Goal: Task Accomplishment & Management: Use online tool/utility

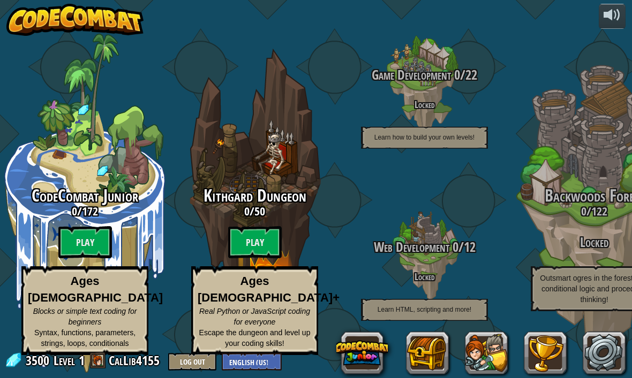
scroll to position [1, 0]
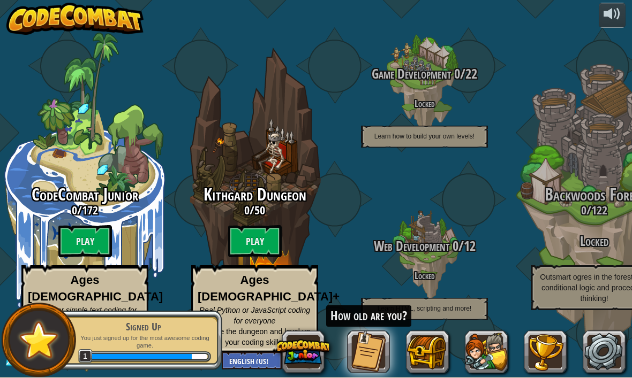
click at [616, 19] on div at bounding box center [611, 14] width 17 height 17
click at [89, 245] on btn "Play" at bounding box center [85, 242] width 54 height 32
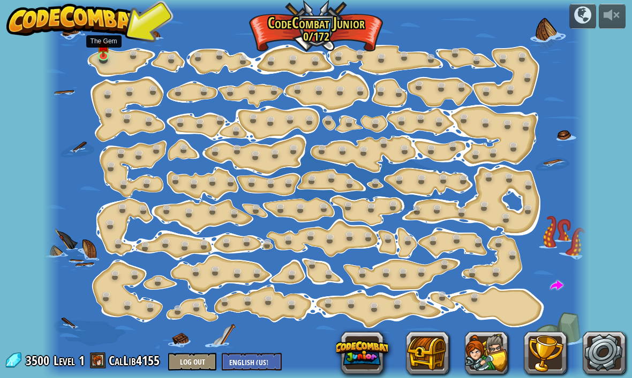
click at [99, 55] on img at bounding box center [103, 45] width 13 height 22
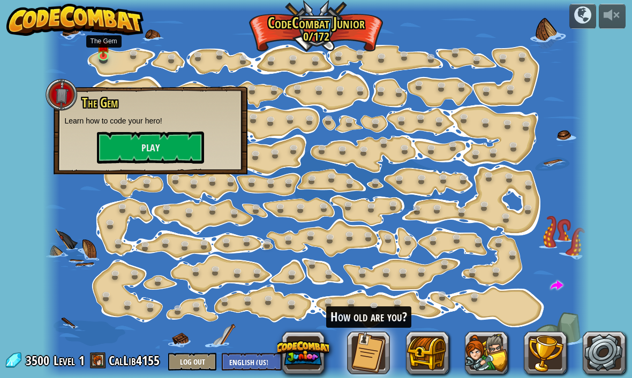
click at [165, 150] on button "Play" at bounding box center [150, 148] width 107 height 32
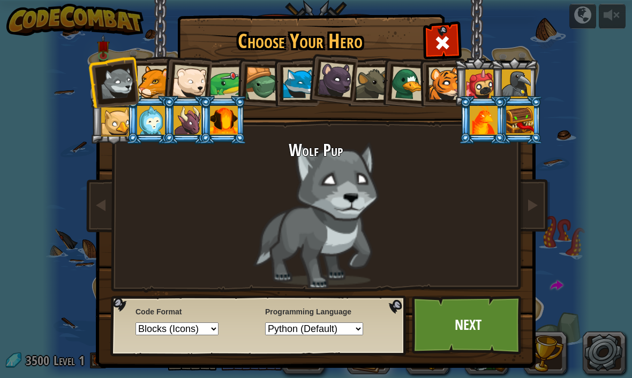
click at [404, 90] on div at bounding box center [408, 83] width 35 height 35
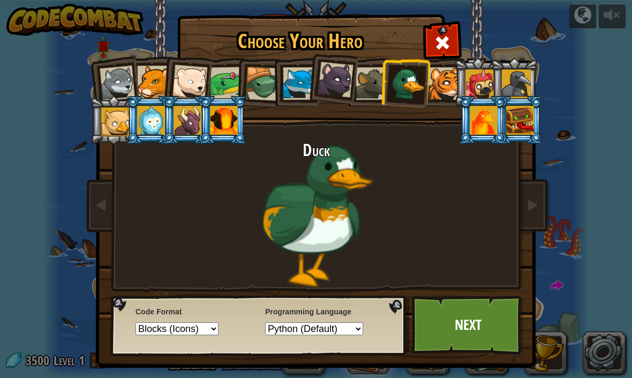
click at [218, 332] on select "Text code Blocks and code Blocks Blocks (Icons)" at bounding box center [176, 329] width 83 height 13
click at [359, 336] on select "Python (Default) JavaScript Lua C++ Java (Experimental)" at bounding box center [314, 329] width 98 height 13
click at [218, 331] on select "Text code Blocks and code Blocks Blocks (Icons)" at bounding box center [176, 329] width 83 height 13
select select "text-code"
click at [479, 332] on link "Next" at bounding box center [468, 325] width 112 height 59
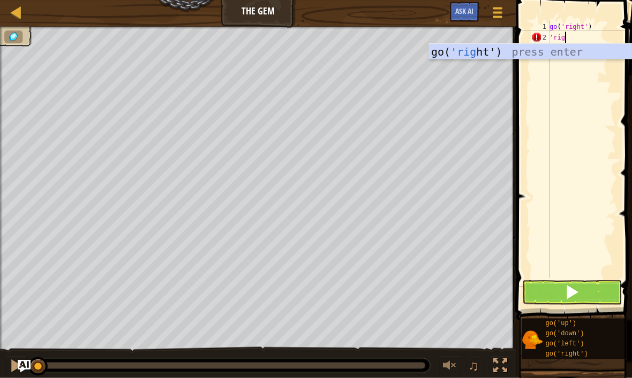
scroll to position [5, 1]
type textarea "'right"
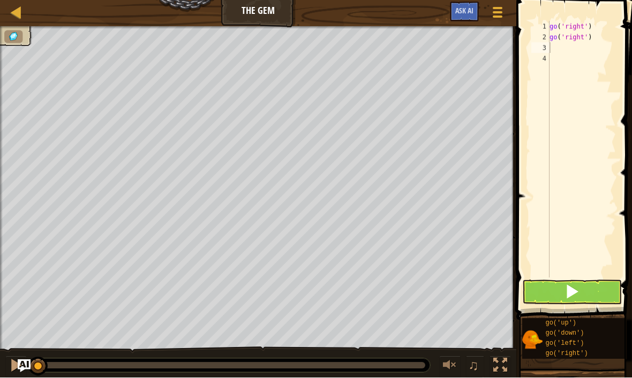
click at [578, 288] on span at bounding box center [571, 292] width 15 height 15
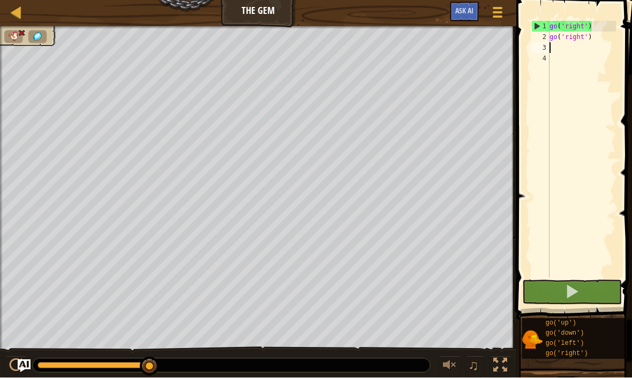
type textarea "go('right')"
click at [557, 45] on div "go ( 'right' ) go ( 'right' )" at bounding box center [581, 160] width 69 height 278
click at [567, 50] on div "go ( 'right' ) go ( 'right' )" at bounding box center [581, 160] width 69 height 278
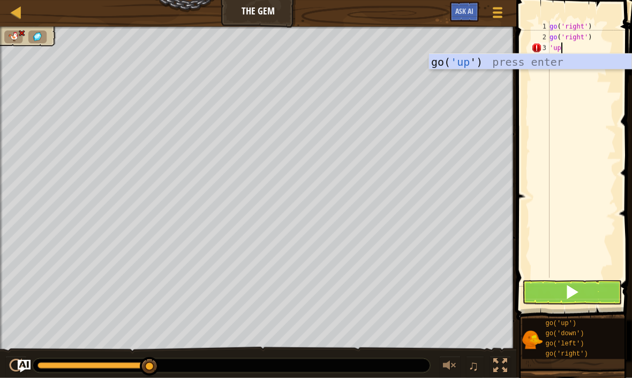
type textarea "'up'"
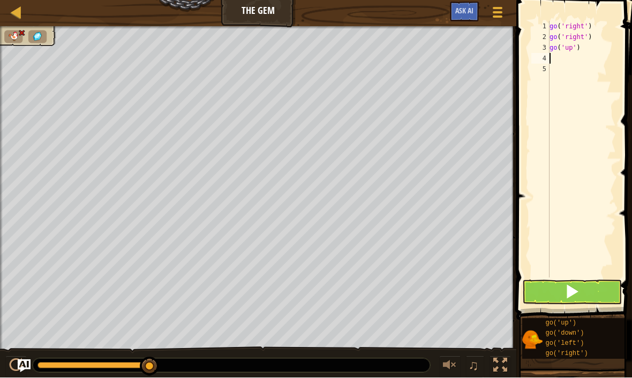
click at [20, 12] on div at bounding box center [16, 12] width 13 height 13
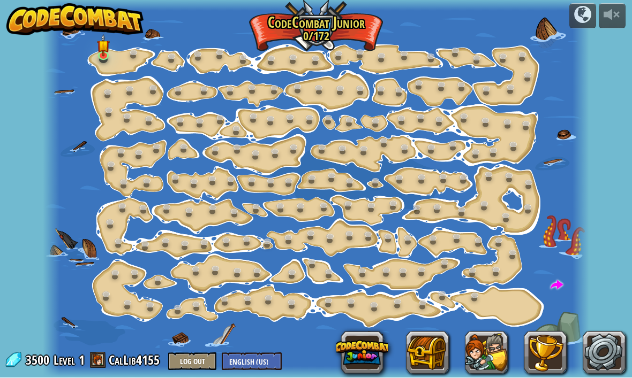
scroll to position [1, 0]
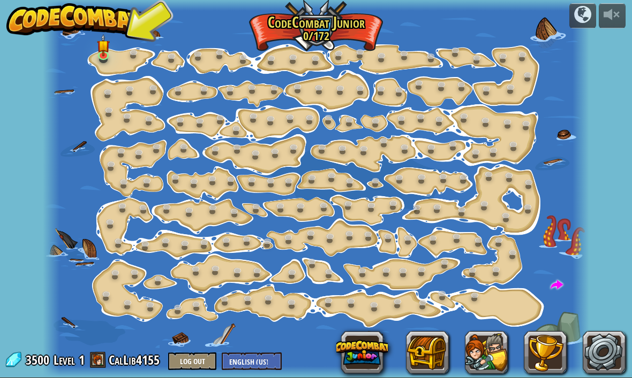
click at [110, 50] on img at bounding box center [103, 45] width 13 height 22
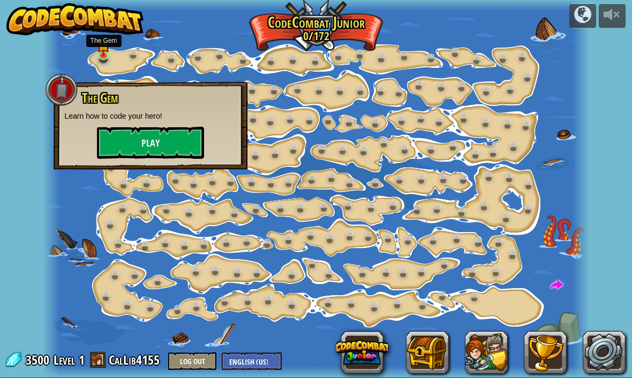
click at [176, 147] on button "Play" at bounding box center [150, 143] width 107 height 32
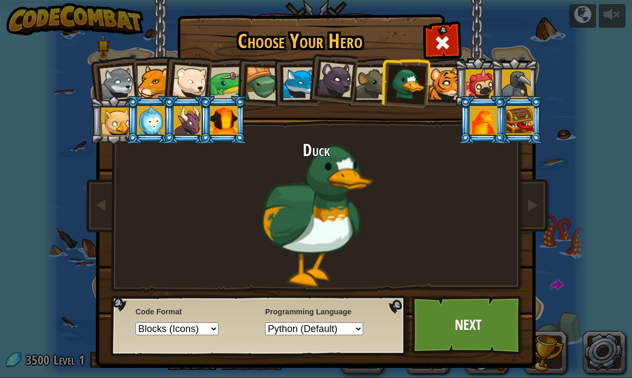
click at [218, 336] on select "Text code Blocks and code Blocks Blocks (Icons)" at bounding box center [176, 329] width 83 height 13
select select "text-code"
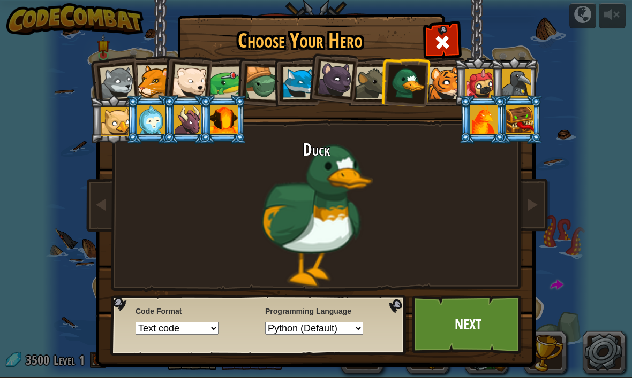
click at [469, 322] on link "Next" at bounding box center [468, 324] width 112 height 59
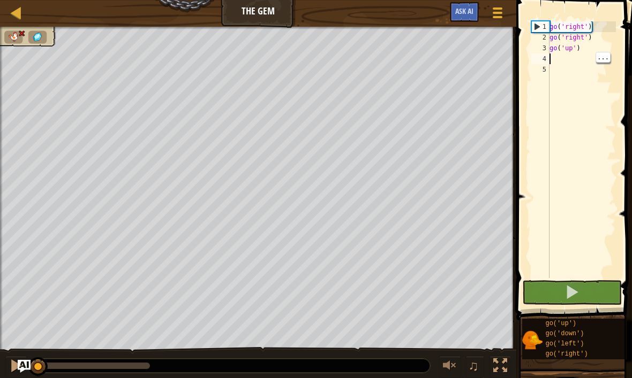
click at [571, 47] on div "go ( 'right' ) go ( 'right' ) go ( 'up' )" at bounding box center [581, 160] width 69 height 278
click at [541, 41] on div "2" at bounding box center [540, 37] width 18 height 11
click at [536, 28] on div "1" at bounding box center [541, 26] width 18 height 11
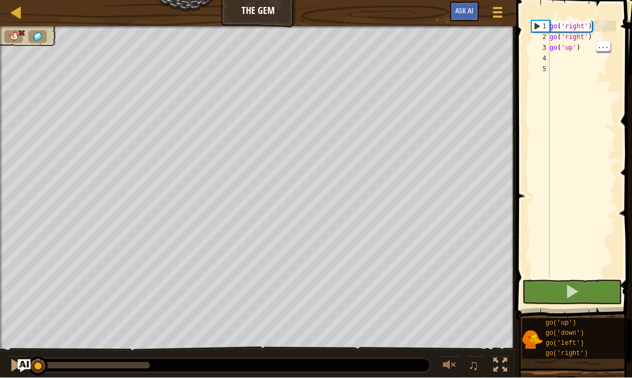
click at [567, 291] on span at bounding box center [571, 292] width 15 height 15
click at [579, 298] on span at bounding box center [571, 292] width 15 height 15
click at [594, 41] on div "go ( 'right' ) go ( 'right' ) go ( 'up' )" at bounding box center [581, 160] width 69 height 278
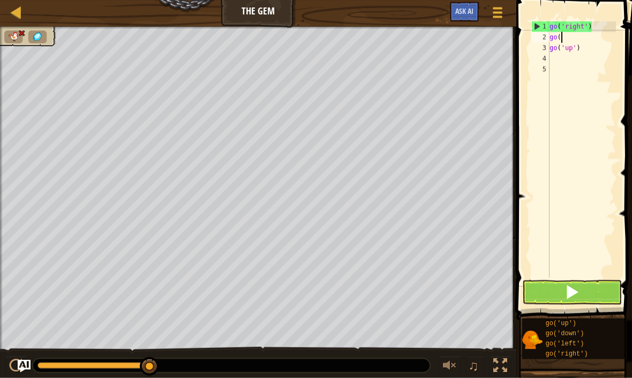
type textarea "g"
type textarea "go('right')"
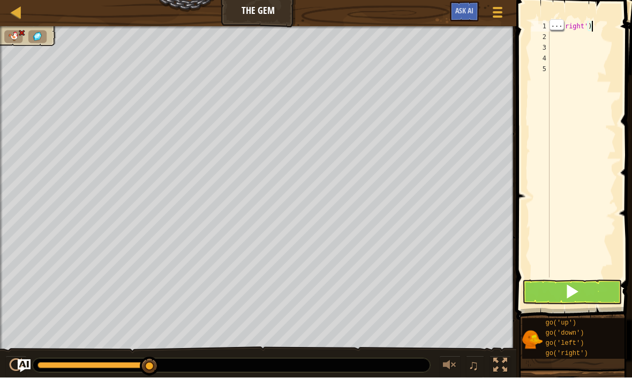
click at [591, 28] on div "go ( 'right' )" at bounding box center [581, 160] width 69 height 278
click at [575, 293] on span at bounding box center [571, 292] width 15 height 15
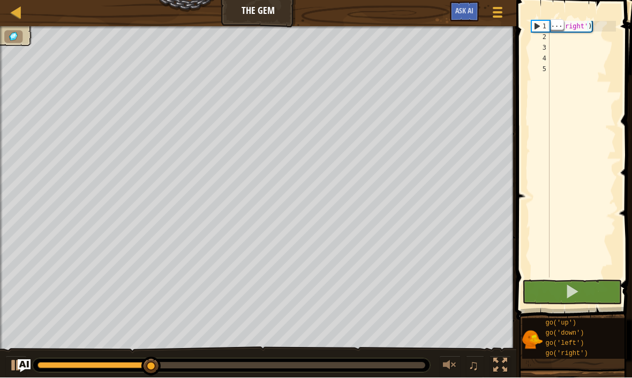
click at [563, 42] on div "go ( 'right' )" at bounding box center [581, 160] width 69 height 278
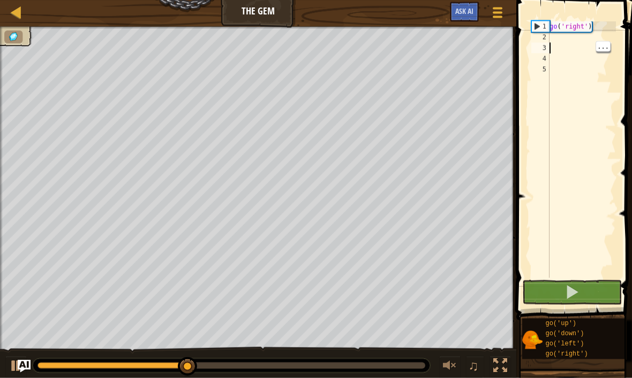
click at [559, 39] on div "go ( 'right' )" at bounding box center [581, 160] width 69 height 278
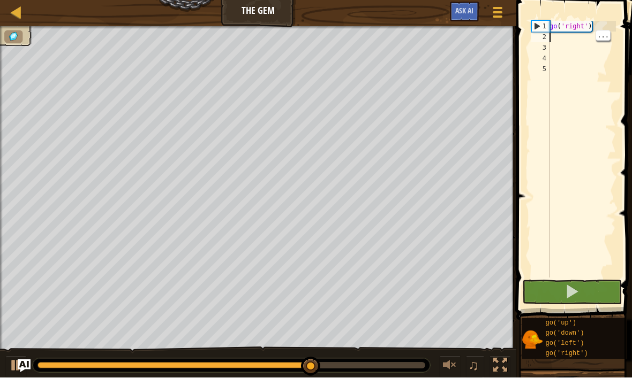
click at [571, 41] on div "go ( 'right' )" at bounding box center [581, 160] width 69 height 278
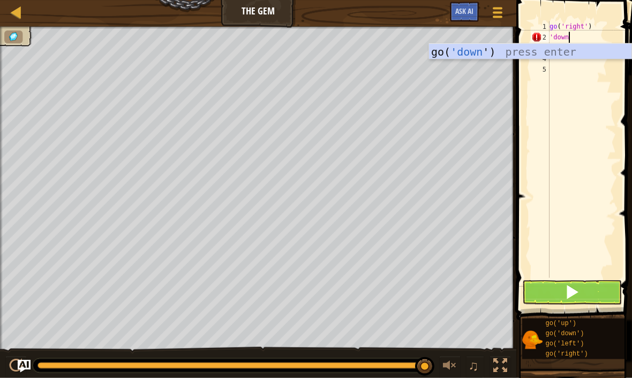
scroll to position [5, 1]
type textarea "'down'"
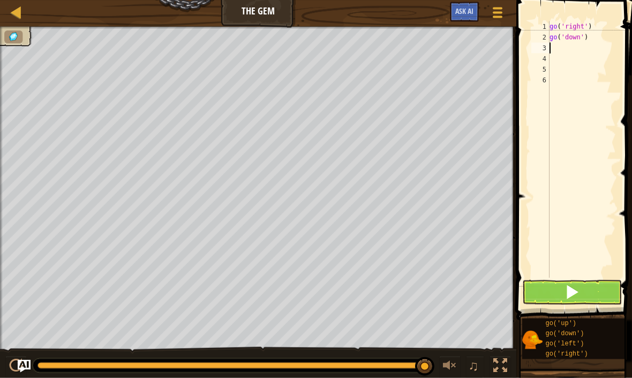
scroll to position [5, 0]
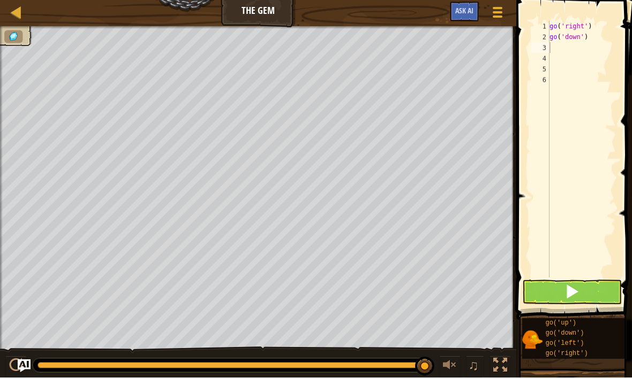
click at [583, 298] on button at bounding box center [572, 292] width 100 height 25
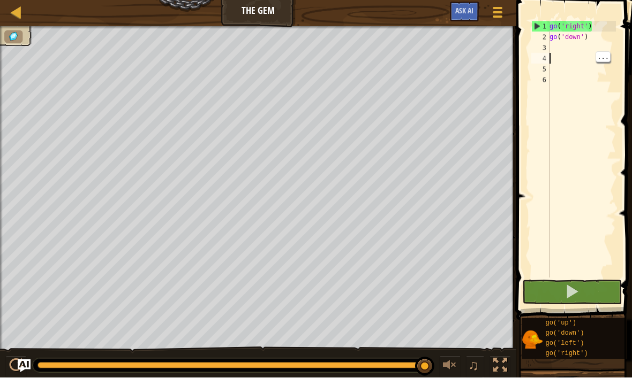
click at [564, 51] on div "go ( 'right' ) go ( 'down' )" at bounding box center [581, 160] width 69 height 278
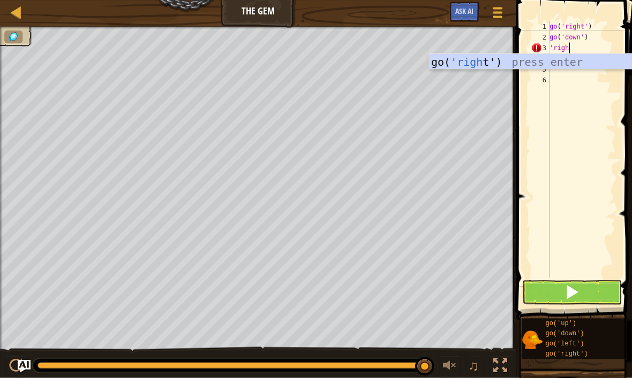
scroll to position [5, 1]
type textarea "'right'"
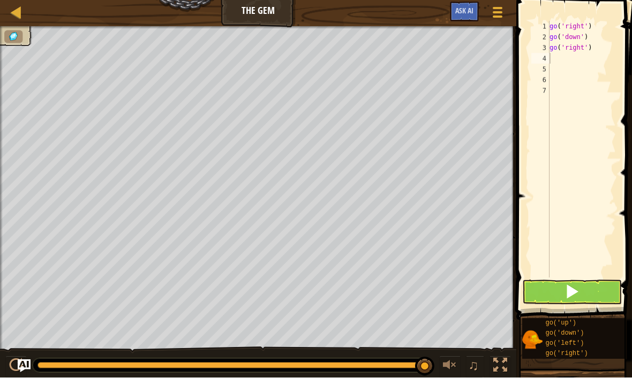
click at [583, 297] on button at bounding box center [572, 292] width 100 height 25
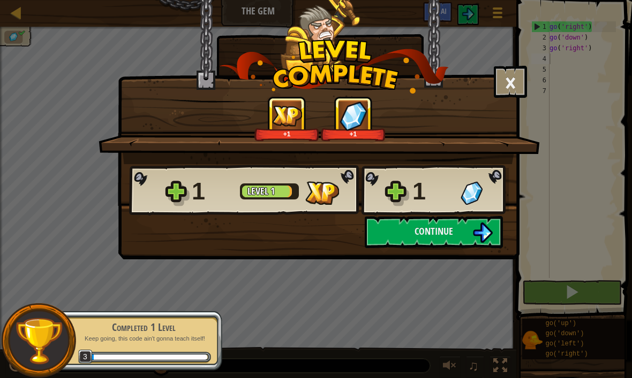
click at [449, 243] on button "Continue" at bounding box center [434, 232] width 138 height 32
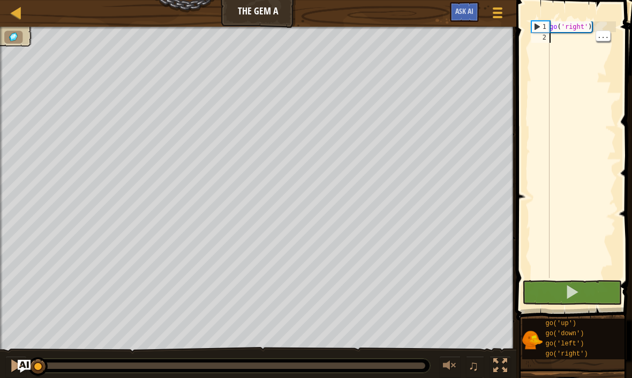
click at [579, 289] on span at bounding box center [571, 292] width 15 height 15
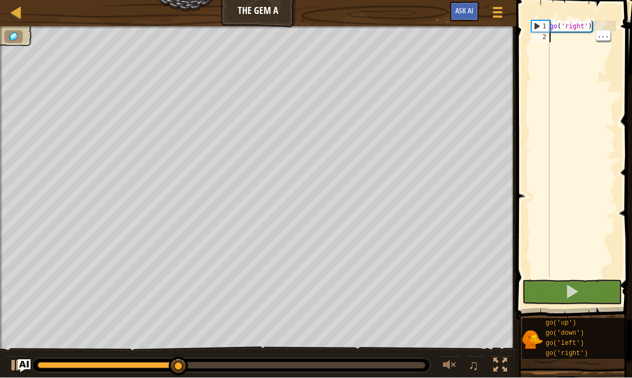
click at [565, 41] on div "go ( 'right' )" at bounding box center [581, 160] width 69 height 278
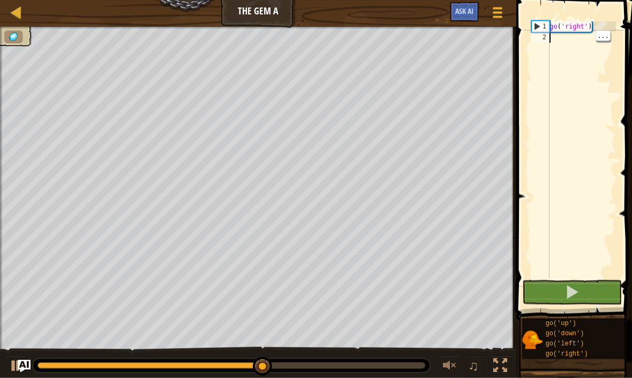
scroll to position [5, 0]
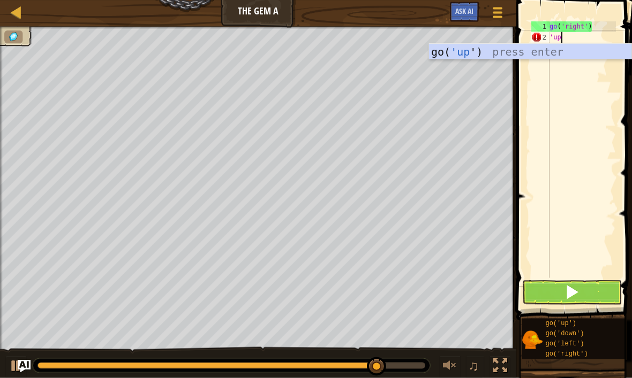
type textarea "'up'"
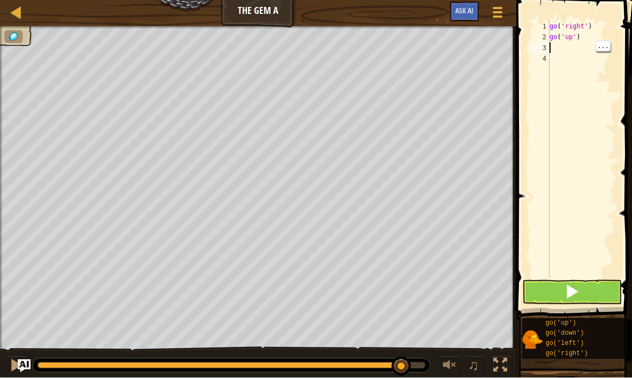
click at [564, 42] on div "go ( 'right' ) go ( 'up' )" at bounding box center [581, 160] width 69 height 278
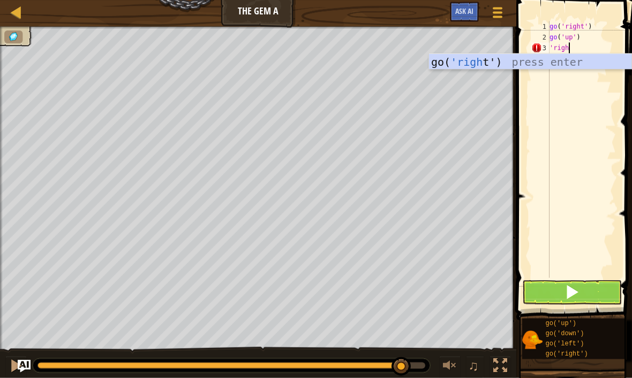
scroll to position [5, 1]
type textarea "'right'"
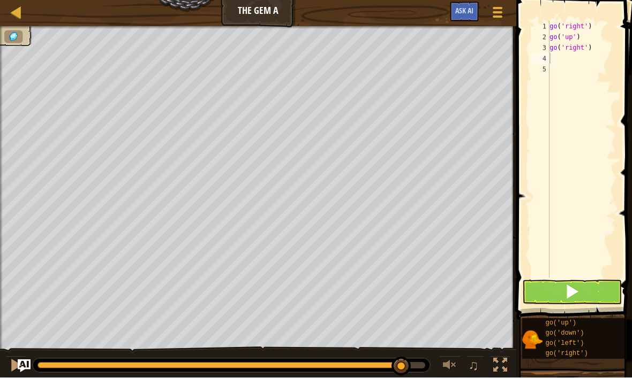
click at [582, 294] on button at bounding box center [572, 292] width 100 height 25
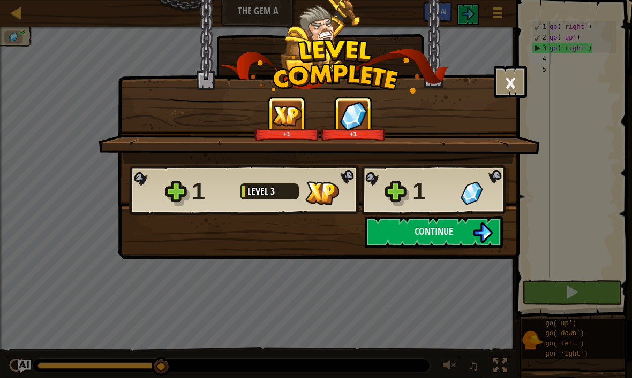
click at [454, 238] on button "Continue" at bounding box center [434, 232] width 138 height 32
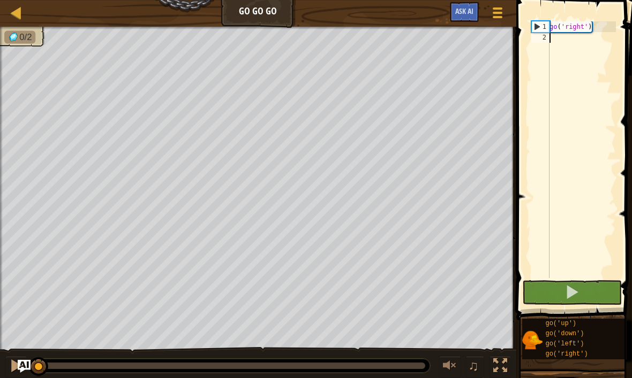
click at [580, 292] on button at bounding box center [572, 292] width 100 height 25
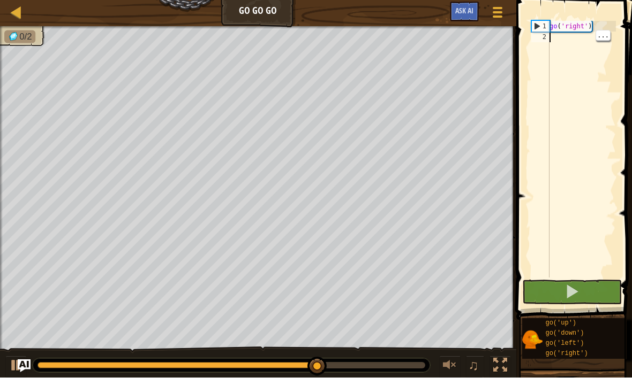
click at [558, 41] on div "go ( 'right' )" at bounding box center [581, 160] width 69 height 278
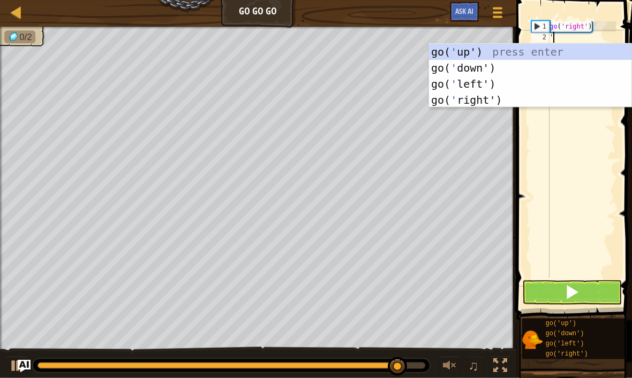
scroll to position [5, 0]
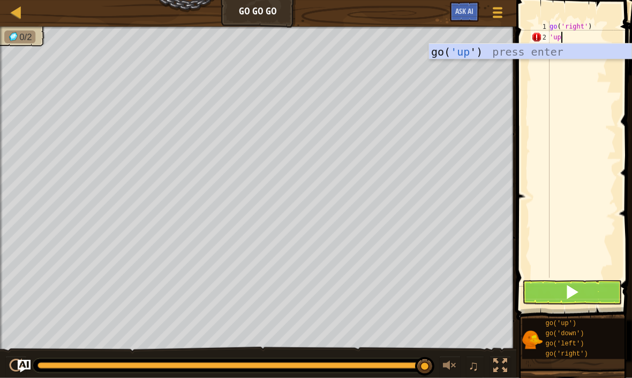
type textarea "'up'"
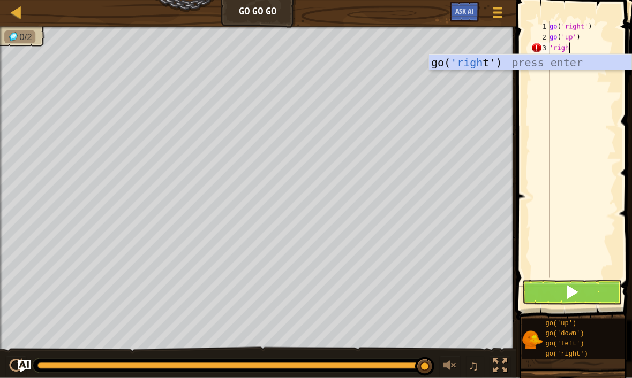
scroll to position [5, 1]
type textarea "'right'"
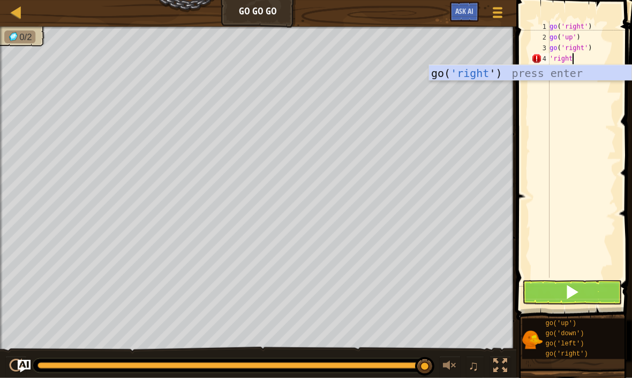
type textarea "'right'"
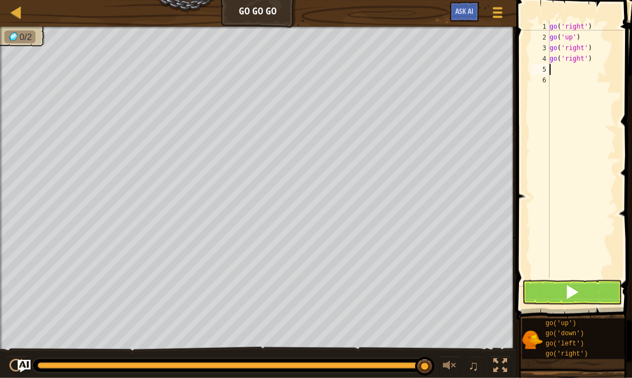
scroll to position [5, 0]
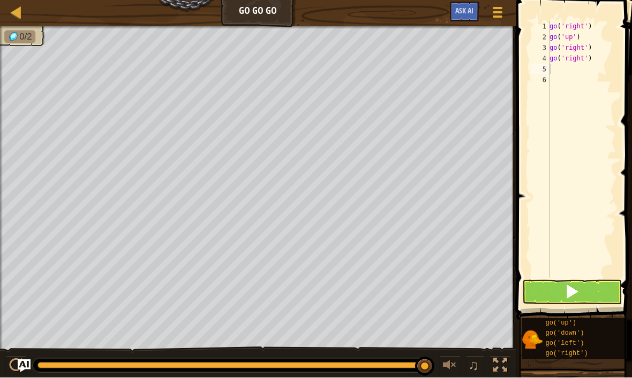
click at [591, 293] on button at bounding box center [572, 292] width 100 height 25
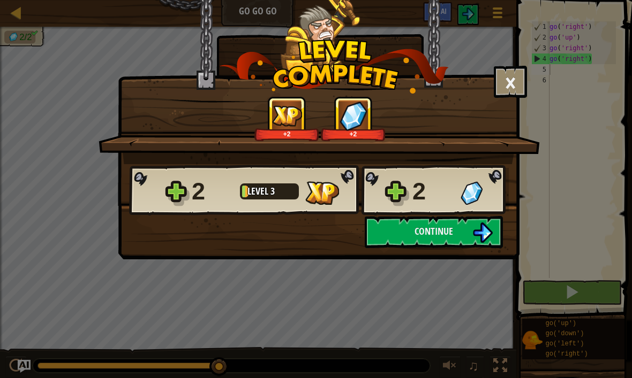
click at [451, 237] on span "Continue" at bounding box center [433, 231] width 39 height 13
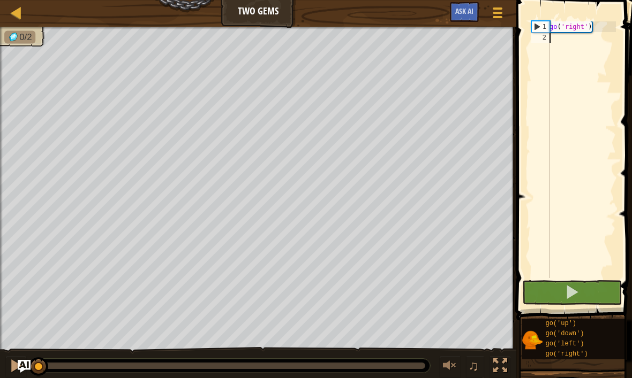
click at [570, 284] on button at bounding box center [572, 292] width 100 height 25
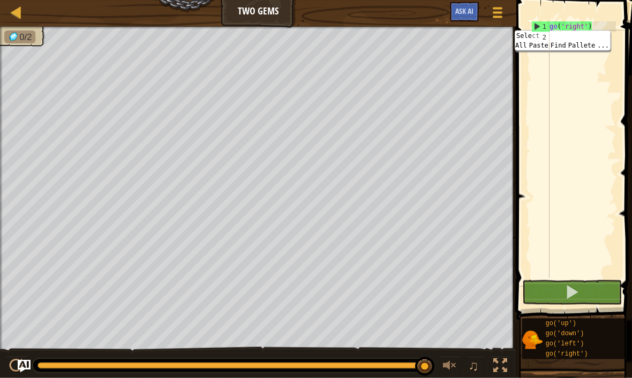
type textarea """
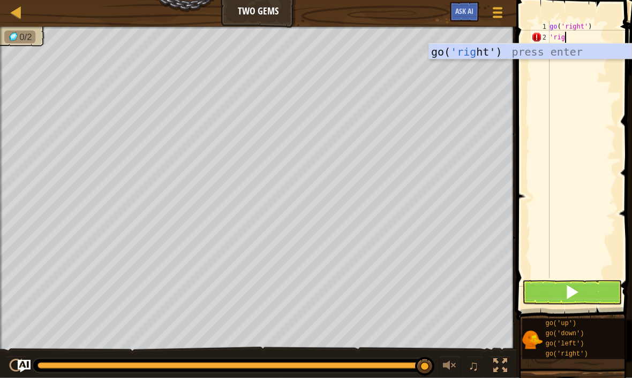
scroll to position [5, 1]
type textarea "'right'"
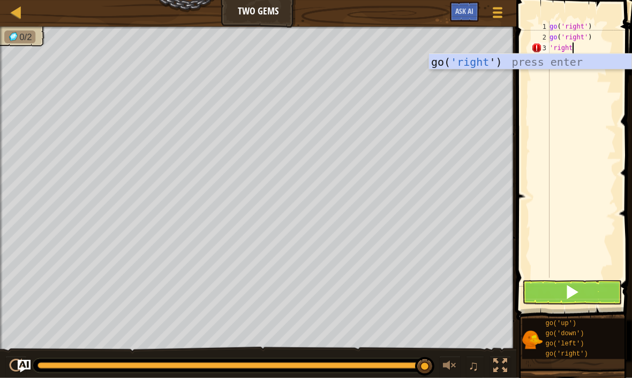
type textarea "'right'"
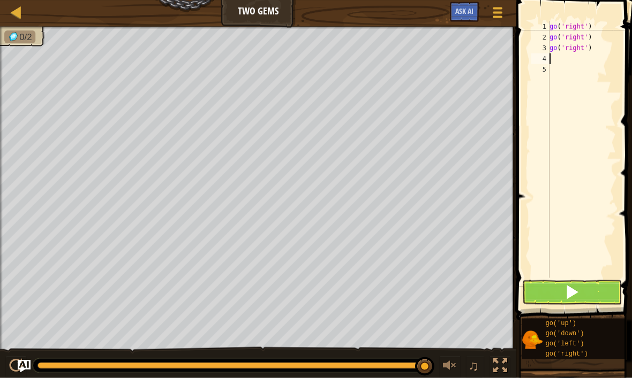
scroll to position [5, 0]
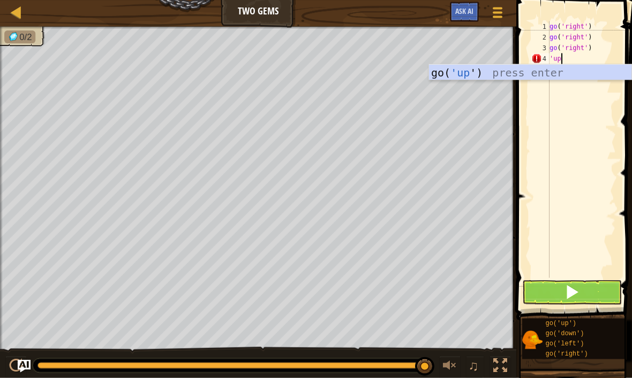
type textarea "'up'"
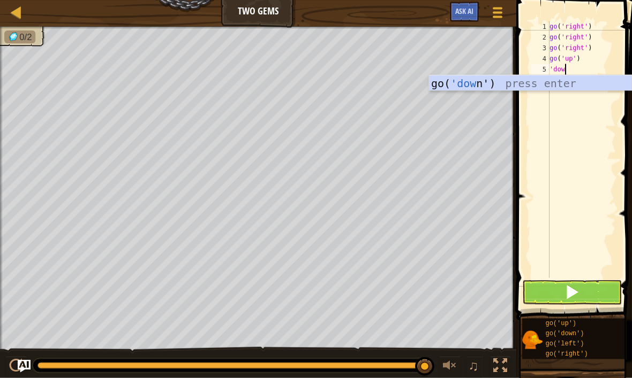
scroll to position [5, 1]
type textarea "'down'"
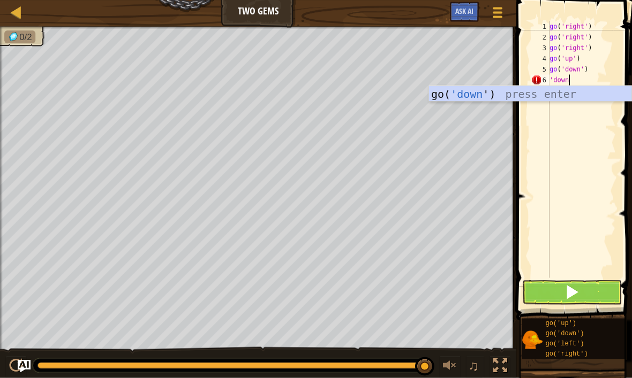
type textarea "'down'"
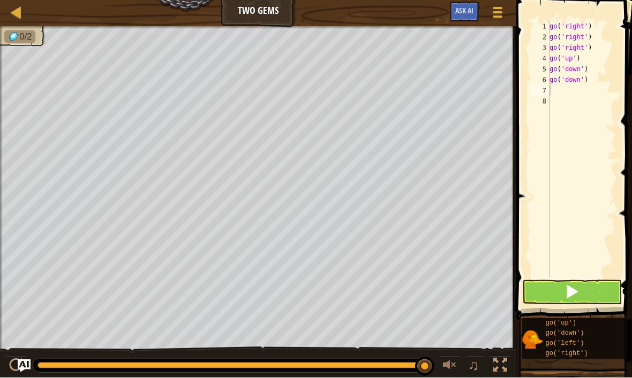
click at [585, 296] on button at bounding box center [572, 292] width 100 height 25
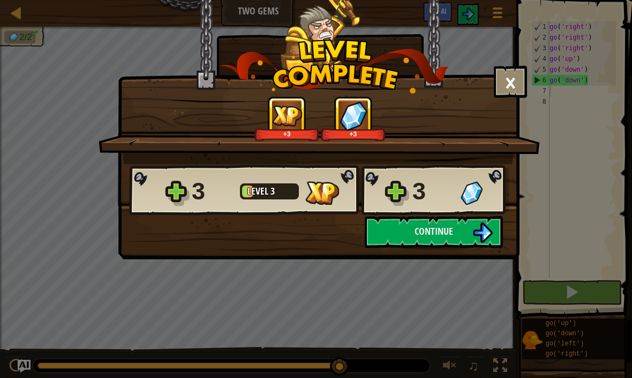
click at [458, 241] on button "Continue" at bounding box center [434, 232] width 138 height 32
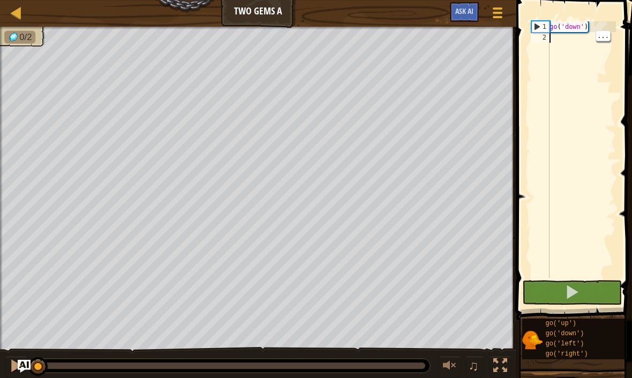
click at [585, 298] on button at bounding box center [572, 292] width 100 height 25
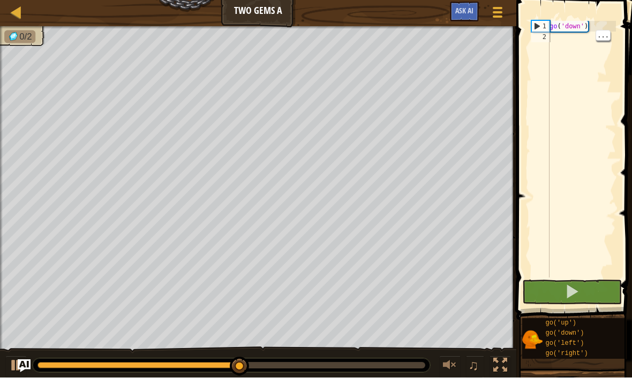
click at [603, 47] on div "go ( 'down' )" at bounding box center [581, 160] width 69 height 278
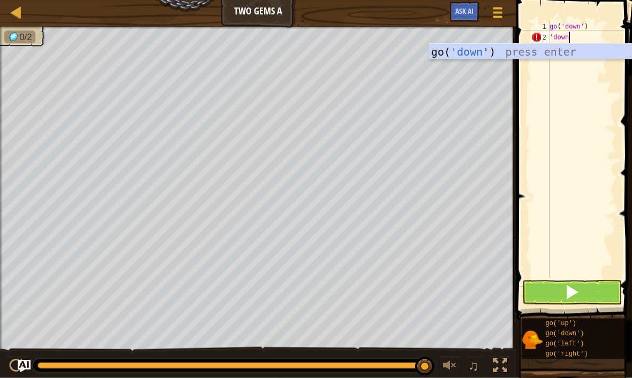
scroll to position [5, 1]
type textarea "'down'"
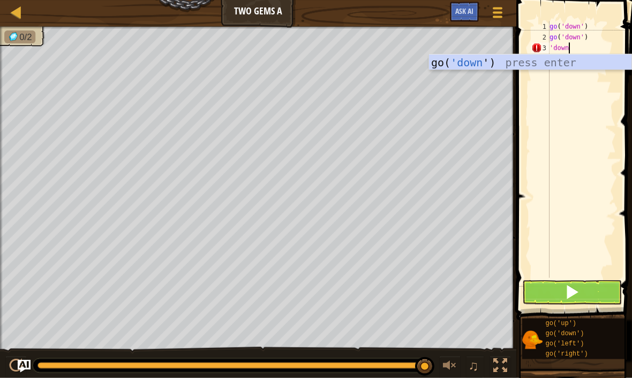
type textarea "'down'"
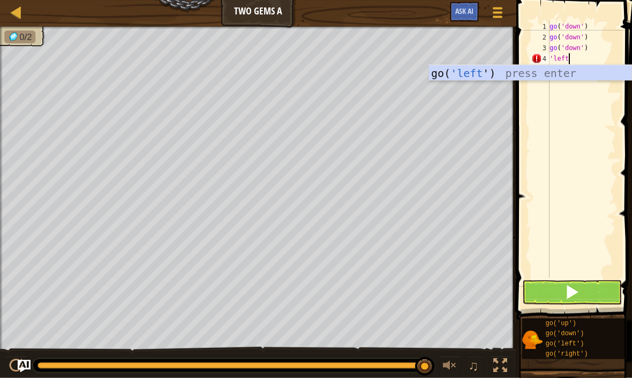
type textarea "'left'"
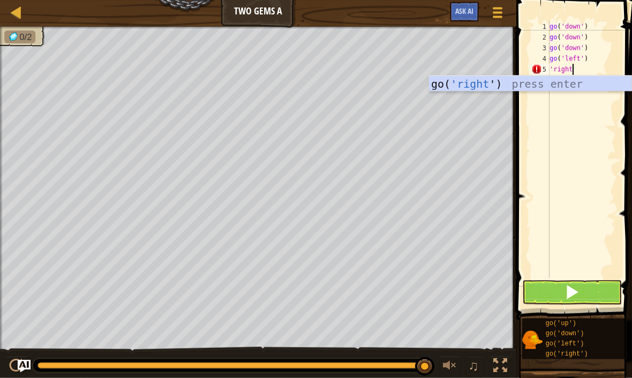
type textarea "'right'"
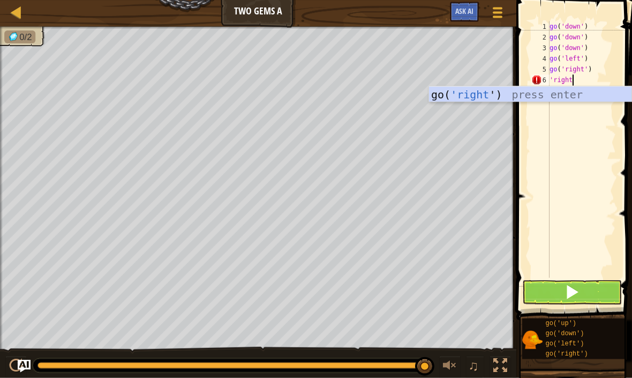
type textarea "'right'"
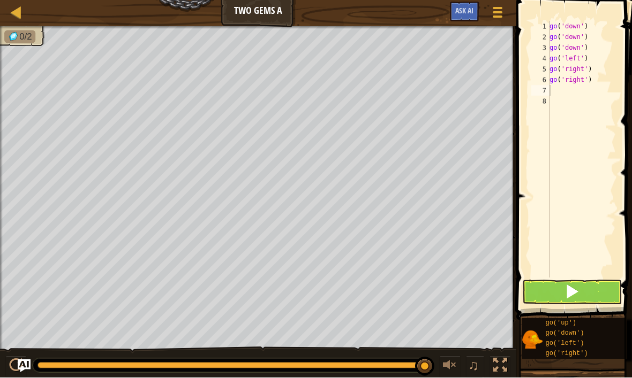
click at [574, 297] on span at bounding box center [571, 292] width 15 height 15
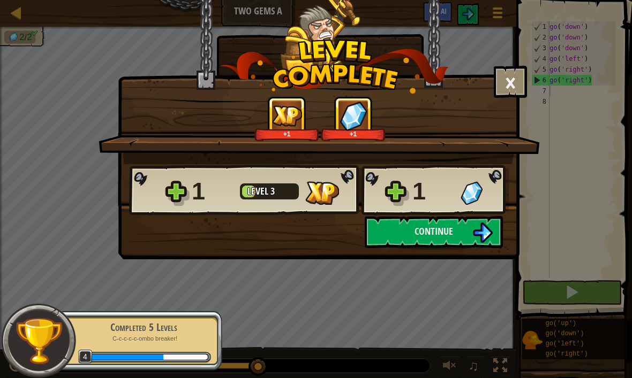
click at [462, 234] on button "Continue" at bounding box center [434, 232] width 138 height 32
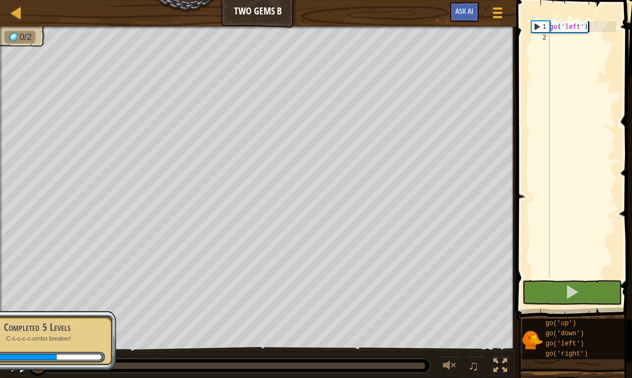
click at [554, 291] on button at bounding box center [572, 292] width 100 height 25
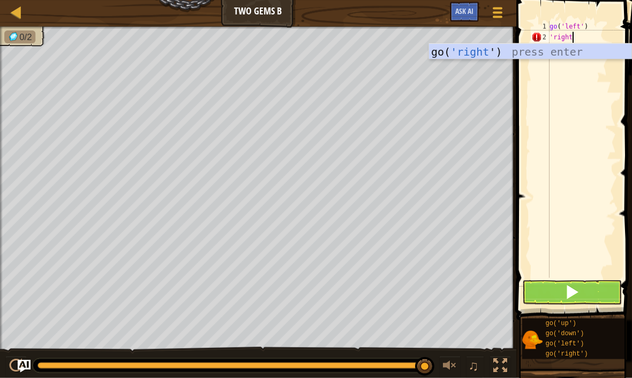
scroll to position [5, 2]
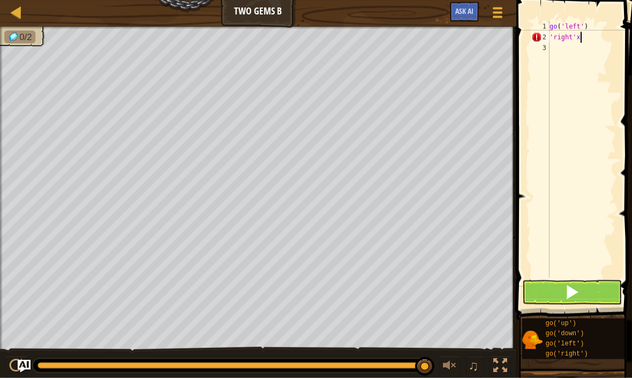
type textarea "'right'x2"
type textarea "'"
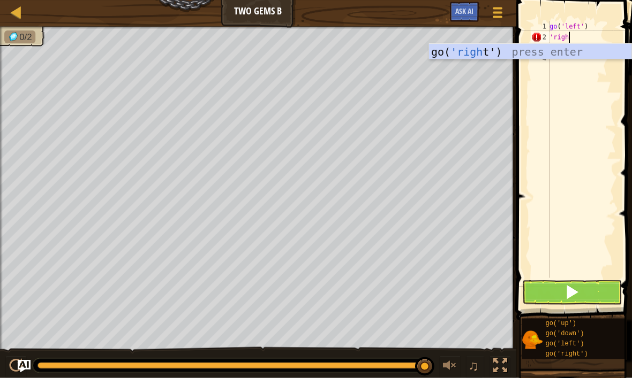
scroll to position [5, 1]
type textarea "'right'"
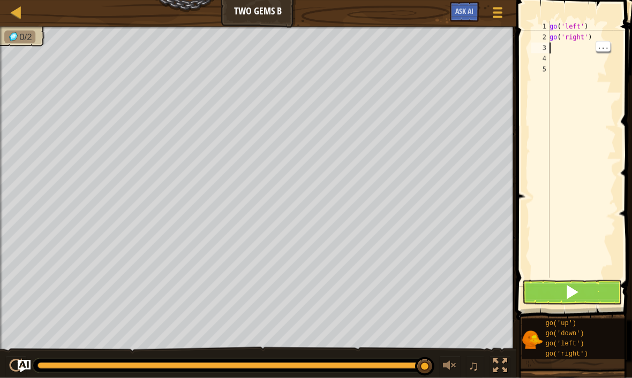
type textarea "r"
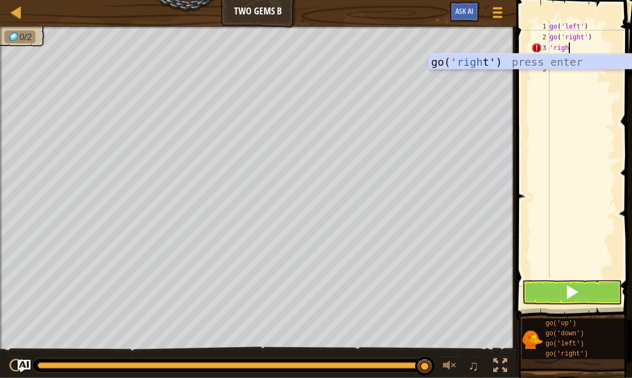
scroll to position [5, 1]
type textarea "'right'"
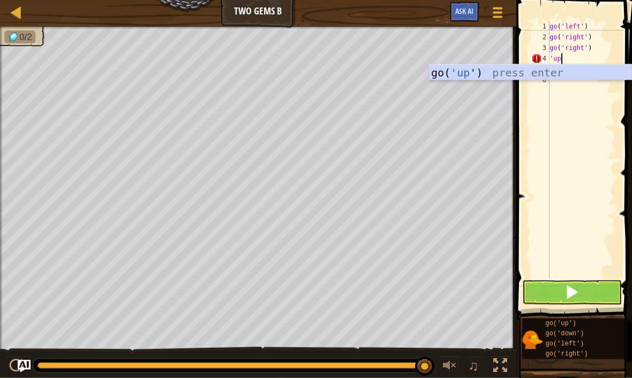
type textarea "'up'"
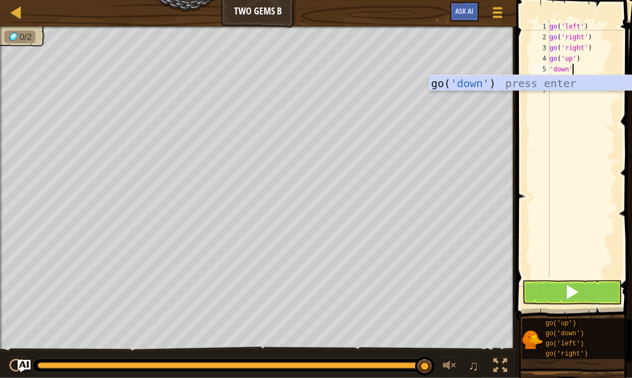
scroll to position [5, 2]
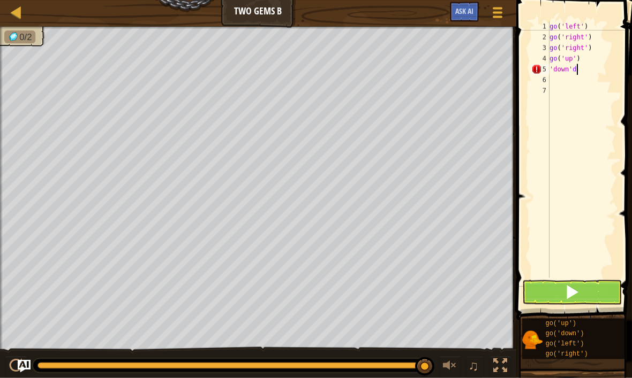
type textarea "'down'"
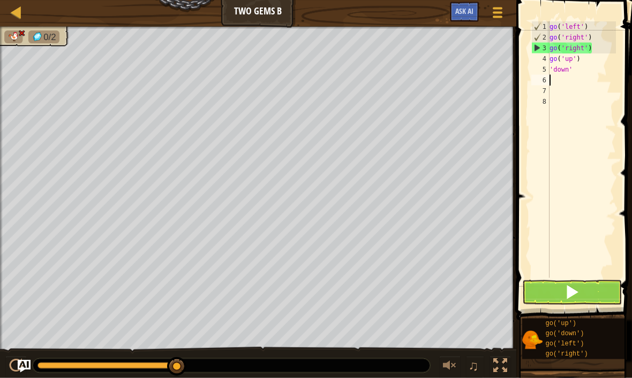
scroll to position [5, 0]
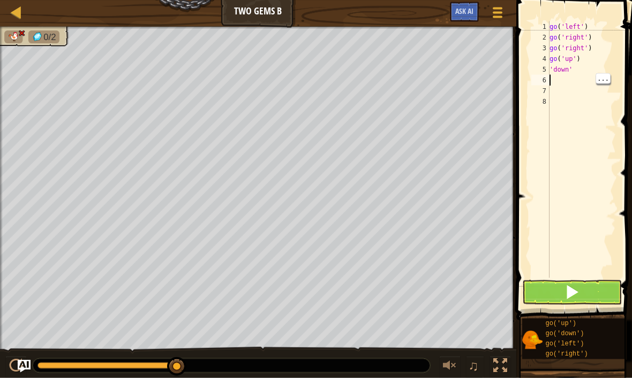
type textarea "'down'"
click at [585, 66] on div "go ( 'left' ) go ( 'right' ) go ( 'right' ) go ( 'up' ) 'down'" at bounding box center [581, 160] width 69 height 278
click at [583, 70] on div "go ( 'left' ) go ( 'right' ) go ( 'right' ) go ( 'up' ) 'down'" at bounding box center [581, 160] width 69 height 278
type textarea "'"
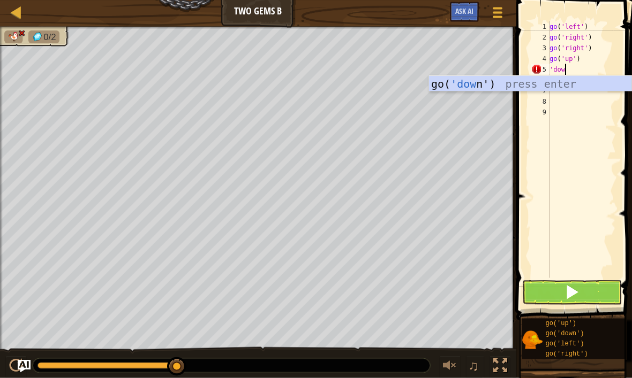
scroll to position [5, 1]
type textarea "'down'"
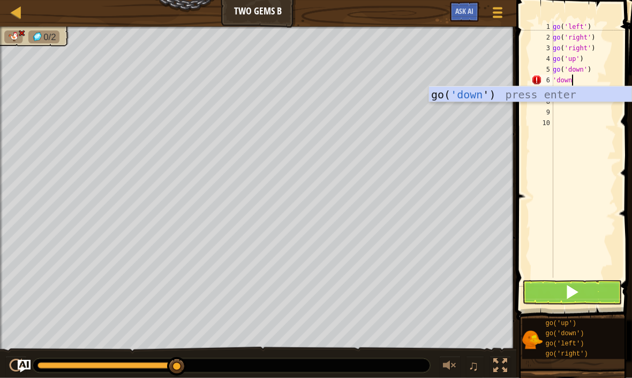
type textarea "'down'"
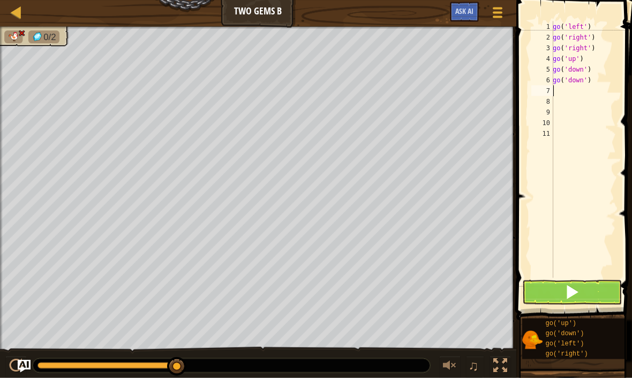
scroll to position [5, 0]
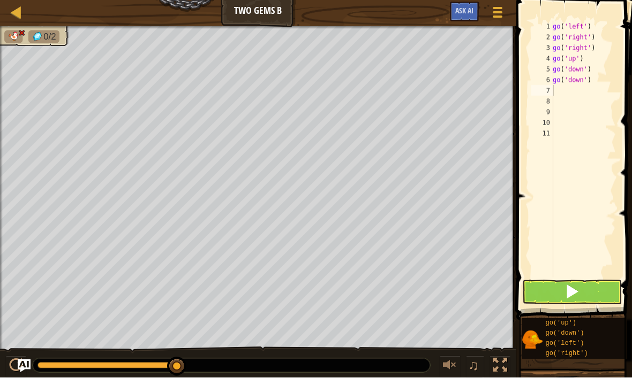
click at [588, 284] on button at bounding box center [572, 292] width 100 height 25
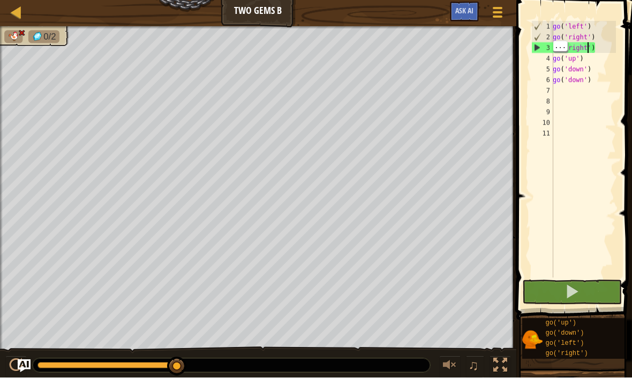
click at [603, 44] on div "go ( 'left' ) go ( 'right' ) go ( 'right' ) go ( 'up' ) go ( 'down' ) go ( 'dow…" at bounding box center [582, 160] width 65 height 278
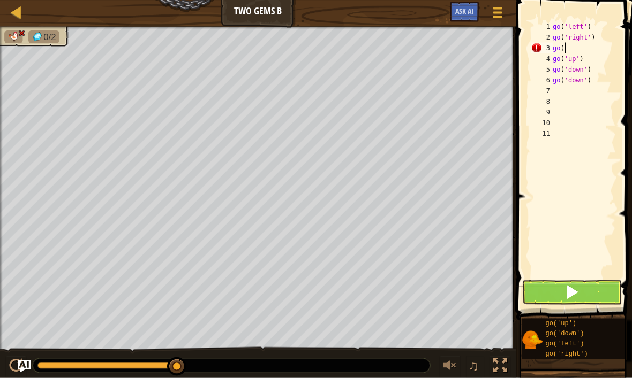
type textarea "g"
click at [608, 71] on div "go ( 'left' ) go ( 'right' ) go ( 'up' ) go ( 'down' )" at bounding box center [582, 160] width 65 height 278
type textarea "g"
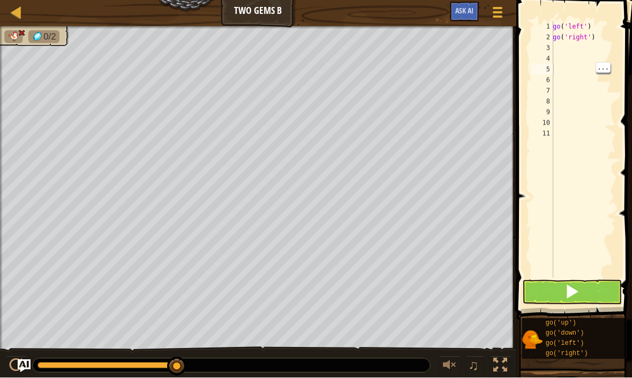
click at [597, 40] on div "go ( 'left' ) go ( 'right' )" at bounding box center [582, 160] width 65 height 278
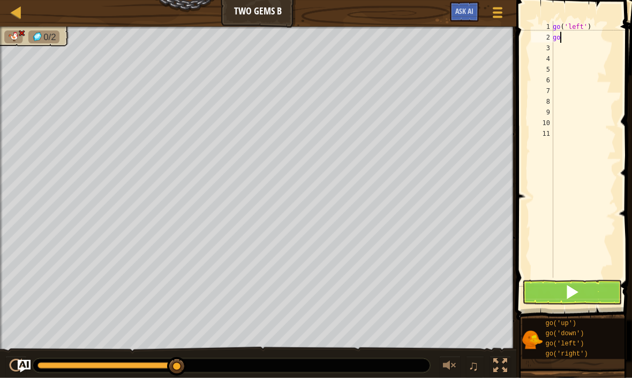
type textarea "g"
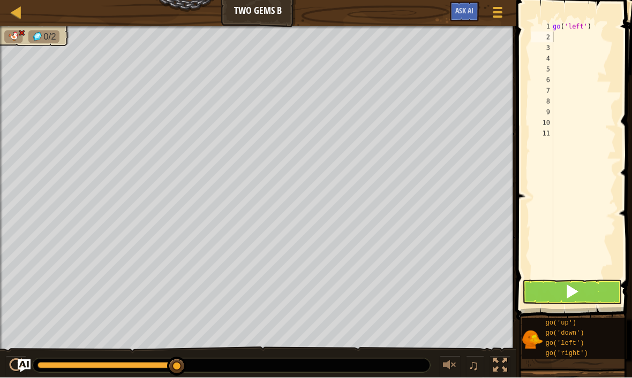
click at [581, 294] on button at bounding box center [572, 292] width 100 height 25
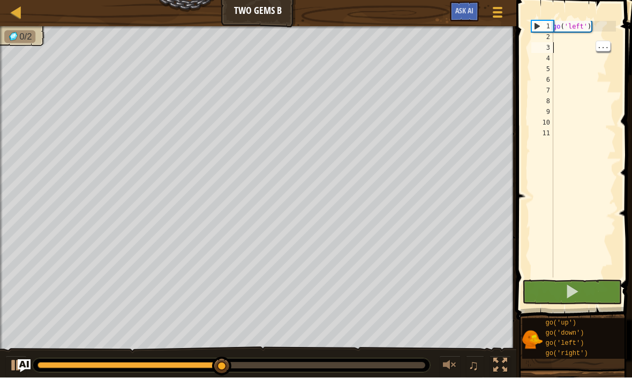
click at [573, 42] on div "go ( 'left' )" at bounding box center [582, 160] width 65 height 278
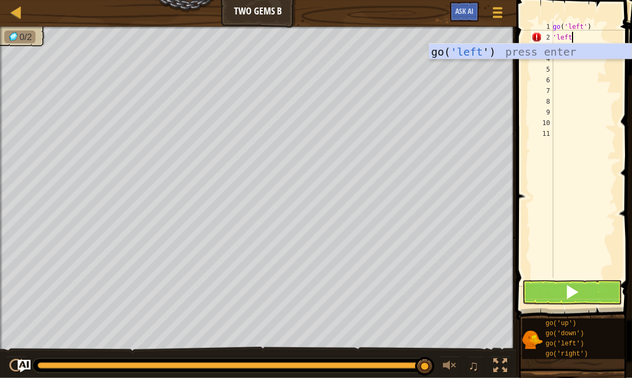
scroll to position [5, 1]
type textarea "'left'"
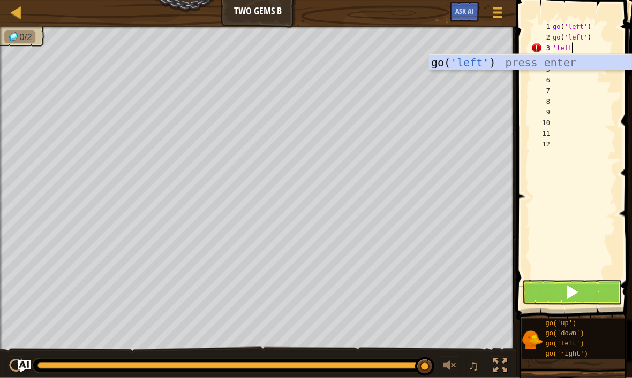
type textarea "'left'"
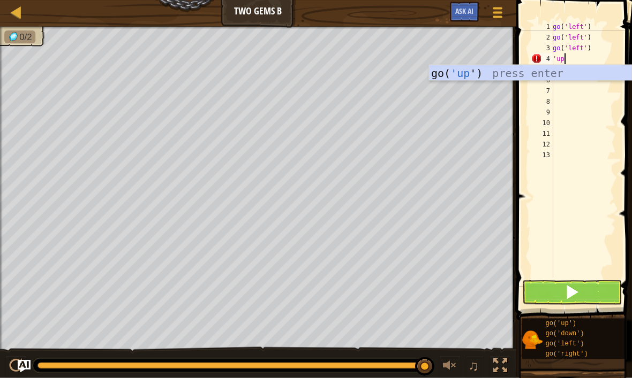
type textarea "'up'"
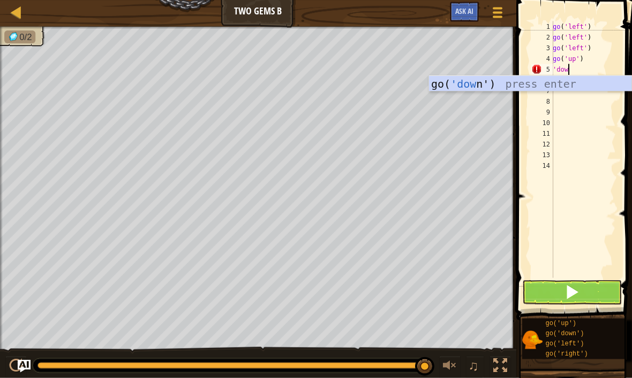
scroll to position [5, 1]
type textarea "'down'"
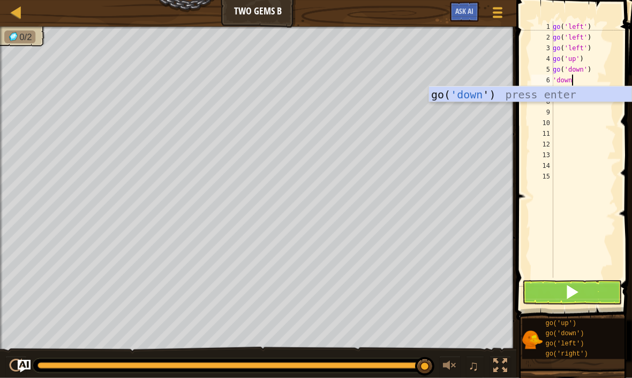
type textarea "'down'"
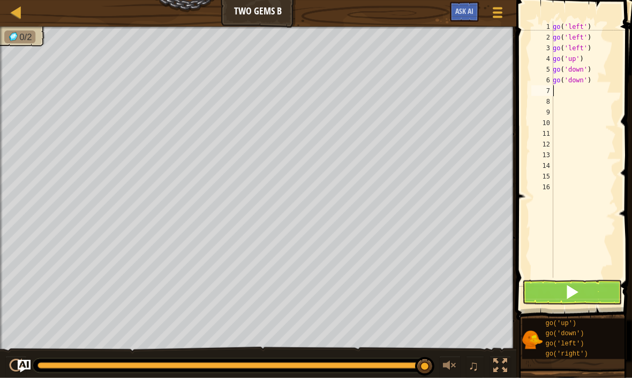
scroll to position [5, 0]
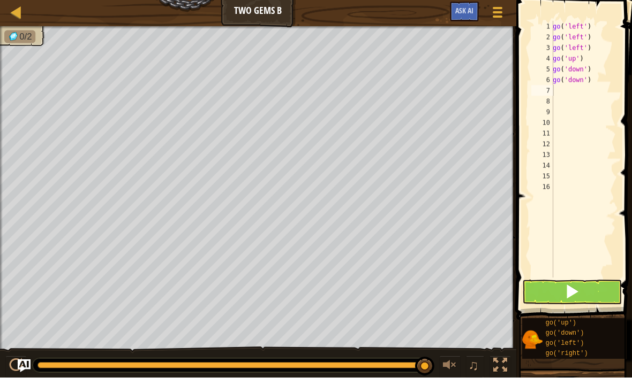
click at [573, 292] on span at bounding box center [571, 292] width 15 height 15
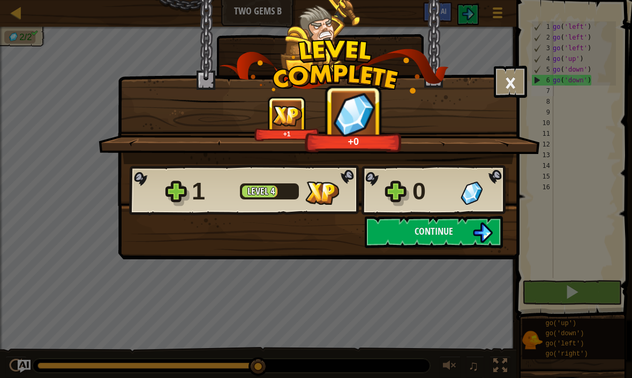
click at [454, 236] on button "Continue" at bounding box center [434, 232] width 138 height 32
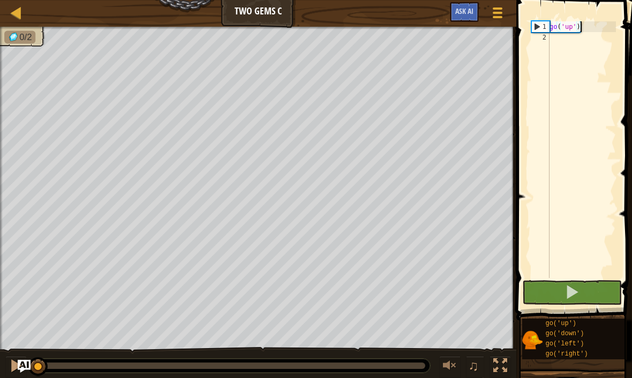
click at [564, 289] on button at bounding box center [572, 292] width 100 height 25
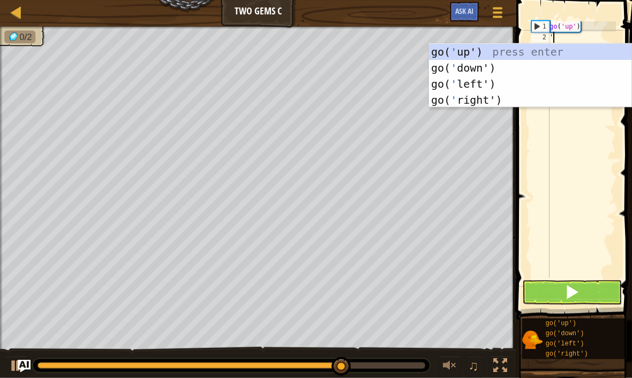
scroll to position [5, 0]
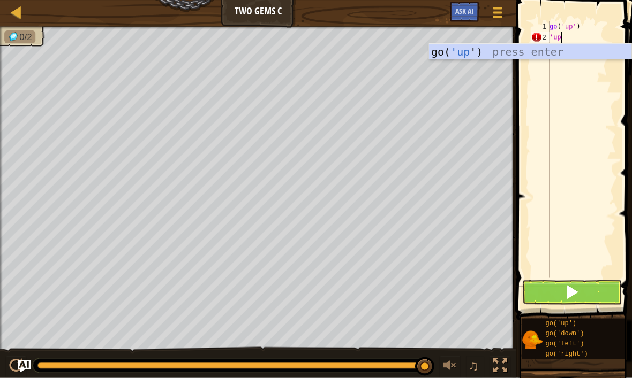
type textarea "'up'"
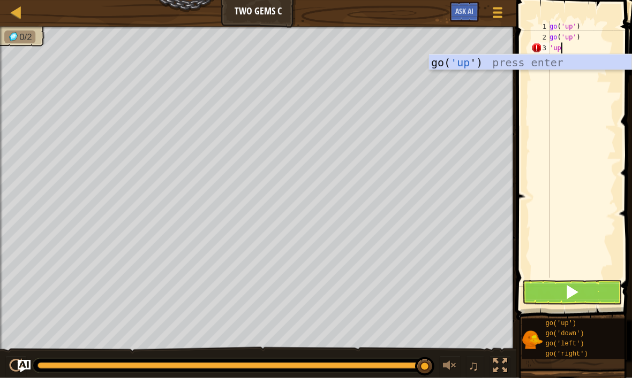
type textarea "'up'"
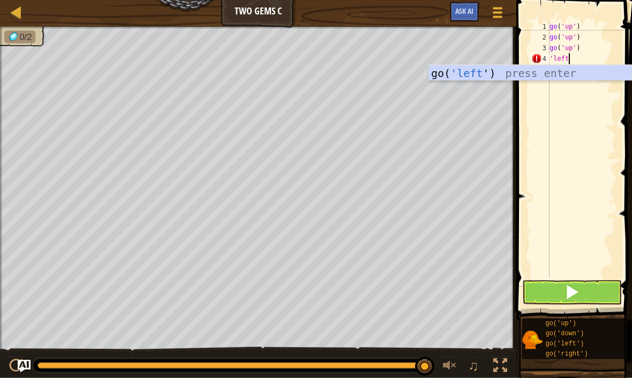
scroll to position [5, 1]
type textarea "'left'"
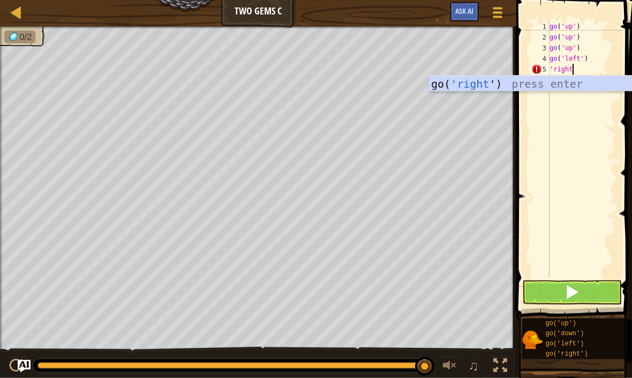
type textarea "'right'"
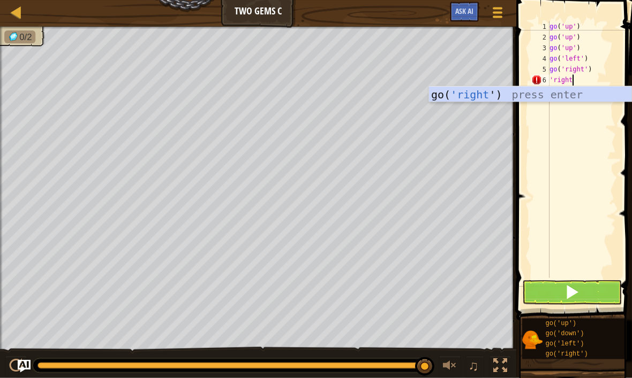
type textarea "'right'"
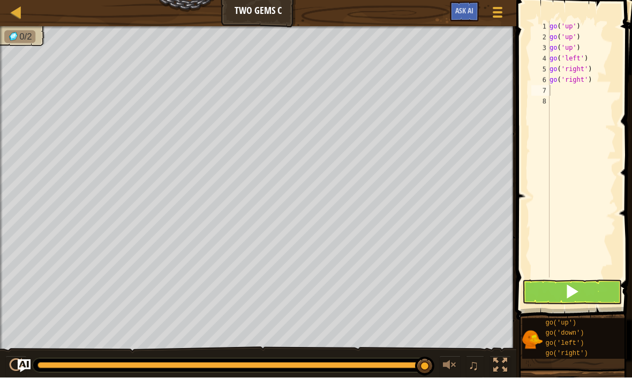
click at [575, 297] on span at bounding box center [571, 292] width 15 height 15
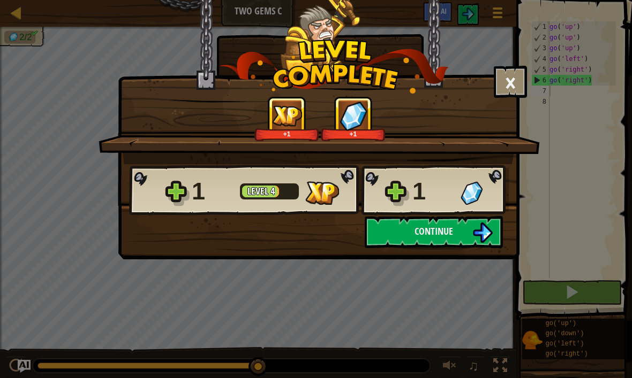
click at [440, 241] on button "Continue" at bounding box center [434, 232] width 138 height 32
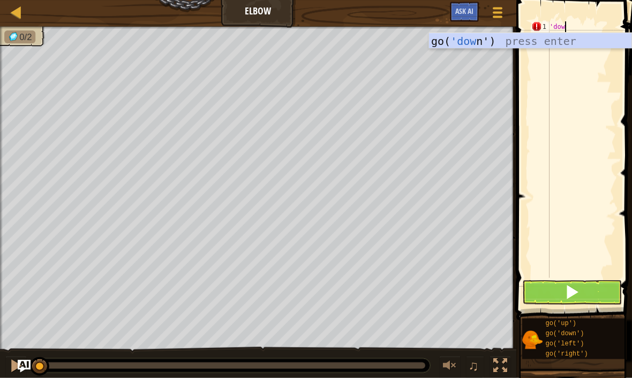
scroll to position [5, 1]
type textarea "'down'"
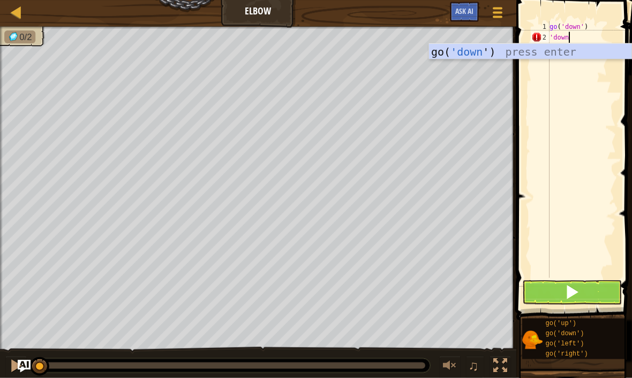
type textarea "'down'"
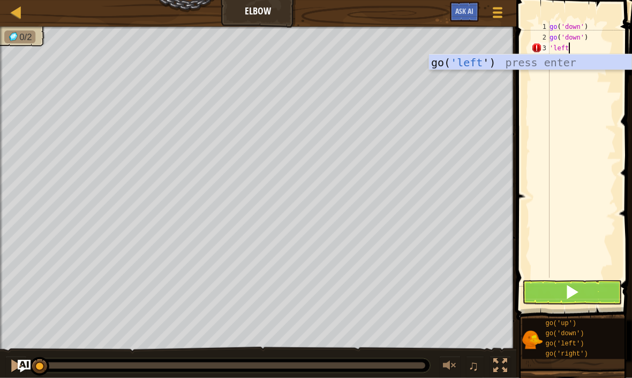
type textarea "'left'"
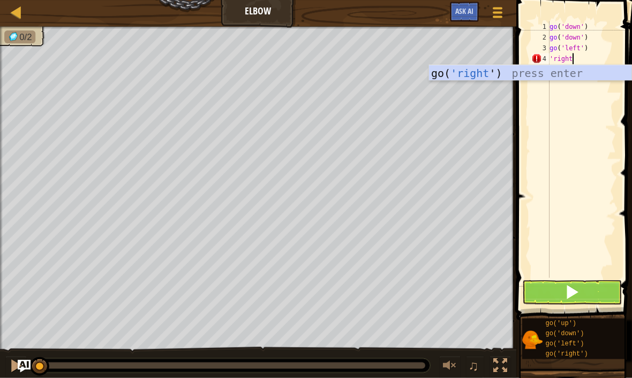
type textarea "'right'"
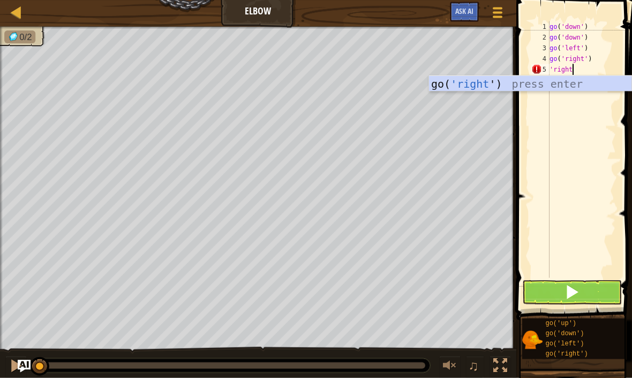
type textarea "'right'"
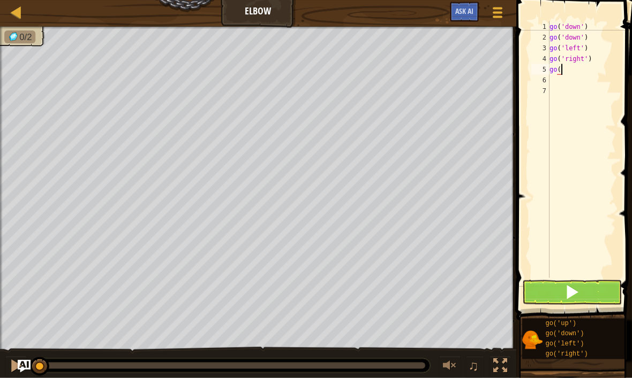
type textarea "g"
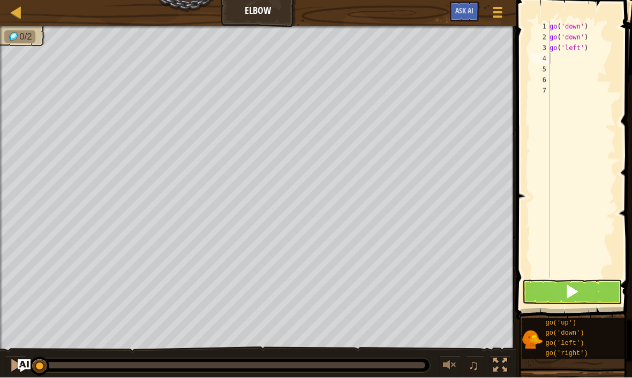
click at [586, 295] on button at bounding box center [572, 292] width 100 height 25
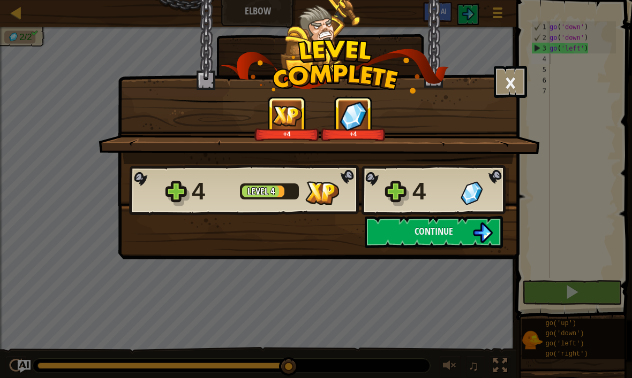
click at [476, 237] on img at bounding box center [482, 233] width 20 height 20
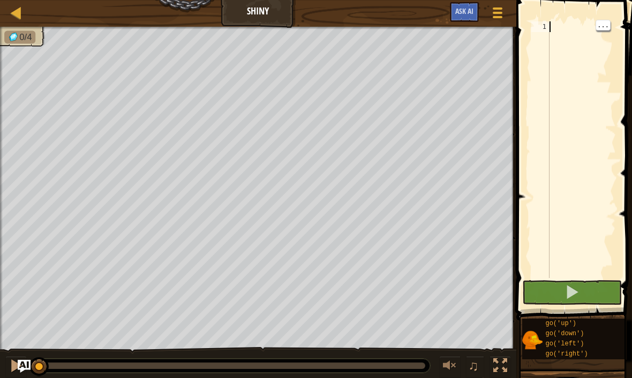
click at [603, 35] on div at bounding box center [581, 160] width 69 height 278
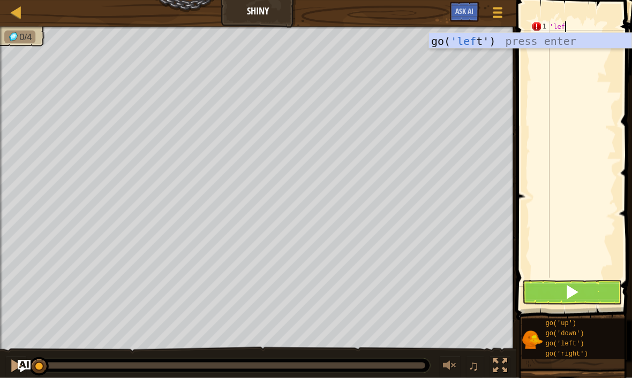
scroll to position [5, 1]
type textarea "'left'"
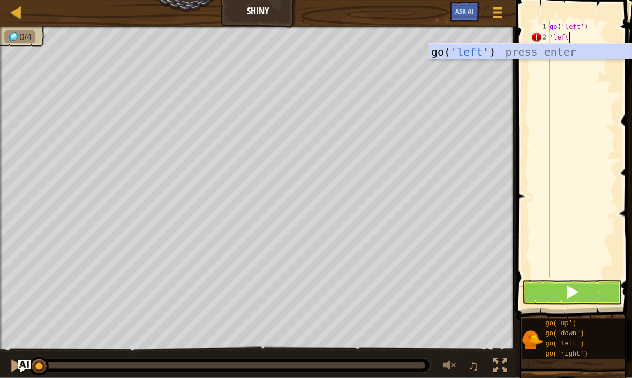
type textarea "'left'"
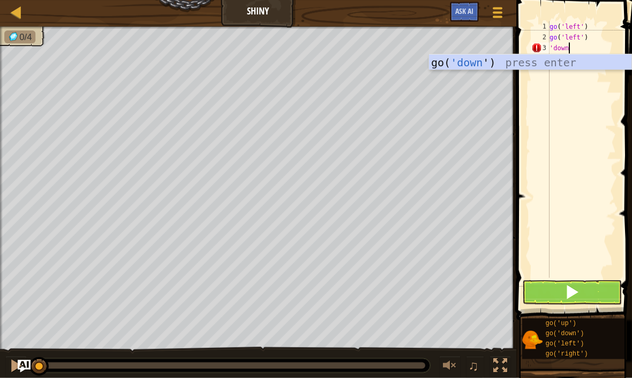
type textarea "'down'"
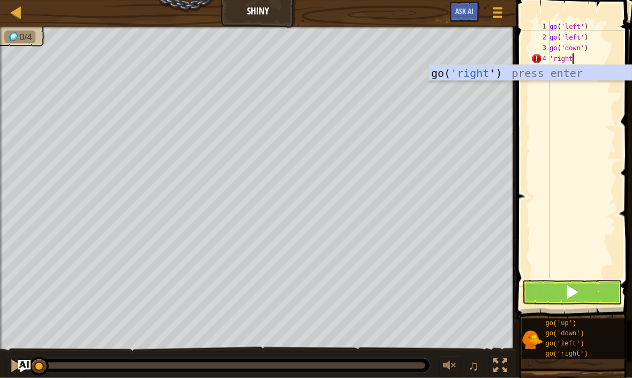
type textarea "'right'"
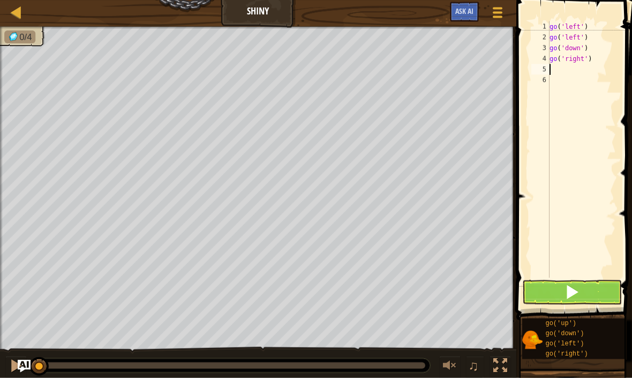
scroll to position [5, 0]
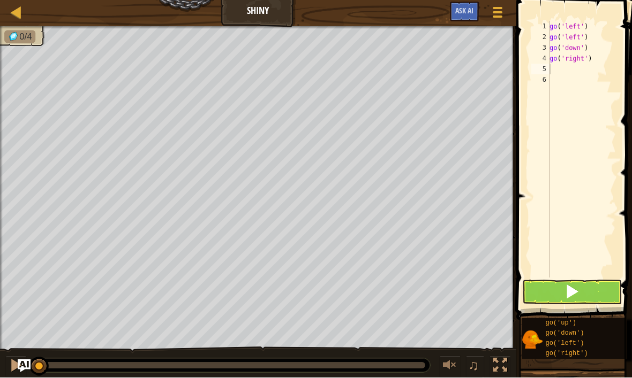
click at [572, 290] on span at bounding box center [571, 292] width 15 height 15
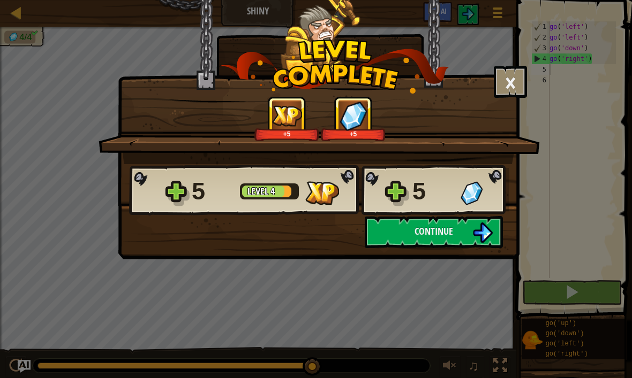
click at [474, 239] on img at bounding box center [482, 233] width 20 height 20
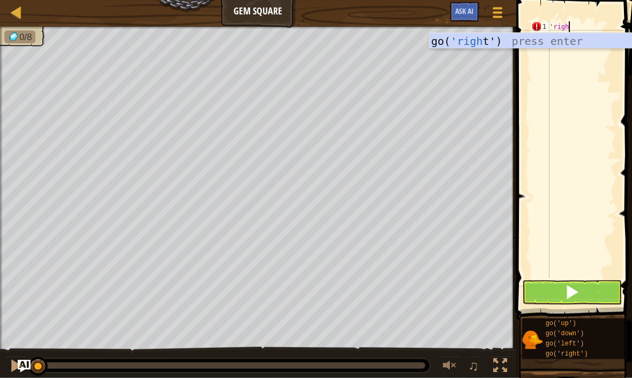
scroll to position [5, 1]
type textarea "'right'"
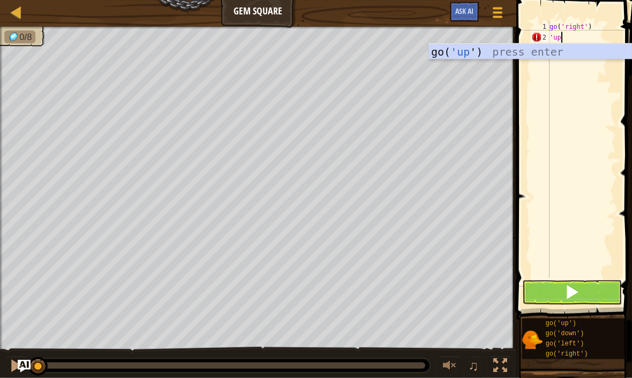
type textarea "'up'"
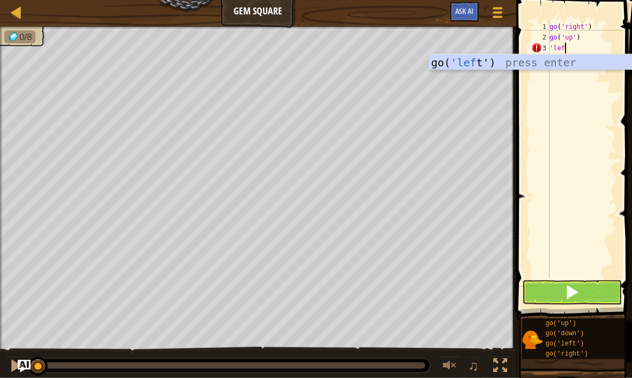
scroll to position [5, 1]
type textarea "'left'"
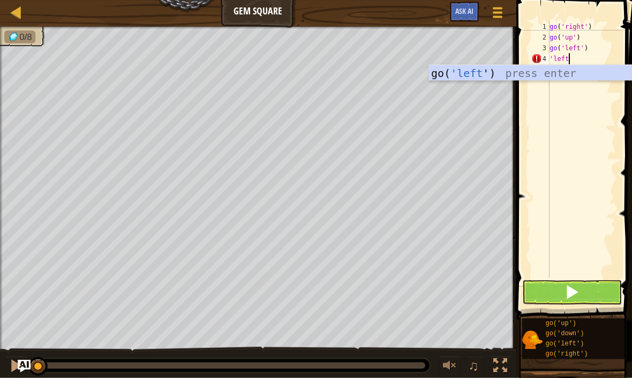
type textarea "'left'"
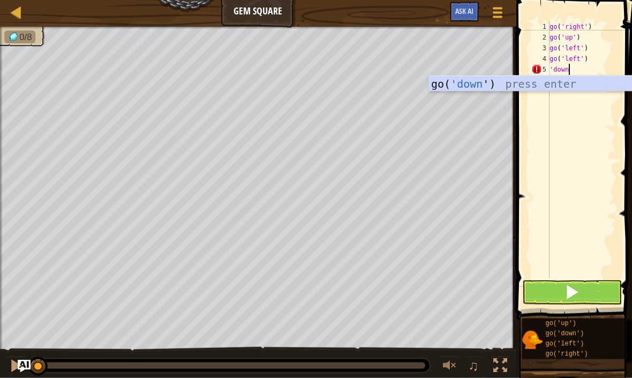
type textarea "'down'"
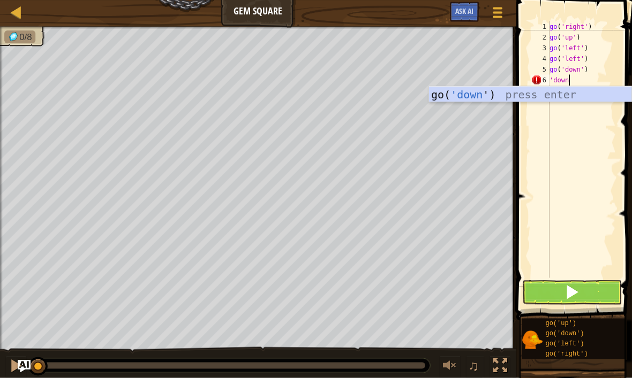
type textarea "'down'"
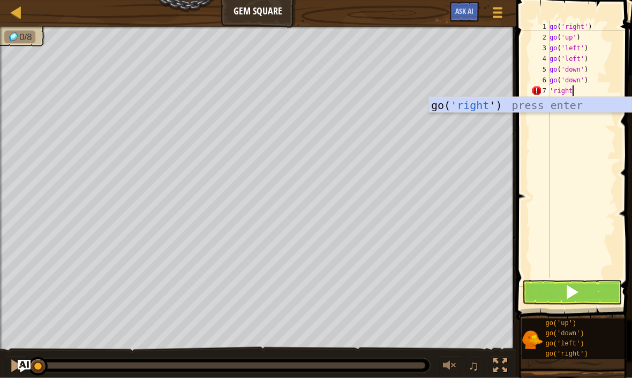
type textarea "'right'"
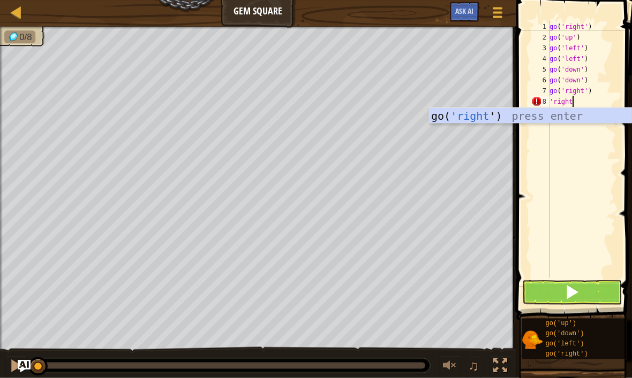
type textarea "'right'"
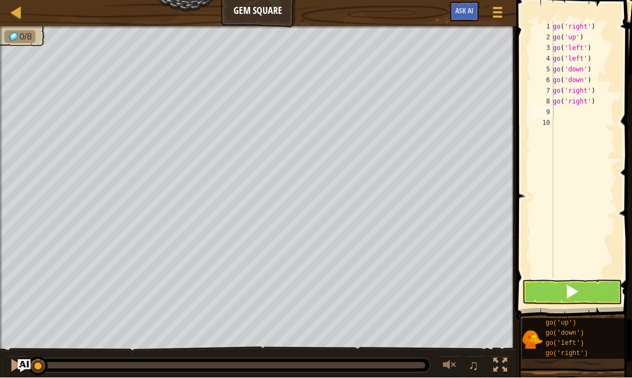
click at [594, 298] on button at bounding box center [572, 292] width 100 height 25
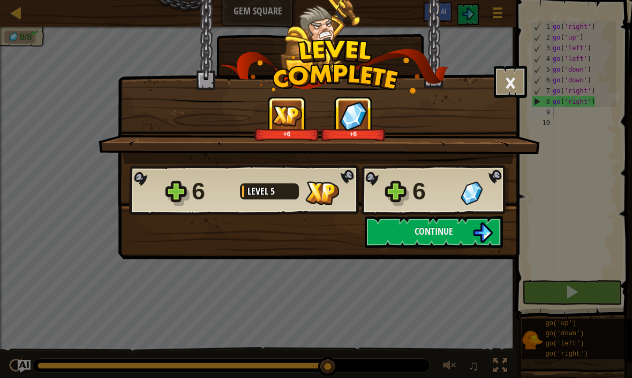
click at [472, 236] on img at bounding box center [482, 233] width 20 height 20
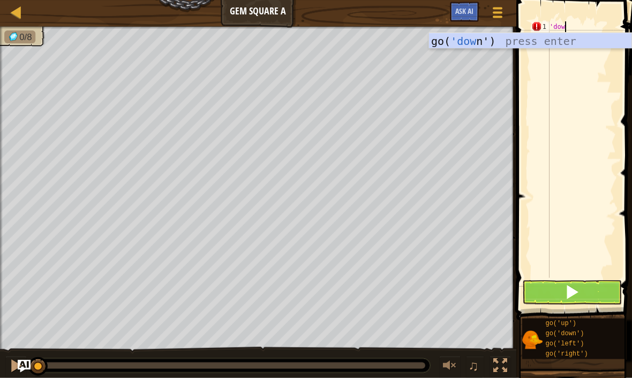
scroll to position [5, 1]
type textarea "'down'"
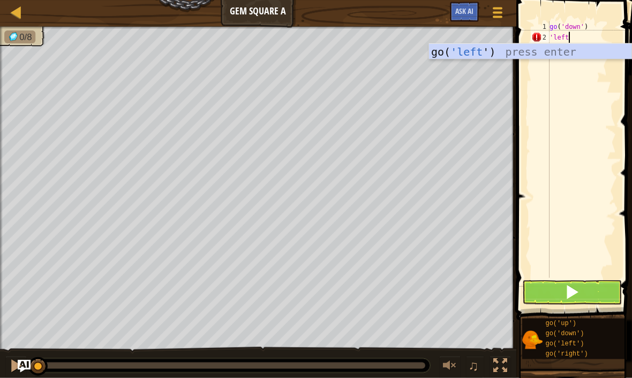
type textarea "'left'"
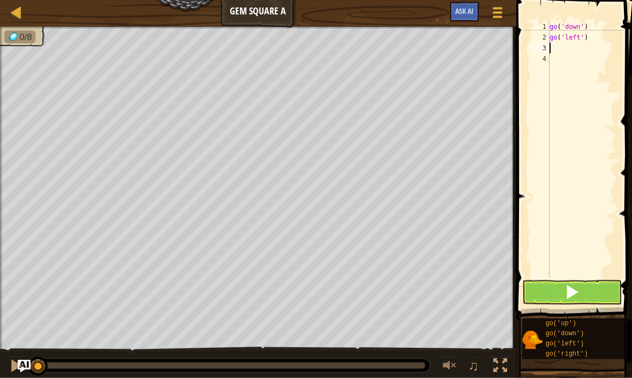
scroll to position [5, 0]
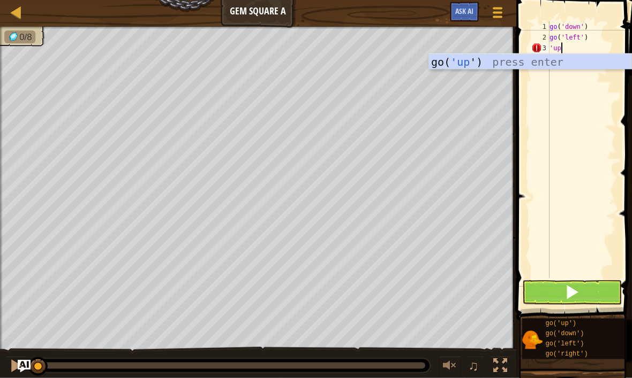
type textarea "'up'"
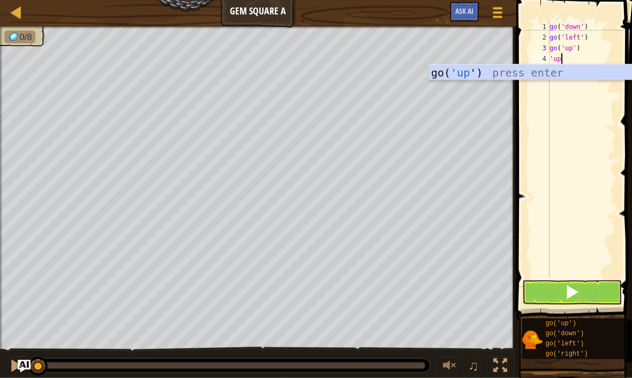
type textarea "'up'"
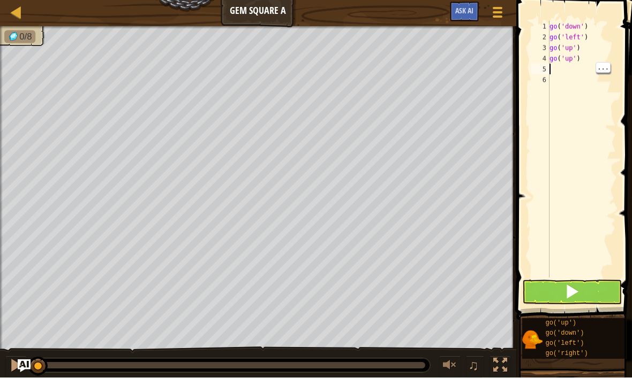
click at [567, 71] on div "go ( 'down' ) go ( 'left' ) go ( 'up' ) go ( 'up' )" at bounding box center [581, 160] width 69 height 278
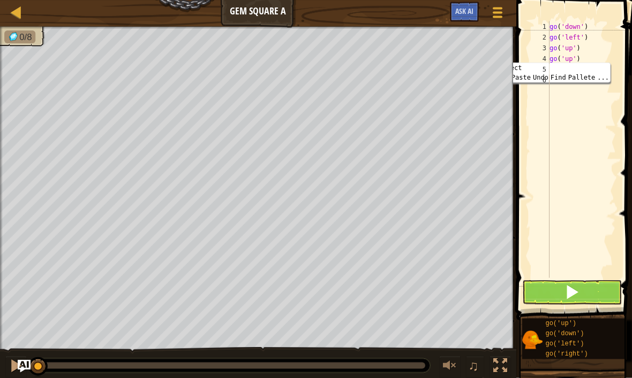
type textarea "go('up')"
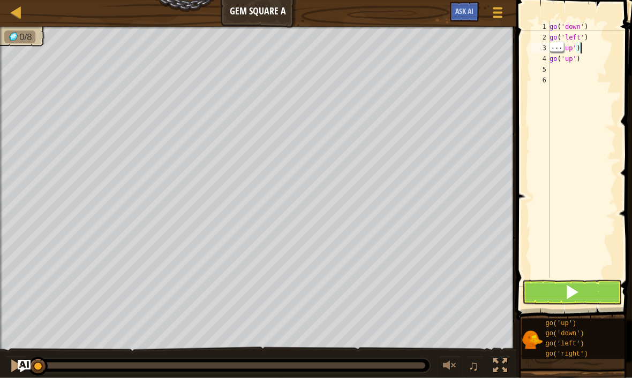
click at [611, 47] on div "go ( 'down' ) go ( 'left' ) go ( 'up' ) go ( 'up' )" at bounding box center [581, 160] width 69 height 278
click at [563, 73] on div "go ( 'down' ) go ( 'left' ) go ( 'up' ) go ( 'up' )" at bounding box center [581, 160] width 69 height 278
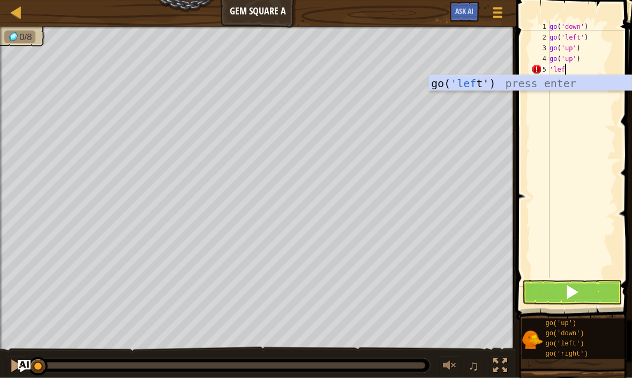
scroll to position [5, 1]
type textarea "'left'"
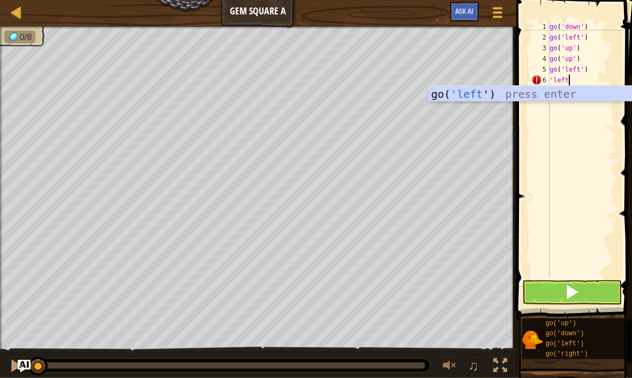
type textarea "'left'"
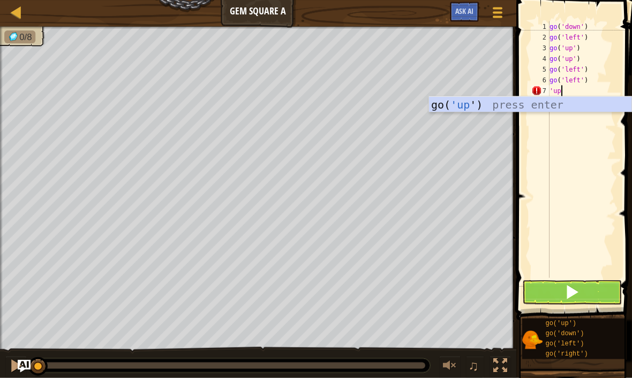
type textarea "'up'"
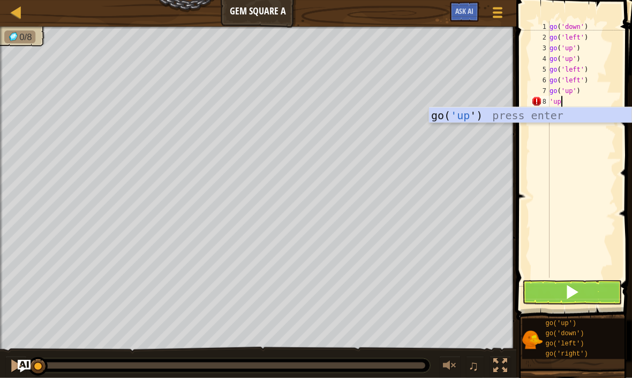
type textarea "'up'"
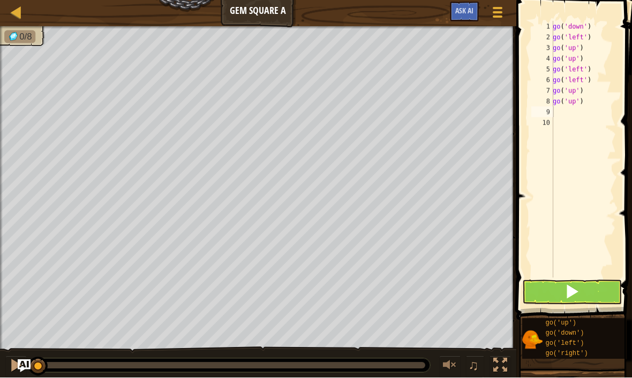
click at [581, 290] on button at bounding box center [572, 292] width 100 height 25
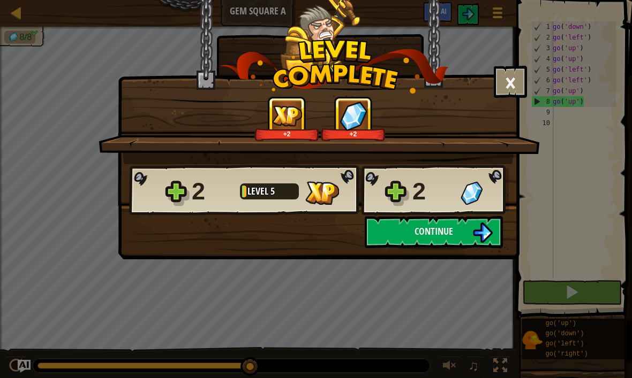
click at [473, 231] on img at bounding box center [482, 233] width 20 height 20
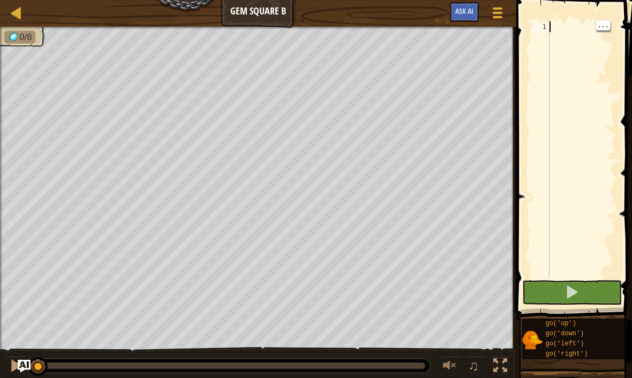
click at [605, 36] on div at bounding box center [581, 160] width 69 height 278
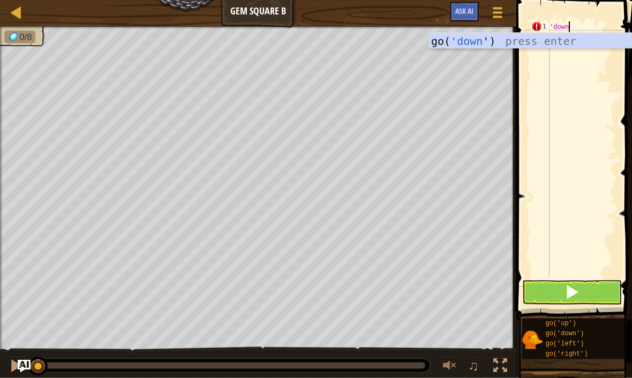
scroll to position [5, 1]
type textarea "'down'"
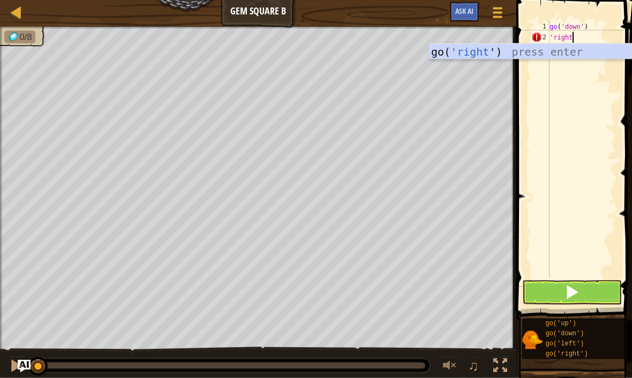
type textarea "'right'"
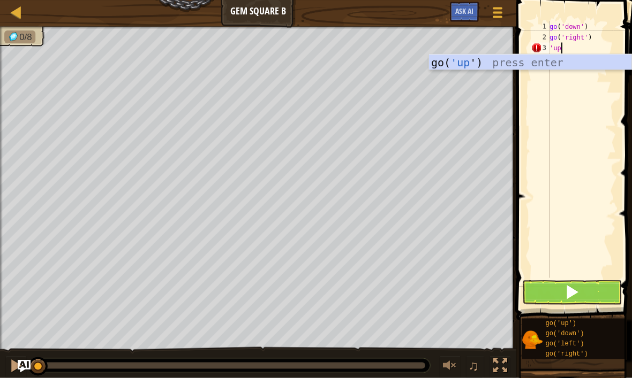
type textarea "'up'"
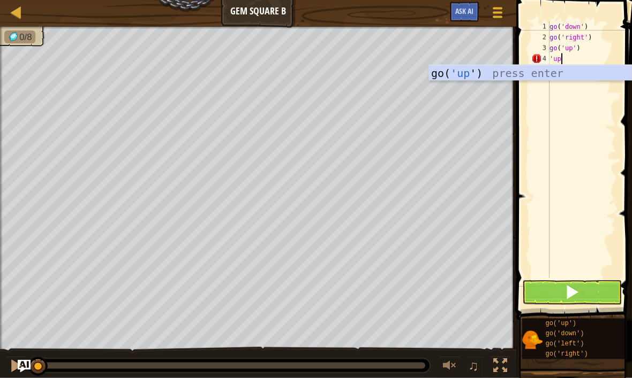
type textarea "'up'"
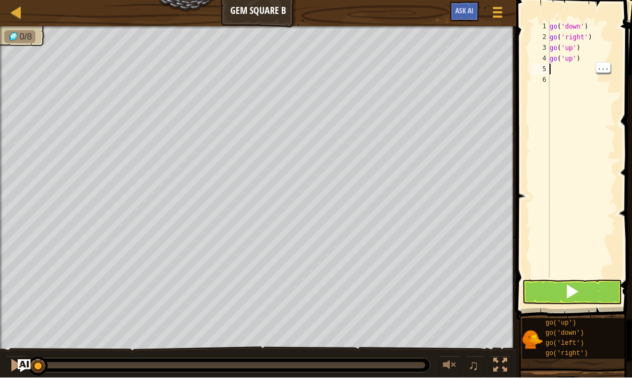
click at [566, 72] on div "go ( 'down' ) go ( 'right' ) go ( 'up' ) go ( 'up' )" at bounding box center [581, 160] width 69 height 278
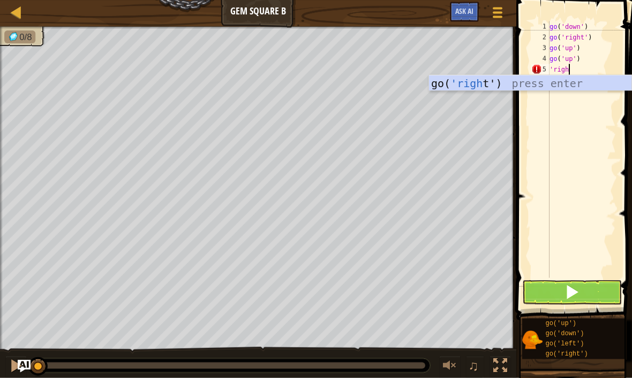
scroll to position [5, 1]
type textarea "'right'"
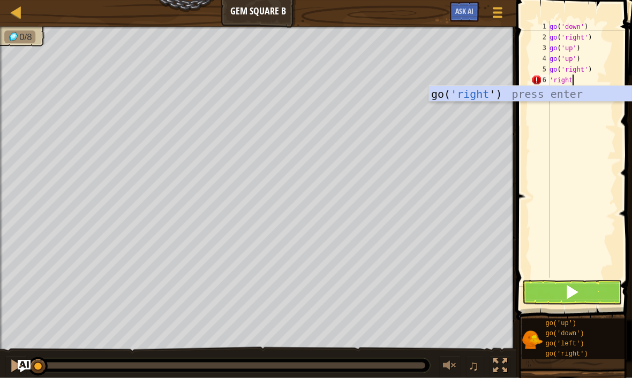
type textarea "'right'"
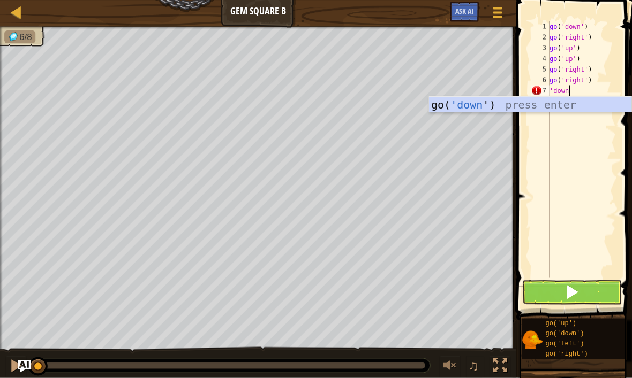
type textarea "'down'"
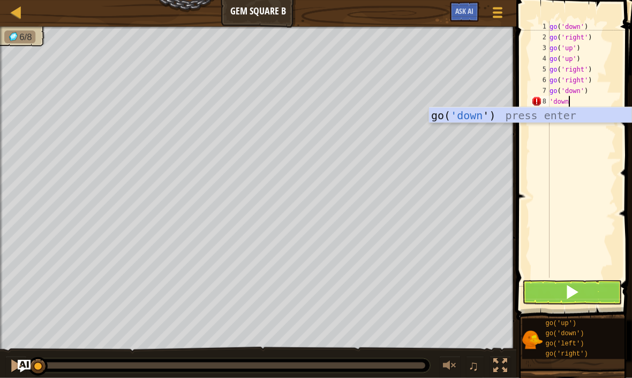
type textarea "'down'"
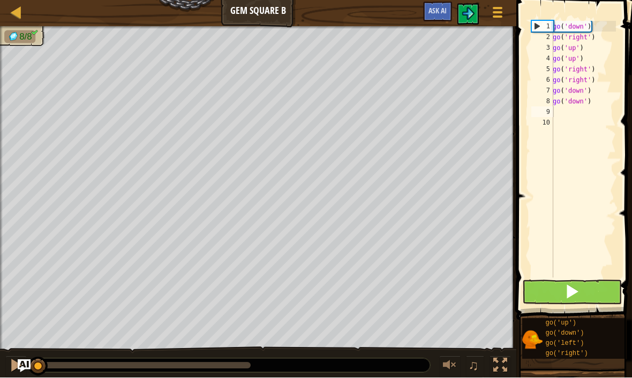
click at [601, 294] on button at bounding box center [572, 292] width 100 height 25
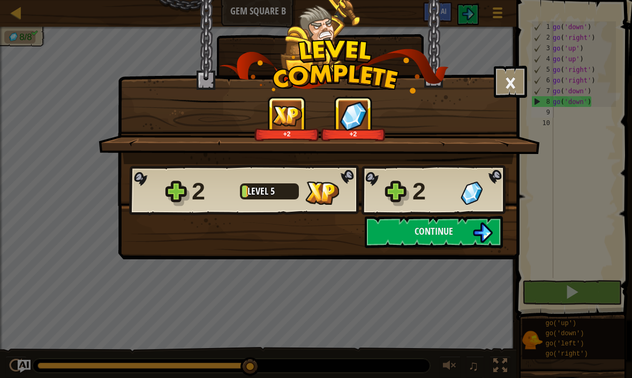
click at [464, 235] on button "Continue" at bounding box center [434, 232] width 138 height 32
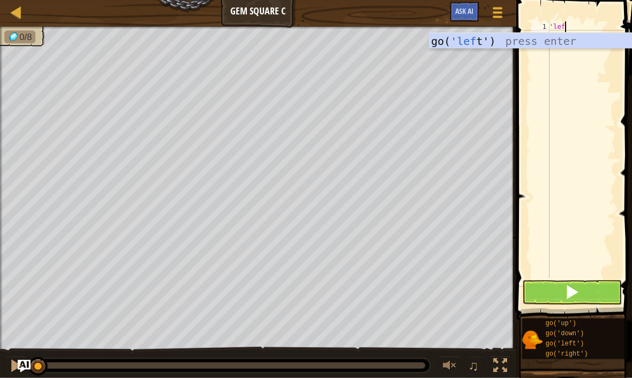
scroll to position [5, 1]
type textarea "'left'"
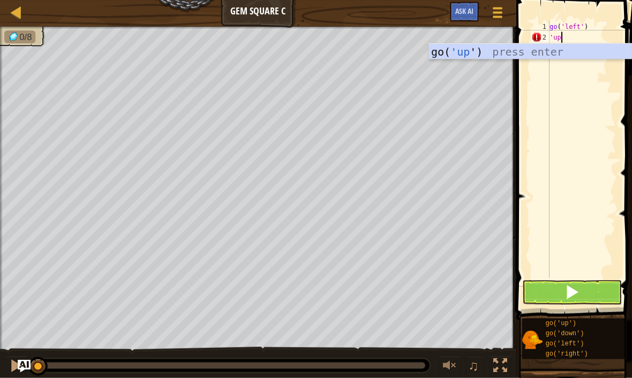
type textarea "'up'"
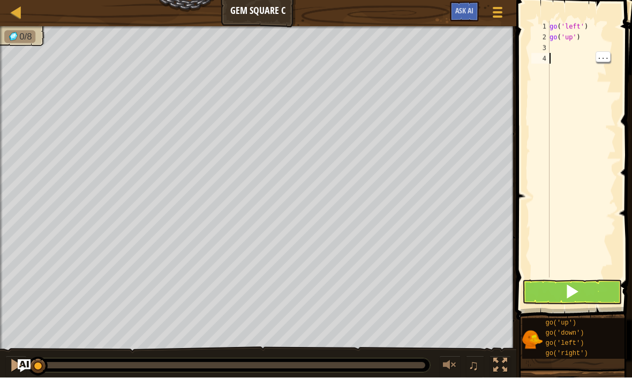
click at [568, 45] on div "go ( 'left' ) go ( 'up' )" at bounding box center [581, 160] width 69 height 278
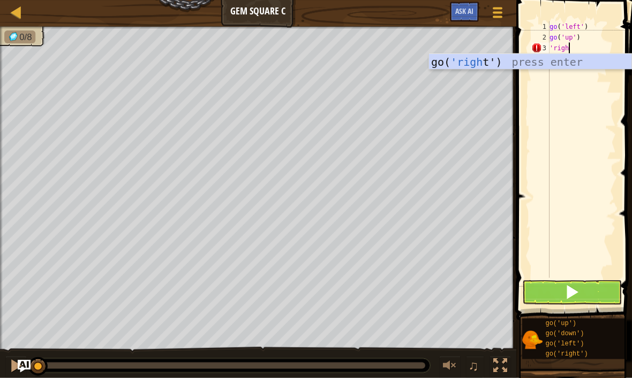
scroll to position [5, 1]
type textarea "'right'"
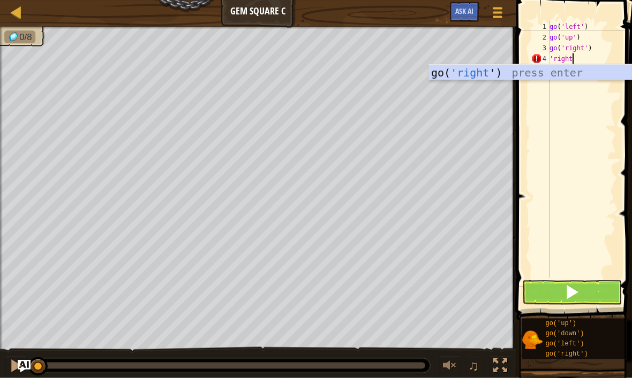
type textarea "'right'"
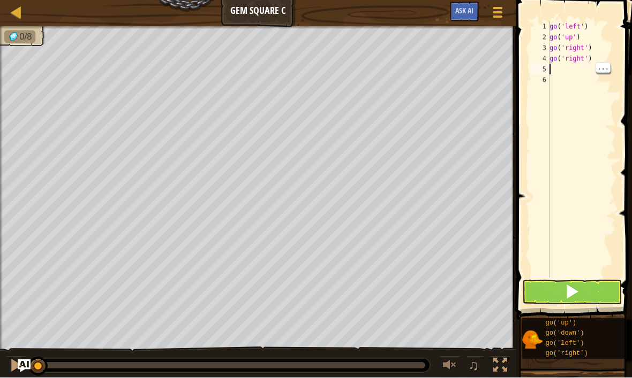
click at [565, 67] on div "go ( 'left' ) go ( 'up' ) go ( 'right' ) go ( 'right' )" at bounding box center [581, 160] width 69 height 278
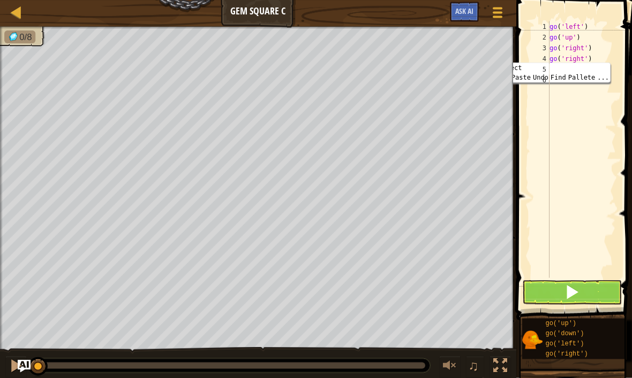
type textarea "go('right')"
click at [612, 50] on div "go ( 'left' ) go ( 'up' ) go ( 'right' ) go ( 'right' )" at bounding box center [581, 160] width 69 height 278
click at [562, 72] on div "go ( 'left' ) go ( 'up' ) go ( 'right' ) go ( 'right' )" at bounding box center [581, 160] width 69 height 278
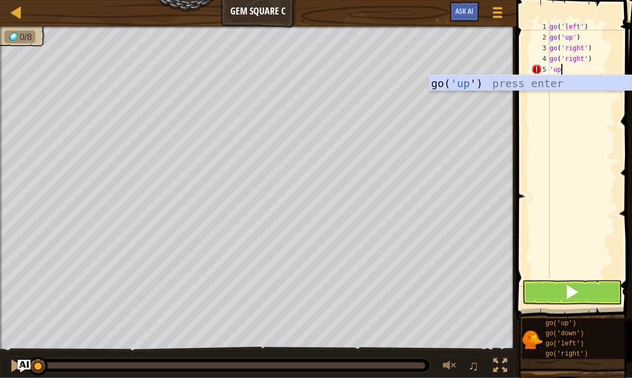
type textarea "'up'"
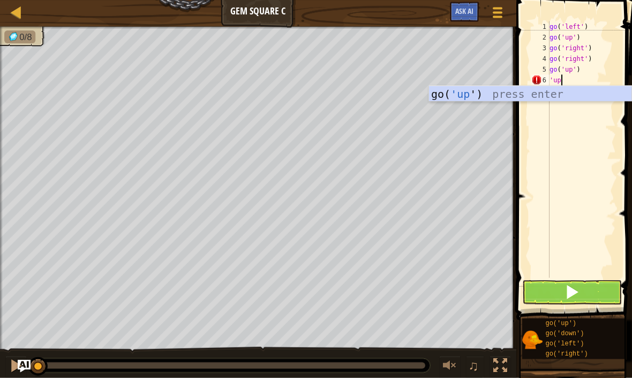
type textarea "'up'"
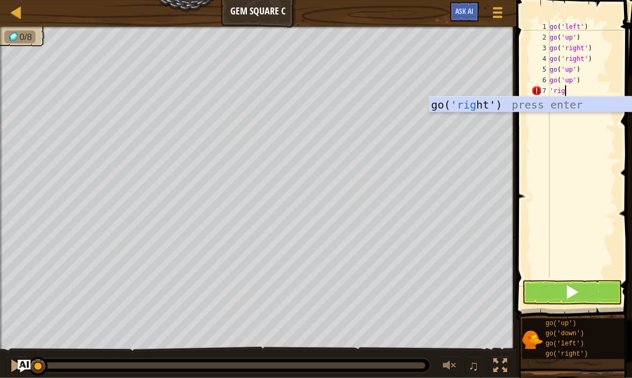
scroll to position [5, 1]
type textarea "'right'"
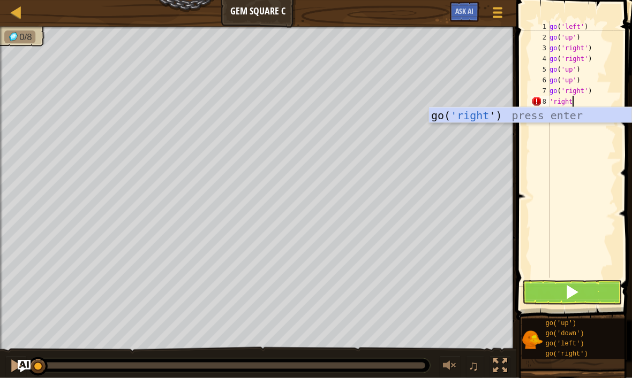
type textarea "'right'"
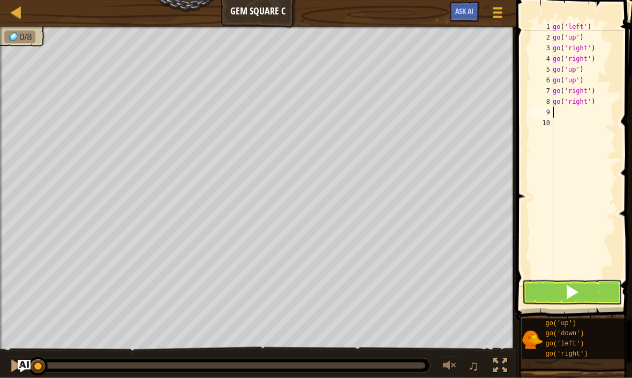
scroll to position [5, 0]
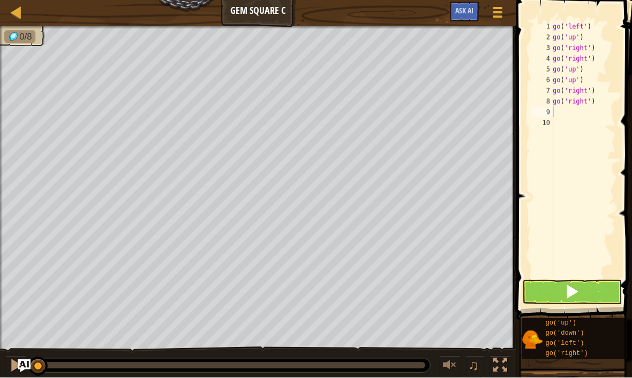
click at [585, 289] on button at bounding box center [572, 292] width 100 height 25
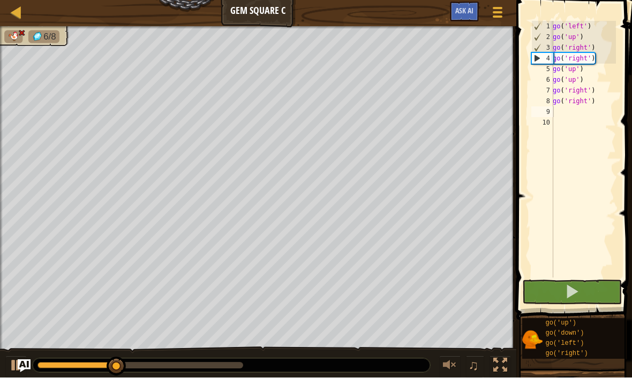
click at [582, 289] on button at bounding box center [572, 292] width 100 height 25
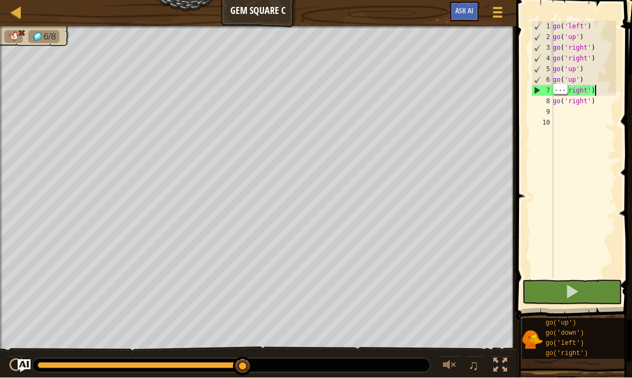
click at [548, 94] on div "7" at bounding box center [542, 91] width 21 height 11
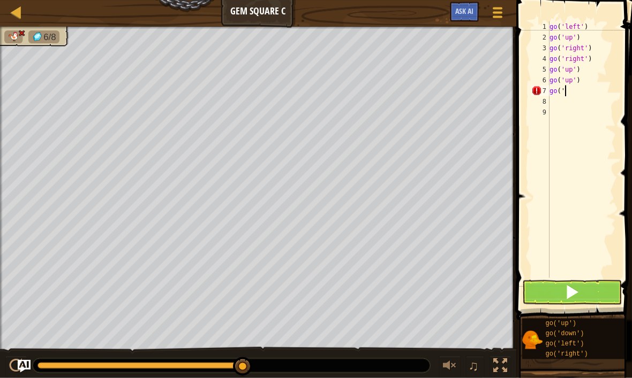
type textarea "g"
type textarea "l"
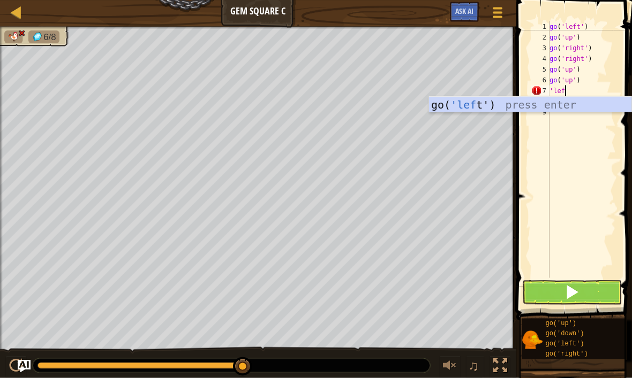
scroll to position [5, 1]
type textarea "'left'"
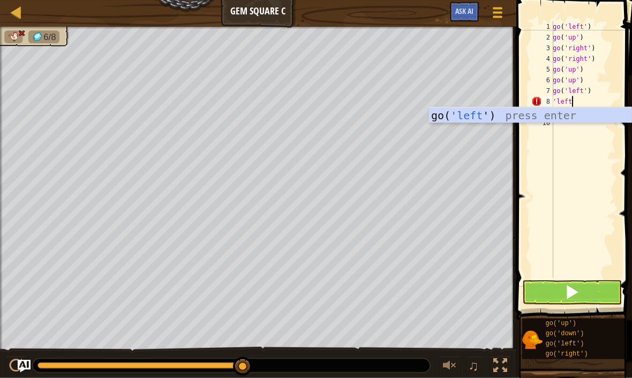
type textarea "'left'"
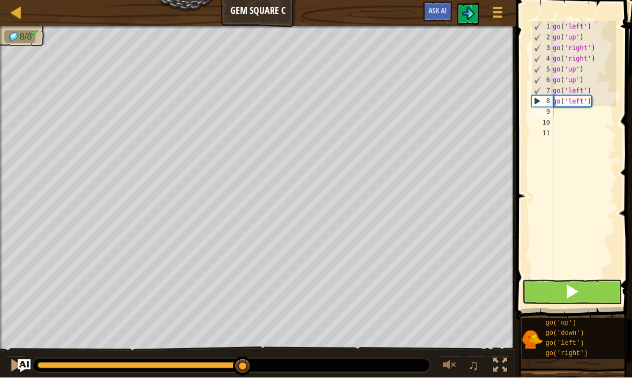
click at [576, 304] on button at bounding box center [572, 292] width 100 height 25
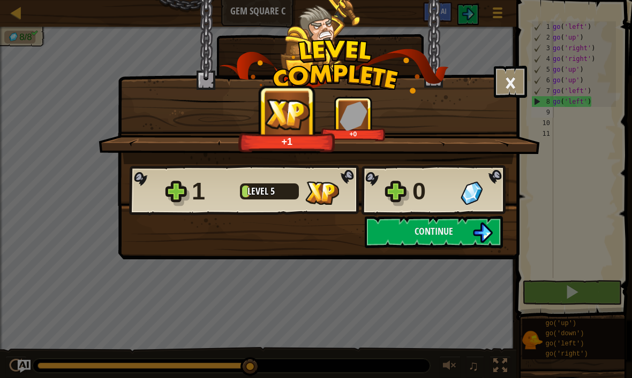
click at [452, 236] on span "Continue" at bounding box center [433, 231] width 39 height 13
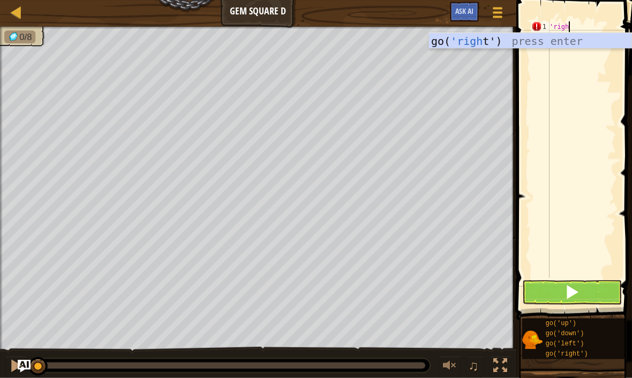
scroll to position [5, 1]
type textarea "'right'"
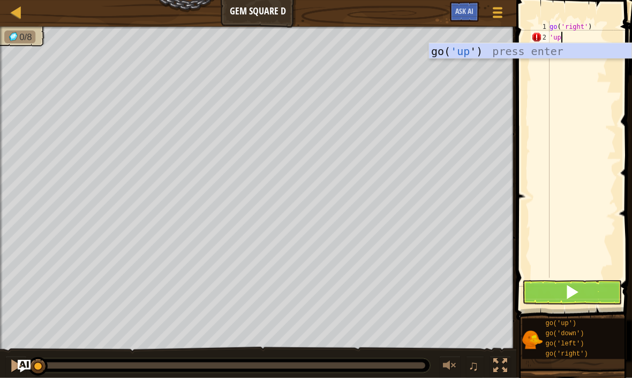
type textarea "'up'"
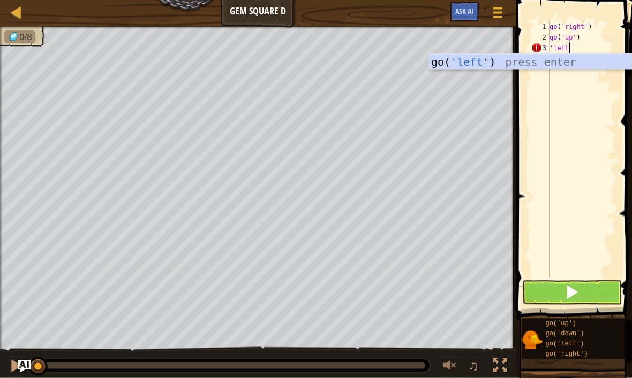
scroll to position [5, 1]
type textarea "'left'"
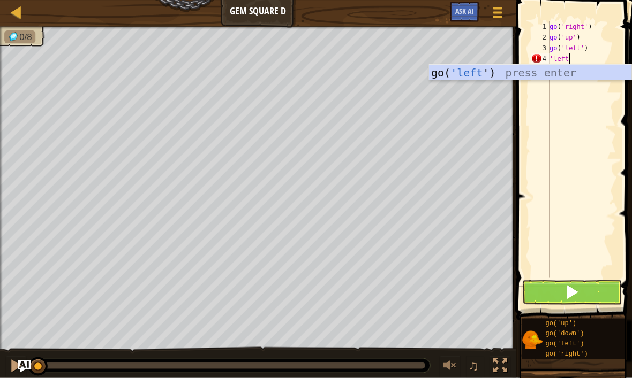
type textarea "'left'"
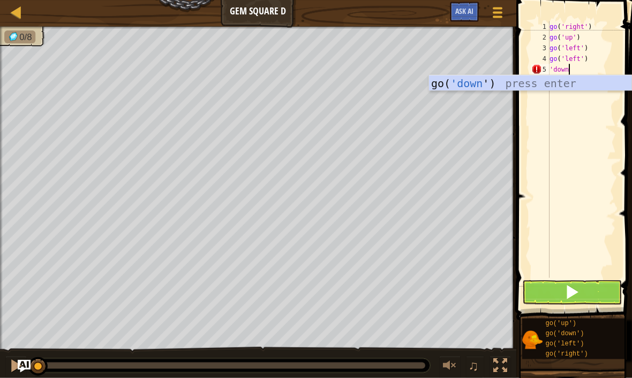
type textarea "'down'"
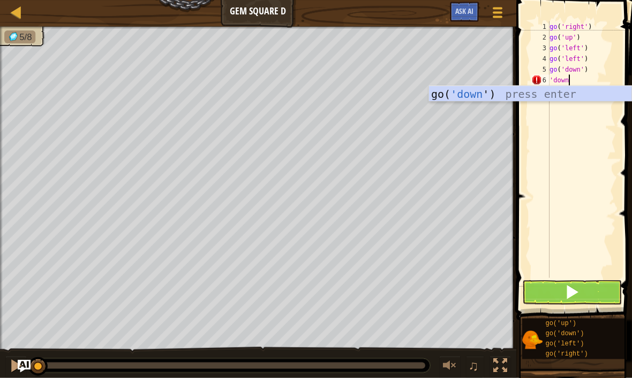
type textarea "'down'"
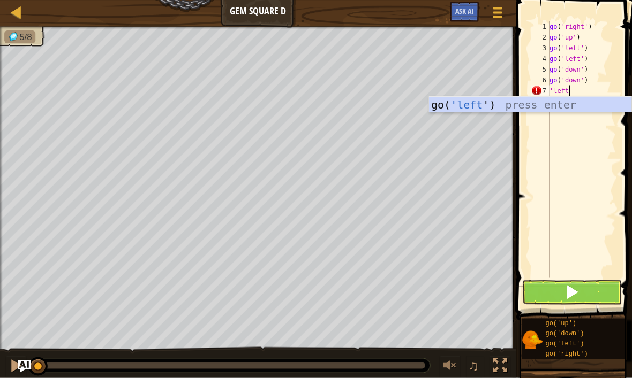
type textarea "'left'"
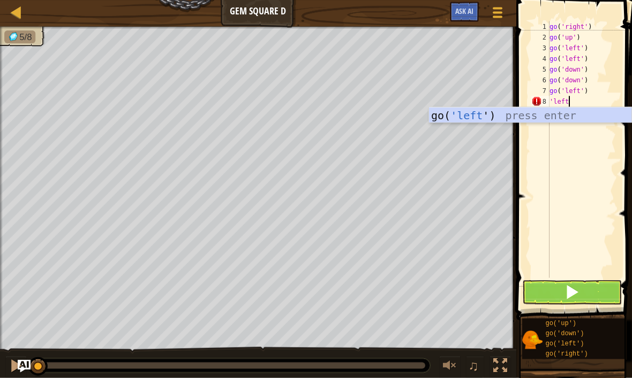
type textarea "'left'"
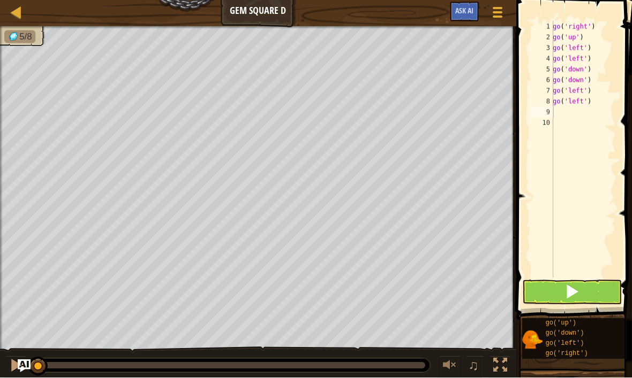
click at [582, 277] on div "go ( 'right' ) go ( 'up' ) go ( 'left' ) go ( 'left' ) go ( 'down' ) go ( 'down…" at bounding box center [582, 160] width 65 height 278
click at [582, 300] on button at bounding box center [572, 292] width 100 height 25
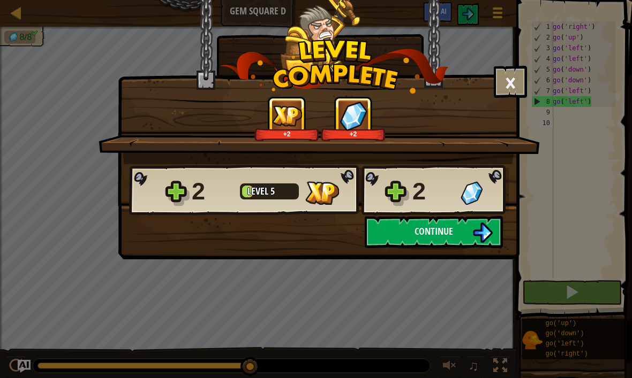
click at [474, 234] on img at bounding box center [482, 233] width 20 height 20
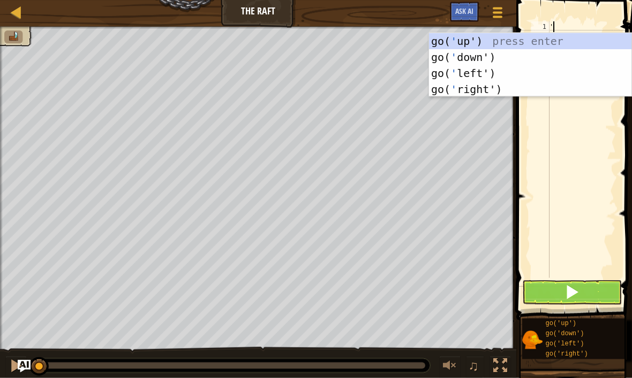
scroll to position [5, 0]
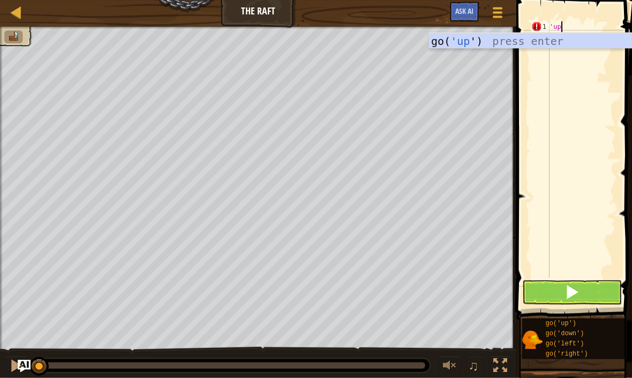
type textarea "'up'"
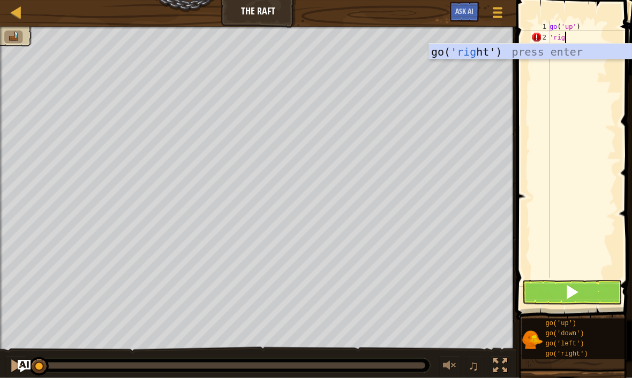
scroll to position [5, 1]
type textarea "'right'"
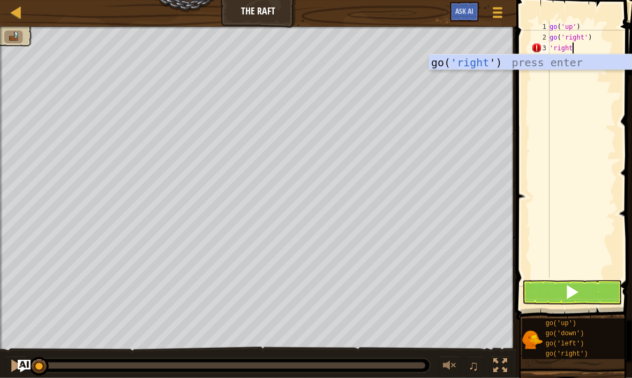
type textarea "'right'"
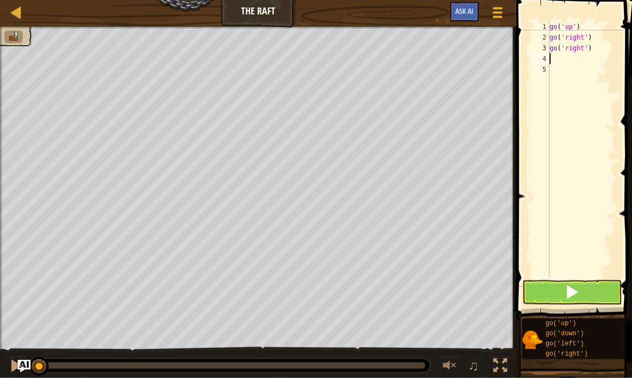
scroll to position [5, 0]
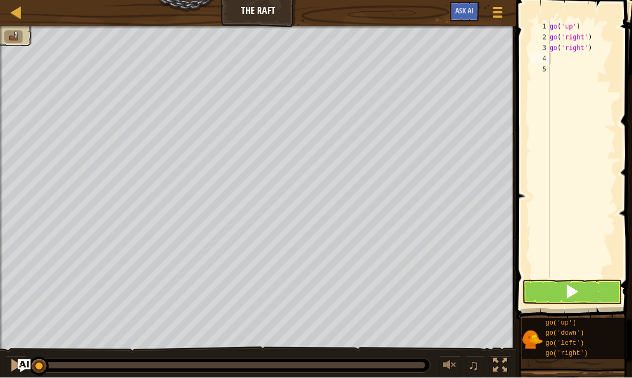
click at [570, 294] on span at bounding box center [571, 292] width 15 height 15
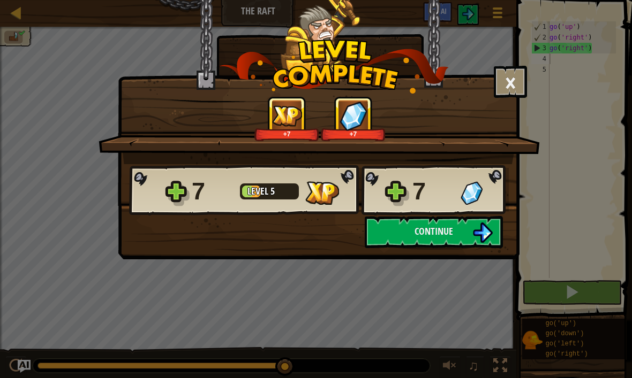
click at [454, 236] on button "Continue" at bounding box center [434, 232] width 138 height 32
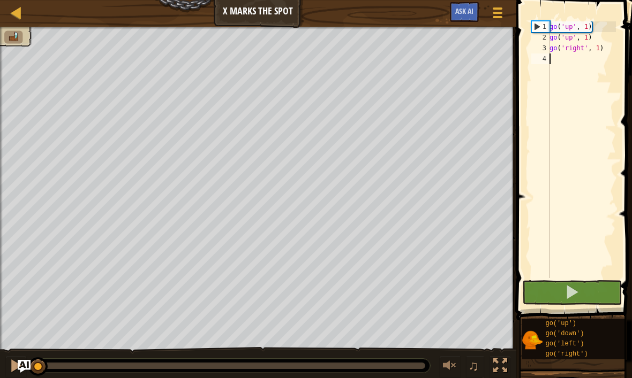
click at [591, 287] on button at bounding box center [572, 292] width 100 height 25
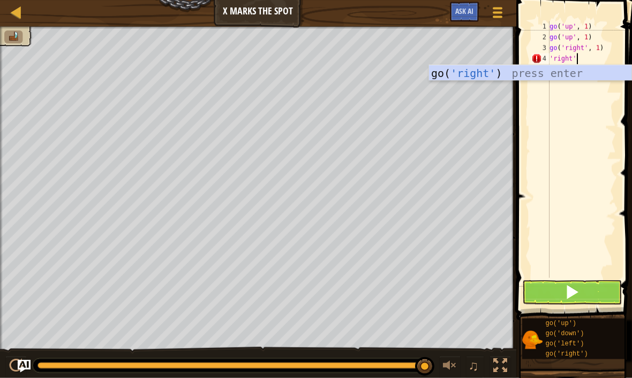
scroll to position [5, 2]
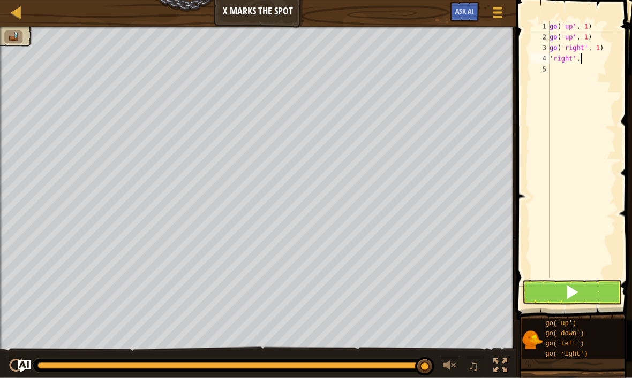
type textarea "'right',1"
type textarea "'"
type textarea "("
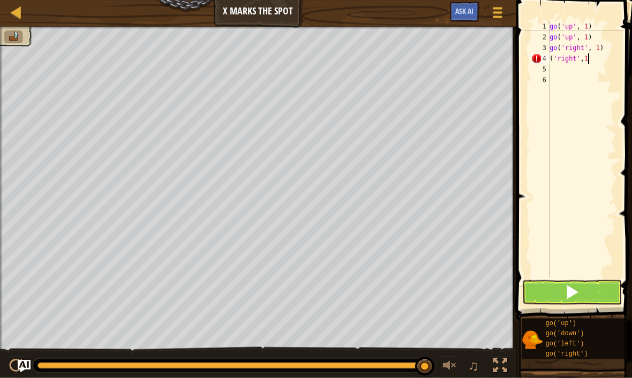
type textarea "('right',1)"
click at [585, 90] on div "go ( 'up' , 1 ) go ( 'up' , 1 ) go ( 'right' , 1 ) ( 'right' , 1 )" at bounding box center [581, 160] width 69 height 278
click at [582, 63] on div "go ( 'up' , 1 ) go ( 'up' , 1 ) go ( 'right' , 1 ) ( 'right' , 1 )" at bounding box center [581, 160] width 69 height 278
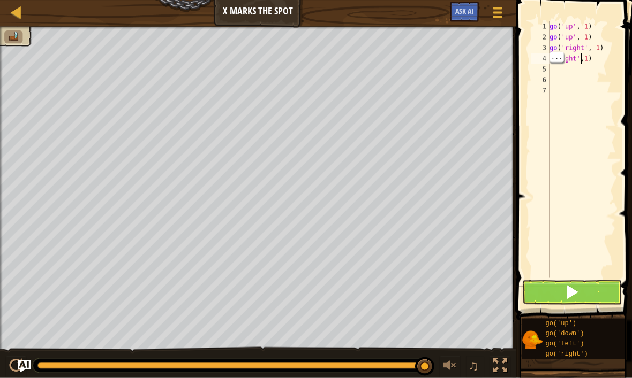
click at [603, 62] on div "go ( 'up' , 1 ) go ( 'up' , 1 ) go ( 'right' , 1 ) ( 'right' , 1 )" at bounding box center [581, 160] width 69 height 278
type textarea "('right', 1)"
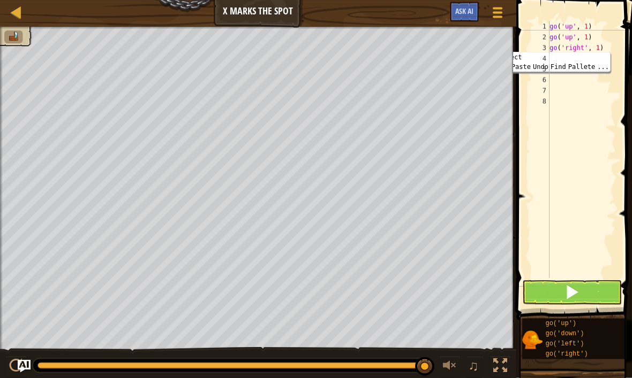
click at [573, 105] on div "go ( 'up' , 1 ) go ( 'up' , 1 ) go ( 'right' , 1 ) ( 'right' , 1 )" at bounding box center [581, 160] width 69 height 278
click at [603, 60] on div "go ( 'up' , 1 ) go ( 'up' , 1 ) go ( 'right' , 1 ) ( 'right' , 1 )" at bounding box center [581, 160] width 69 height 278
type textarea "("
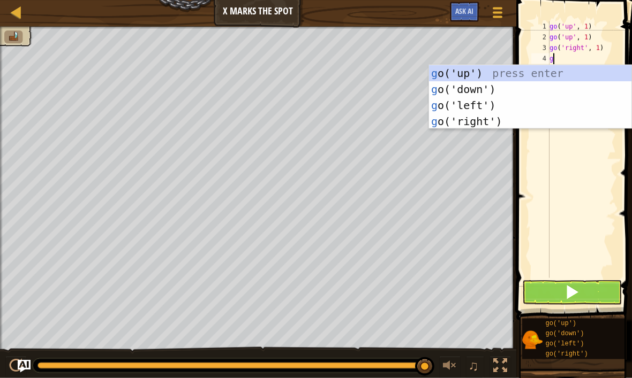
type textarea "go"
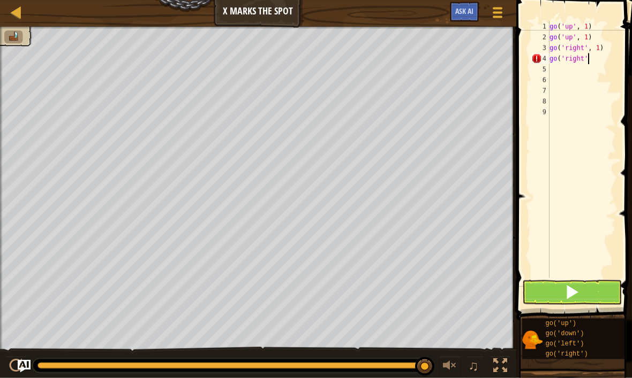
scroll to position [5, 3]
type textarea "go('right', 1)"
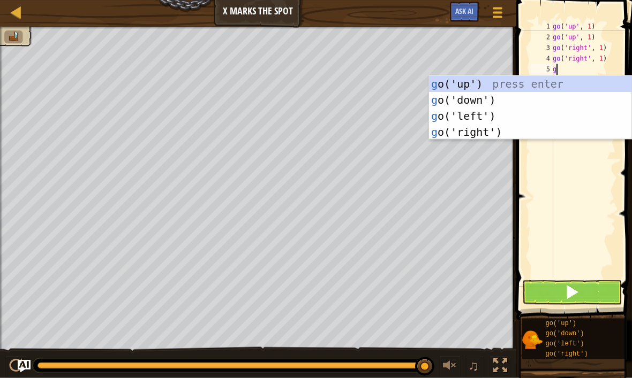
type textarea "go"
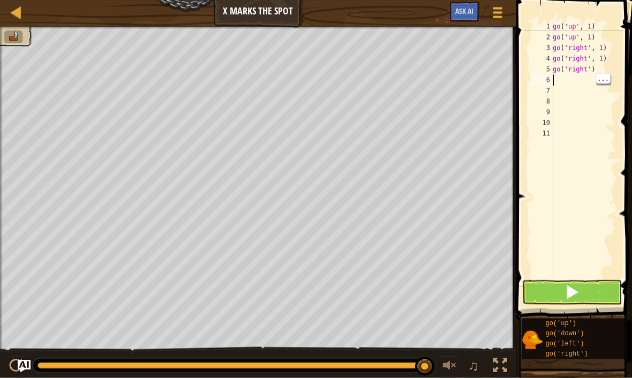
click at [604, 69] on div "go ( 'up' , 1 ) go ( 'up' , 1 ) go ( 'right' , 1 ) go ( 'right' , 1 ) go ( 'rig…" at bounding box center [582, 160] width 65 height 278
type textarea "go('right', 1)"
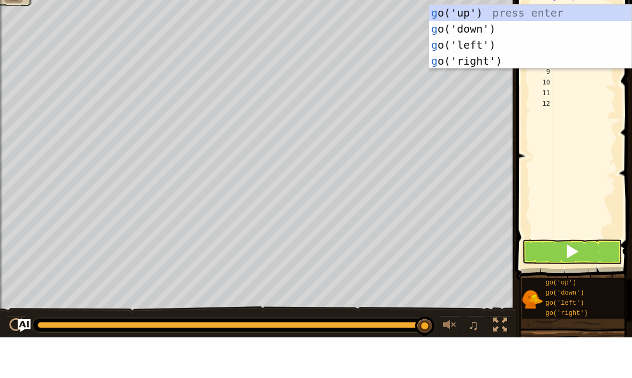
type textarea "go"
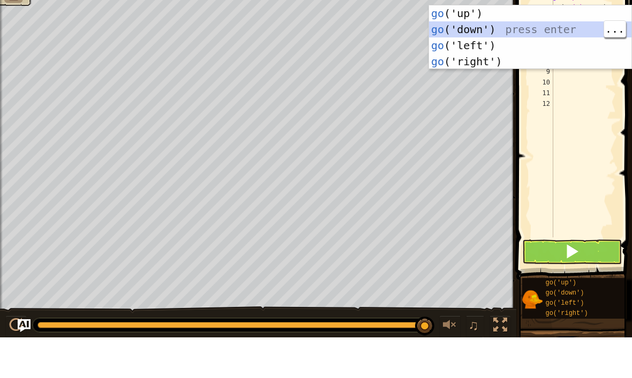
click at [488, 46] on div "go ('up') press enter go ('down') press enter go ('left') press enter go ('righ…" at bounding box center [530, 94] width 202 height 96
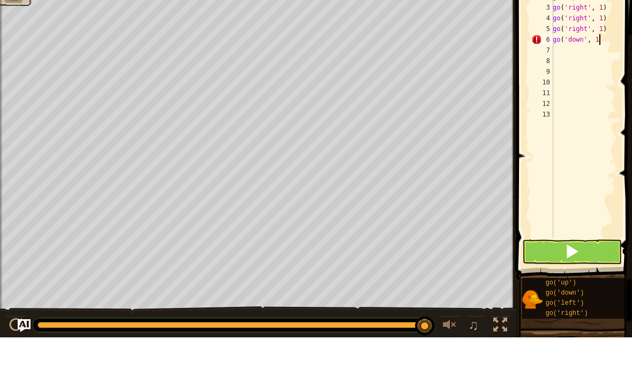
scroll to position [5, 3]
type textarea "go('down', 1)"
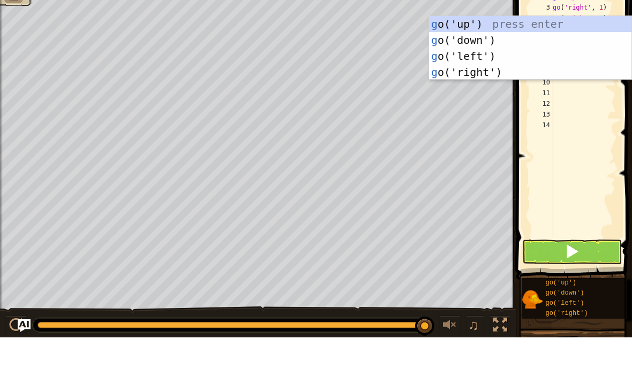
type textarea "go"
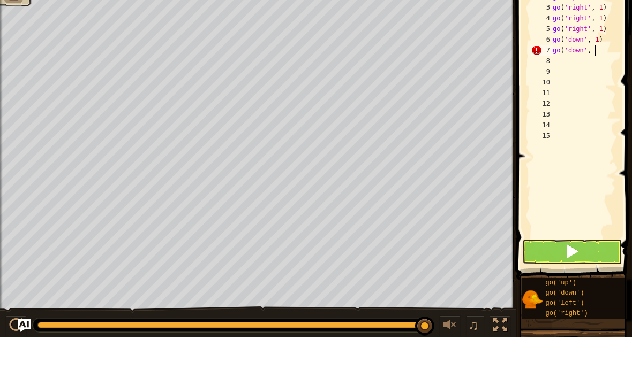
scroll to position [5, 3]
type textarea "go('down', 1)"
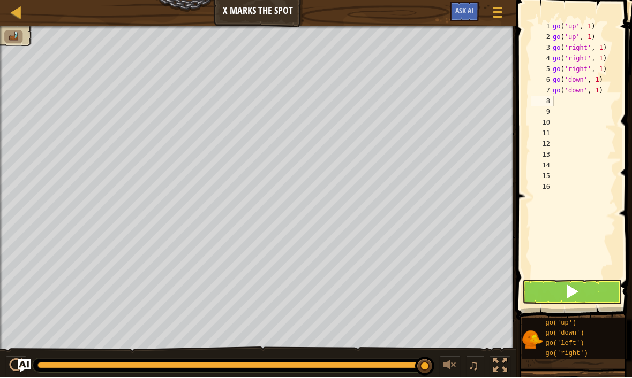
click at [586, 290] on button at bounding box center [572, 292] width 100 height 25
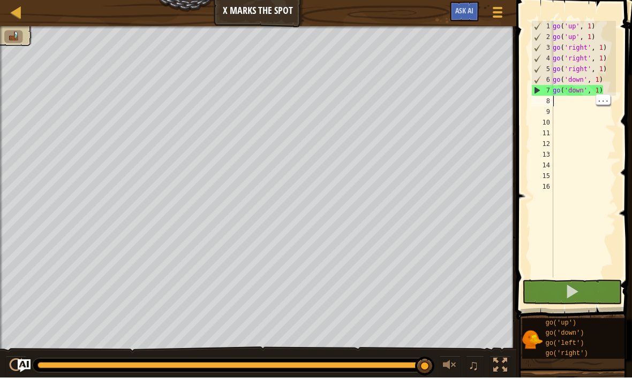
click at [583, 104] on div "go ( 'up' , 1 ) go ( 'up' , 1 ) go ( 'right' , 1 ) go ( 'right' , 1 ) go ( 'rig…" at bounding box center [582, 160] width 65 height 278
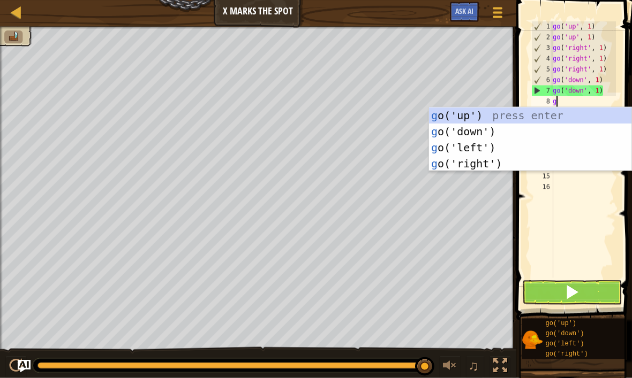
type textarea "go"
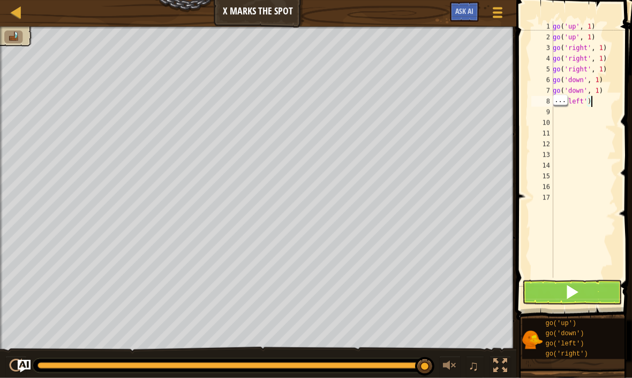
click at [605, 103] on div "go ( 'up' , 1 ) go ( 'up' , 1 ) go ( 'right' , 1 ) go ( 'right' , 1 ) go ( 'rig…" at bounding box center [582, 160] width 65 height 278
type textarea "go('left', 1)"
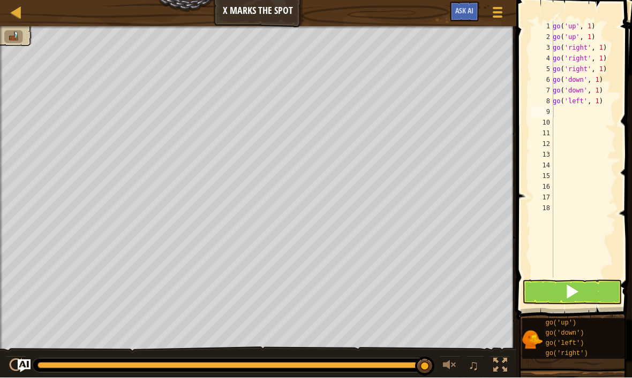
click at [583, 291] on button at bounding box center [572, 292] width 100 height 25
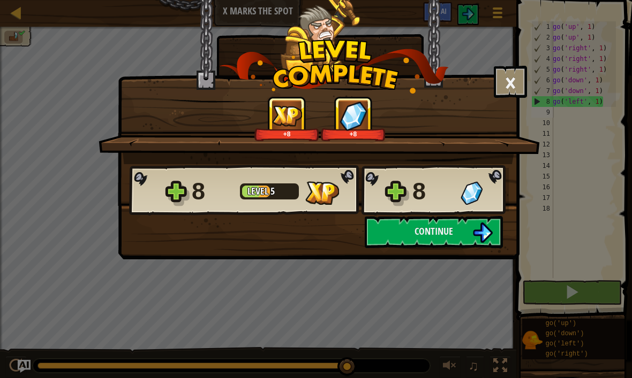
click at [452, 237] on span "Continue" at bounding box center [433, 231] width 39 height 13
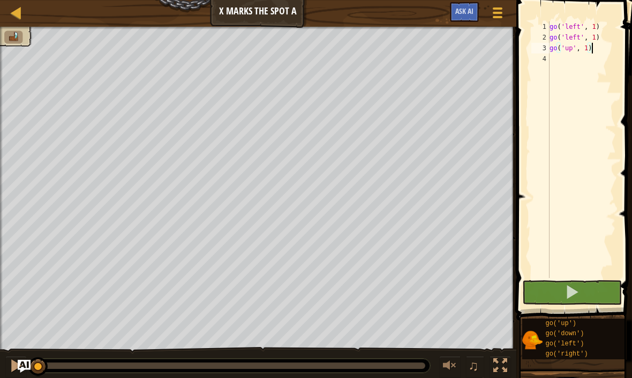
click at [593, 295] on button at bounding box center [572, 292] width 100 height 25
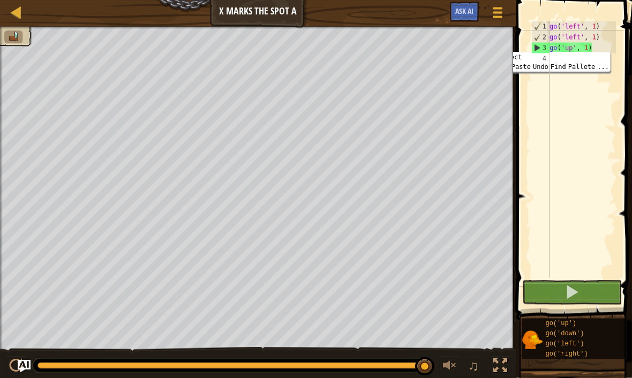
scroll to position [5, 0]
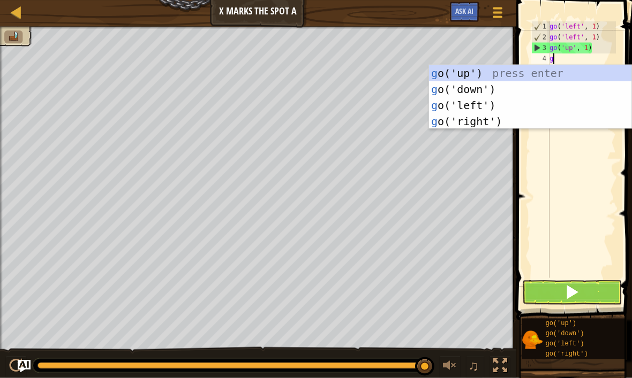
type textarea "go"
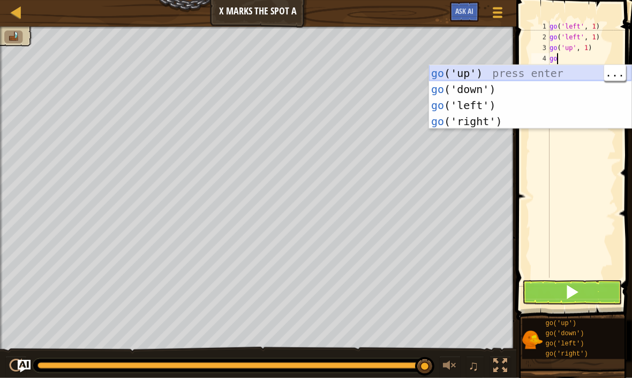
click at [464, 74] on div "go ('up') press enter go ('down') press enter go ('left') press enter go ('righ…" at bounding box center [530, 113] width 202 height 96
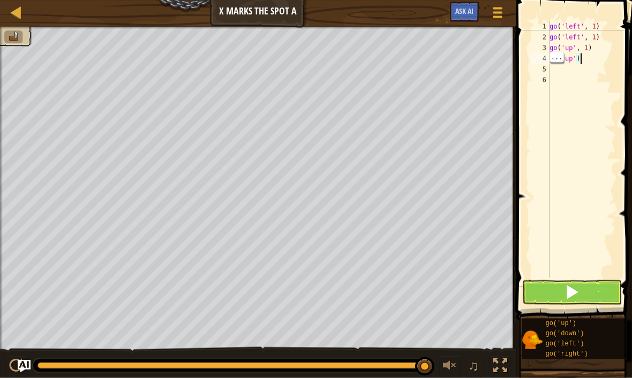
click at [593, 59] on div "go ( 'left' , 1 ) go ( 'left' , 1 ) go ( 'up' , 1 ) go ( 'up' )" at bounding box center [581, 160] width 69 height 278
type textarea "go('up', 1)"
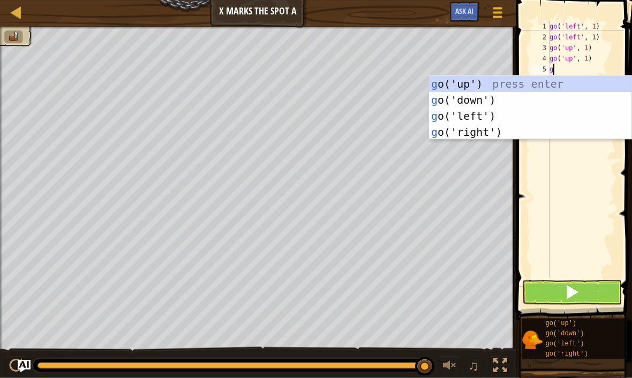
type textarea "go"
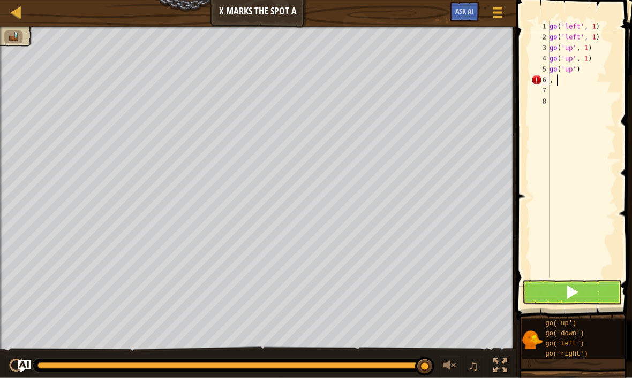
type textarea "go('up')"
click at [573, 87] on div "go ( 'left' , 1 ) go ( 'left' , 1 ) go ( 'up' , 1 ) go ( 'up' , 1 ) go ( 'up' )…" at bounding box center [581, 160] width 69 height 278
click at [570, 82] on div "go ( 'left' , 1 ) go ( 'left' , 1 ) go ( 'up' , 1 ) go ( 'up' , 1 ) go ( 'up' )…" at bounding box center [581, 160] width 69 height 278
type textarea ","
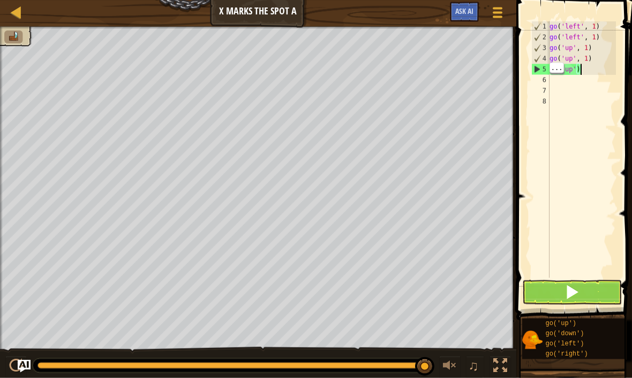
click at [596, 70] on div "go ( 'left' , 1 ) go ( 'left' , 1 ) go ( 'up' , 1 ) go ( 'up' , 1 ) go ( 'up' )" at bounding box center [581, 160] width 69 height 278
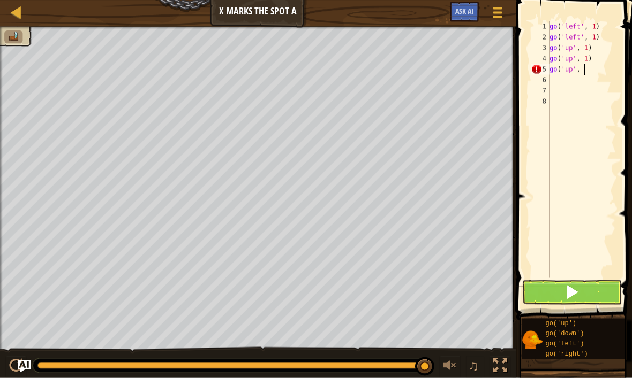
scroll to position [5, 3]
type textarea "go('up', 1)"
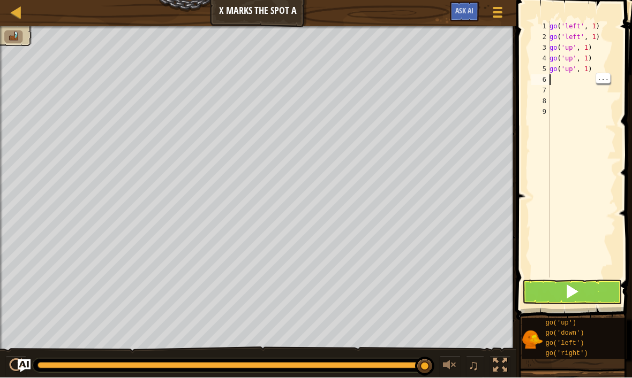
click at [565, 78] on div "go ( 'left' , 1 ) go ( 'left' , 1 ) go ( 'up' , 1 ) go ( 'up' , 1 ) go ( 'up' ,…" at bounding box center [581, 160] width 69 height 278
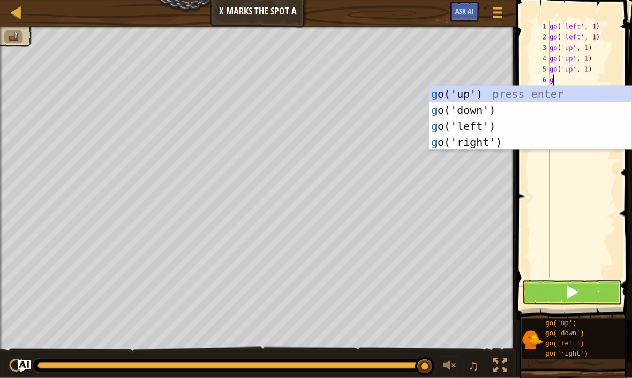
type textarea "go"
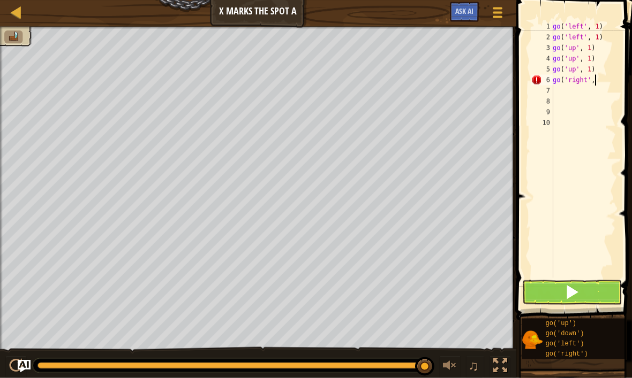
scroll to position [5, 3]
type textarea "go('right', 1)"
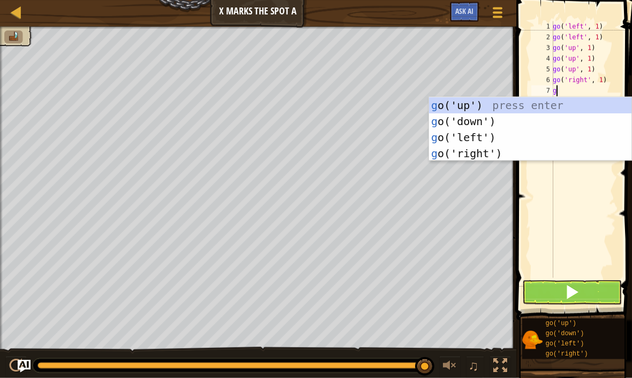
type textarea "go"
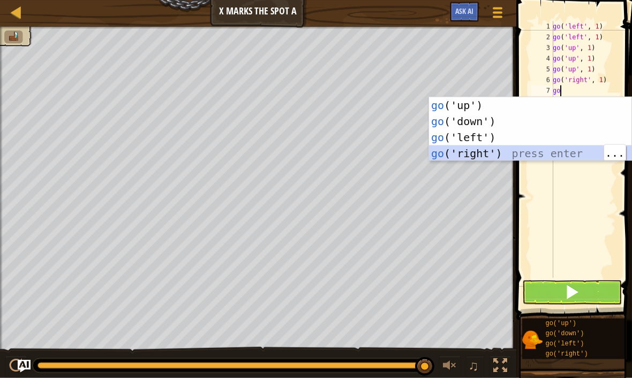
click at [498, 151] on div "go ('up') press enter go ('down') press enter go ('left') press enter go ('righ…" at bounding box center [530, 145] width 202 height 96
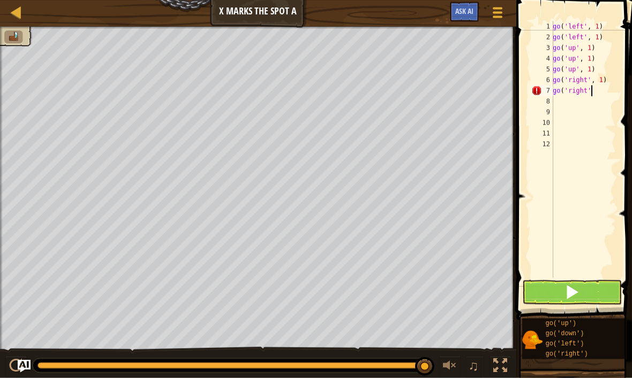
scroll to position [5, 3]
type textarea "go('right', 1)"
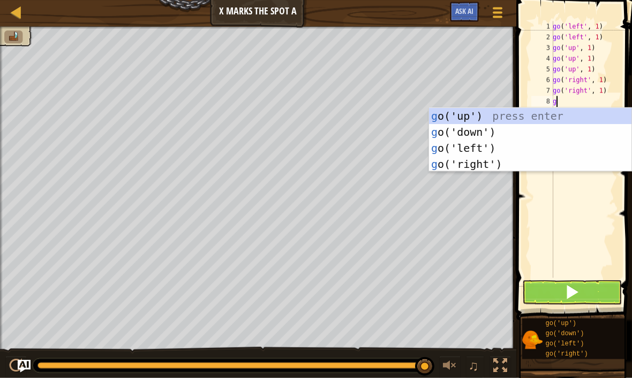
type textarea "go"
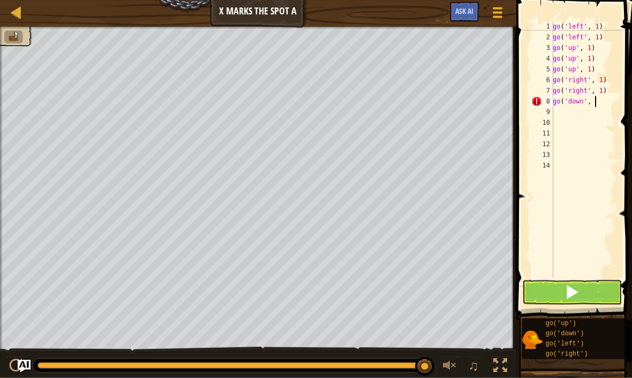
scroll to position [5, 3]
type textarea "go('down', 1)"
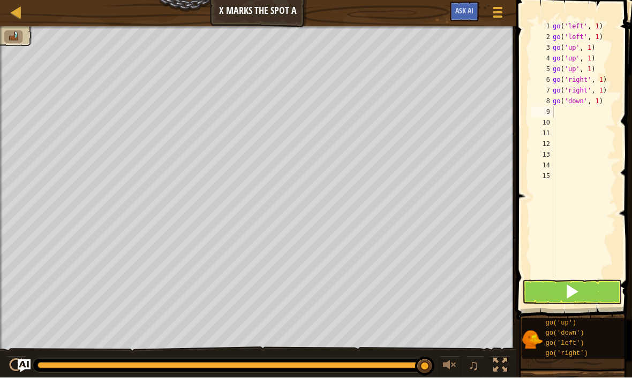
click at [598, 290] on button at bounding box center [572, 292] width 100 height 25
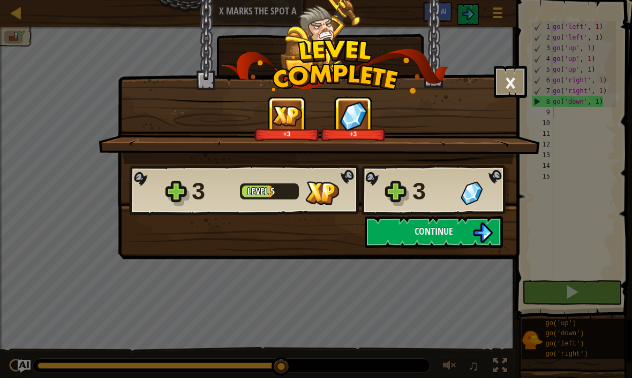
click at [460, 238] on button "Continue" at bounding box center [434, 232] width 138 height 32
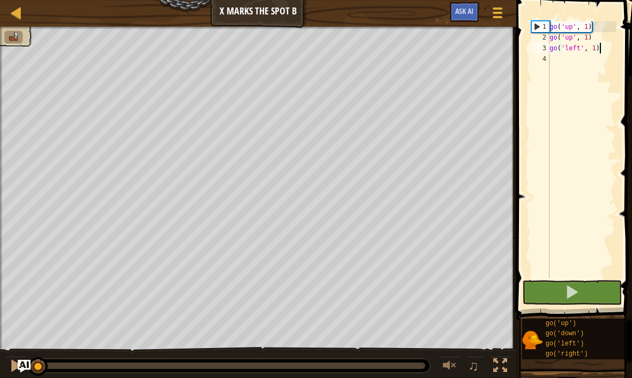
click at [582, 295] on button at bounding box center [572, 292] width 100 height 25
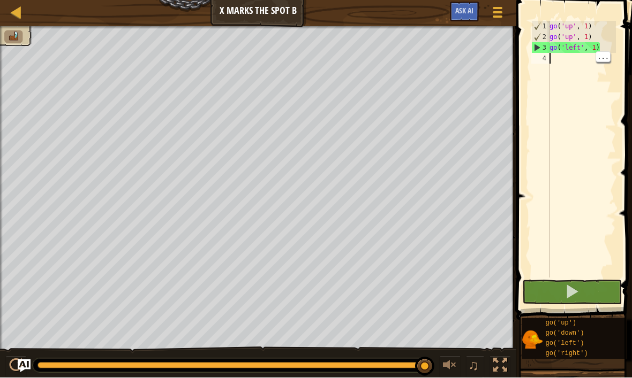
click at [605, 63] on div "go ( 'up' , 1 ) go ( 'up' , 1 ) go ( 'left' , 1 )" at bounding box center [581, 160] width 69 height 278
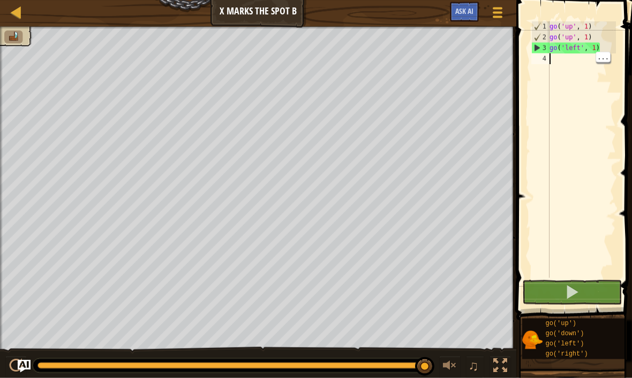
scroll to position [5, 0]
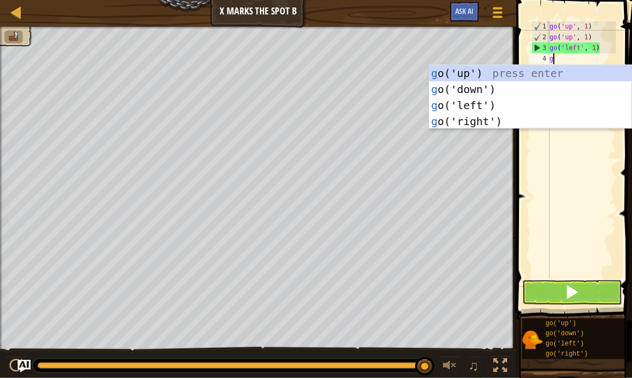
type textarea "go"
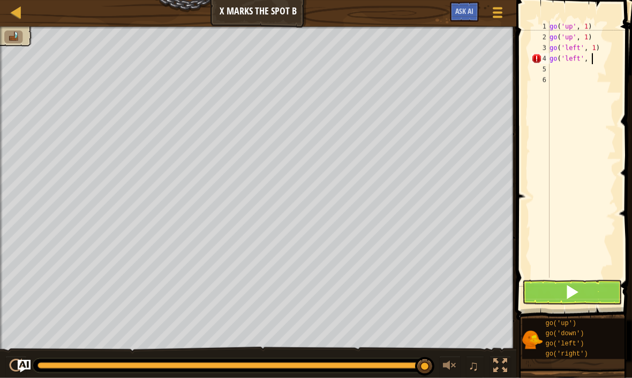
scroll to position [5, 3]
type textarea "go('left', 1)"
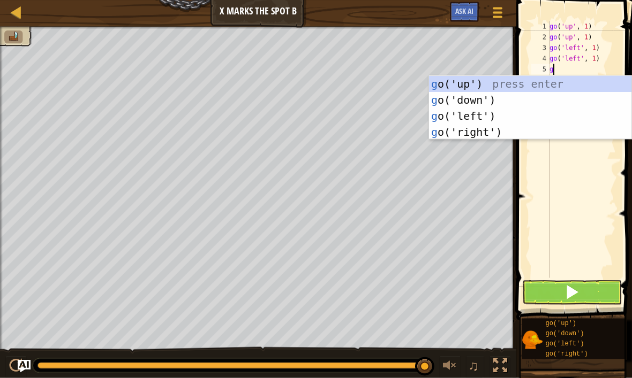
type textarea "go"
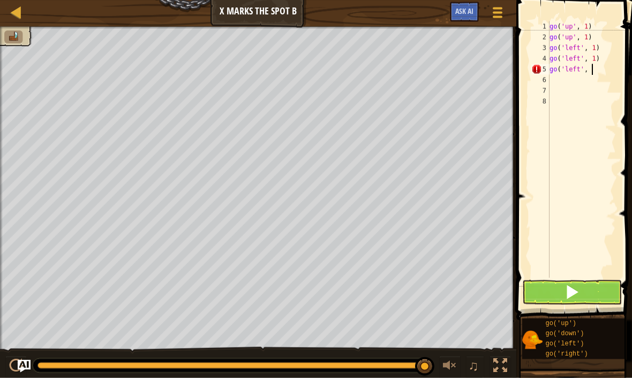
scroll to position [5, 3]
type textarea "go('left', 1)"
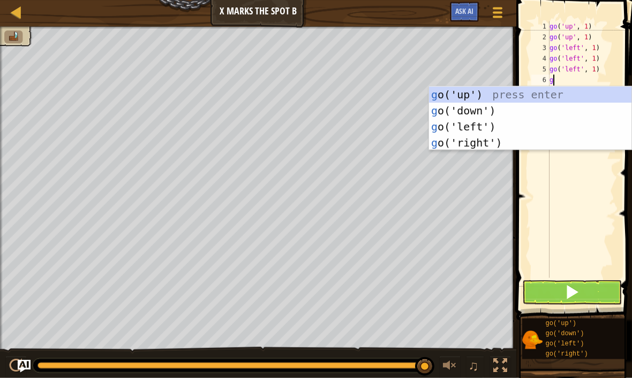
type textarea "go"
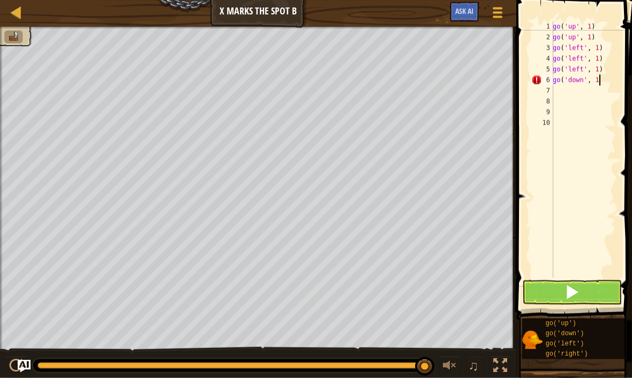
scroll to position [5, 3]
type textarea "go('down', 1)"
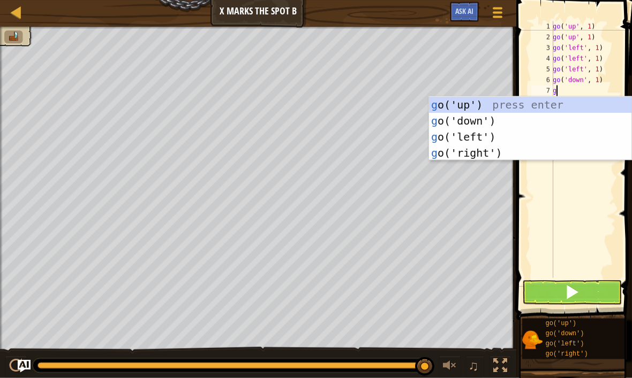
type textarea "go"
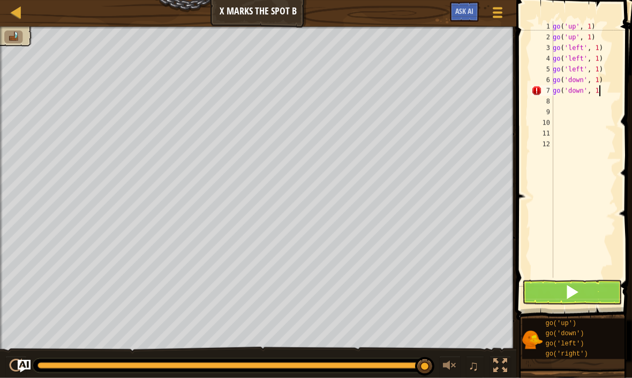
scroll to position [5, 3]
type textarea "go('down', 1)"
type textarea "go"
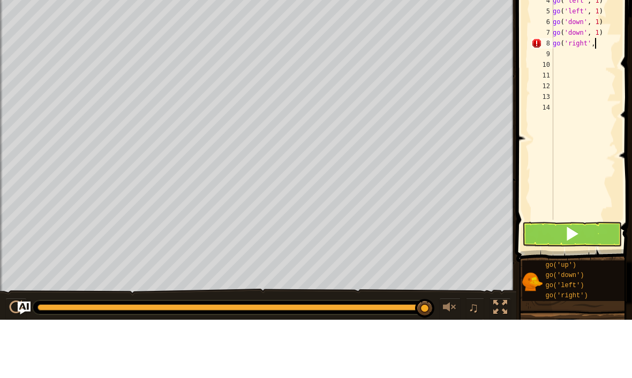
scroll to position [5, 3]
type textarea "go('right', 1)"
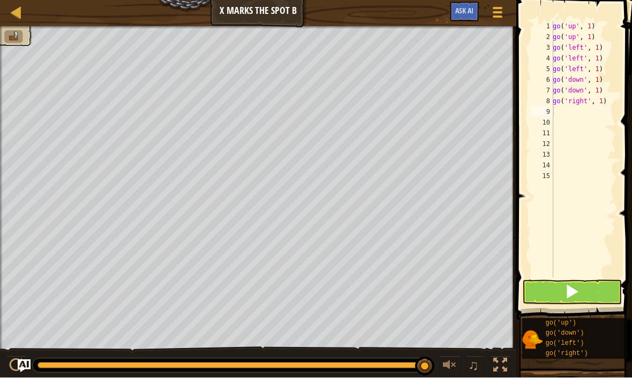
click at [582, 296] on button at bounding box center [572, 292] width 100 height 25
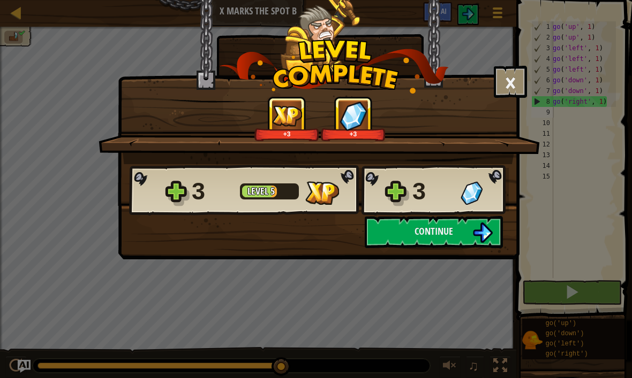
click at [478, 236] on img at bounding box center [482, 233] width 20 height 20
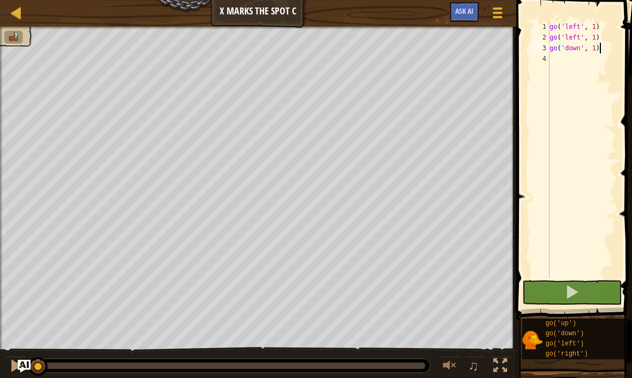
click at [578, 291] on span at bounding box center [571, 292] width 15 height 15
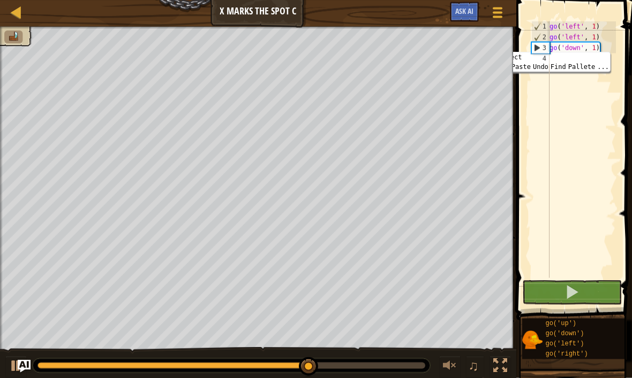
scroll to position [5, 0]
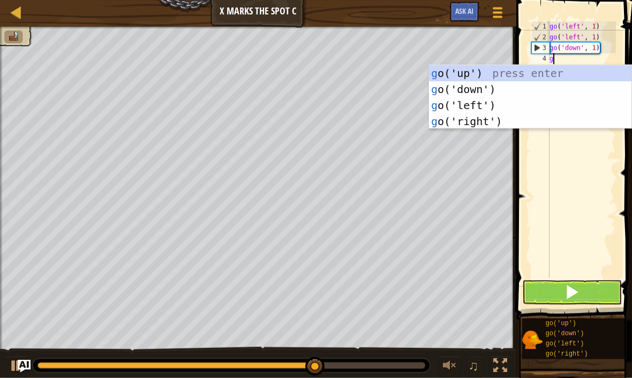
type textarea "go"
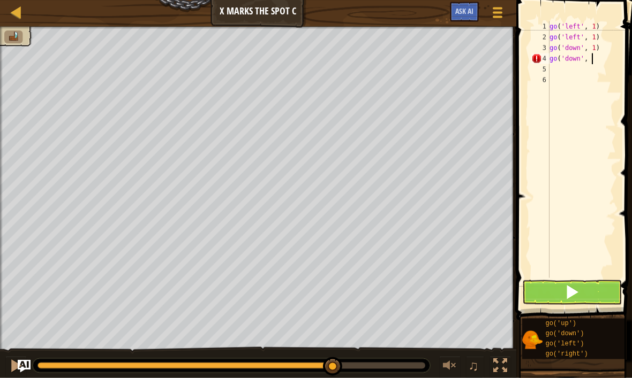
scroll to position [5, 3]
type textarea "go('down', 2)"
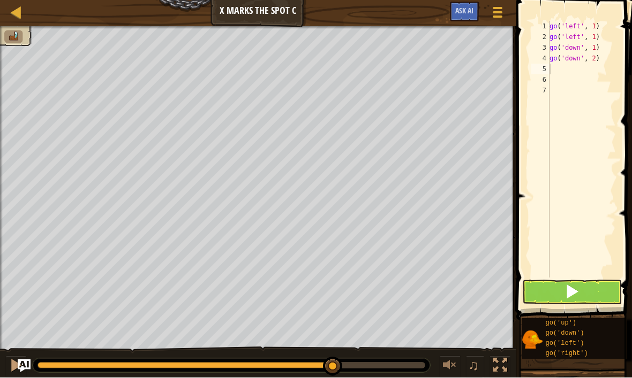
click at [587, 302] on button at bounding box center [572, 292] width 100 height 25
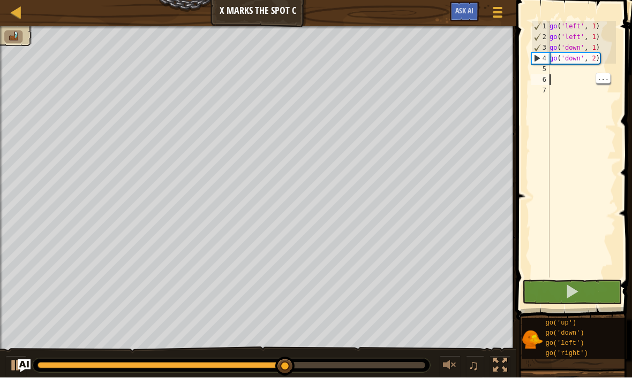
click at [562, 69] on div "go ( 'left' , 1 ) go ( 'left' , 1 ) go ( 'down' , 1 ) go ( 'down' , 2 )" at bounding box center [581, 160] width 69 height 278
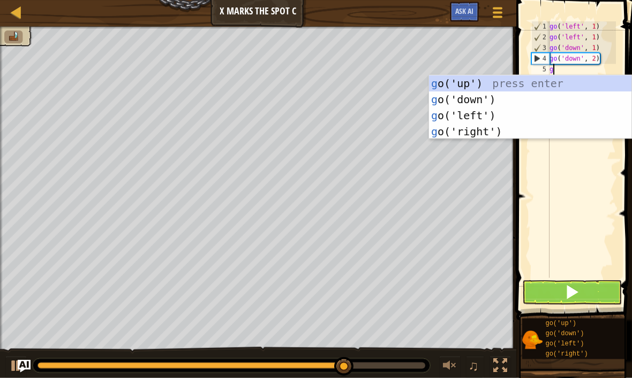
type textarea "go"
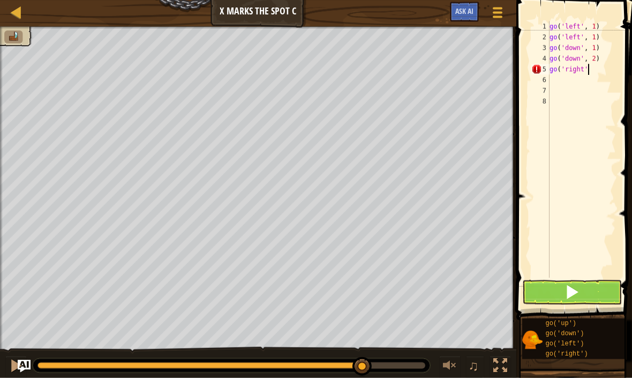
scroll to position [5, 3]
type textarea "go('right', 2)"
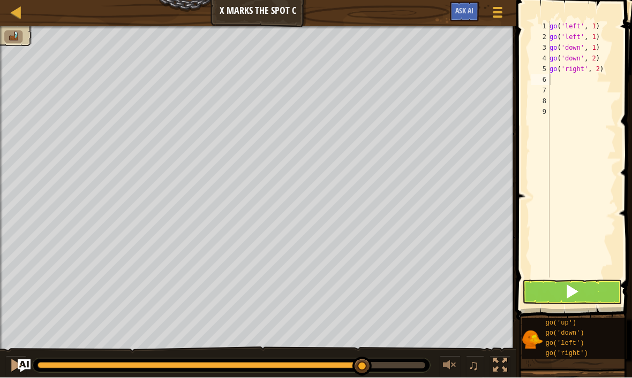
click at [594, 295] on button at bounding box center [572, 292] width 100 height 25
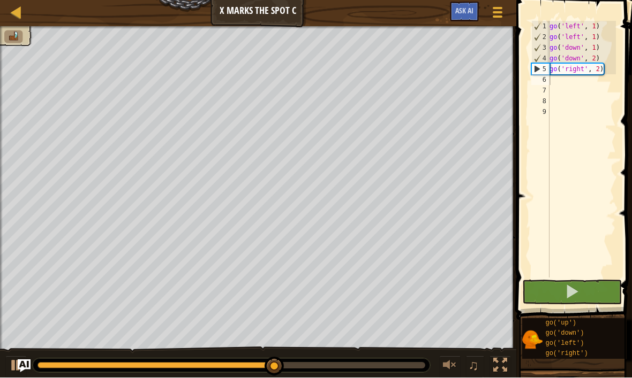
click at [595, 294] on button at bounding box center [572, 292] width 100 height 25
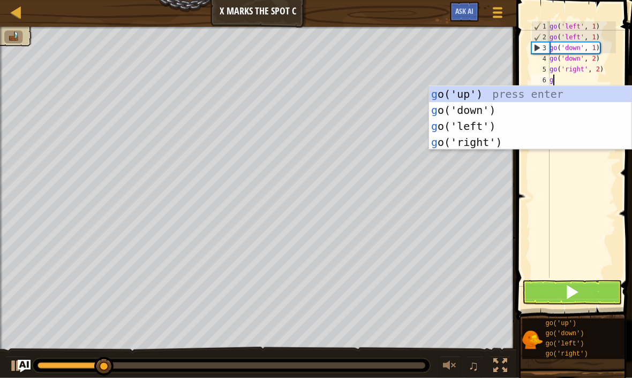
type textarea "go"
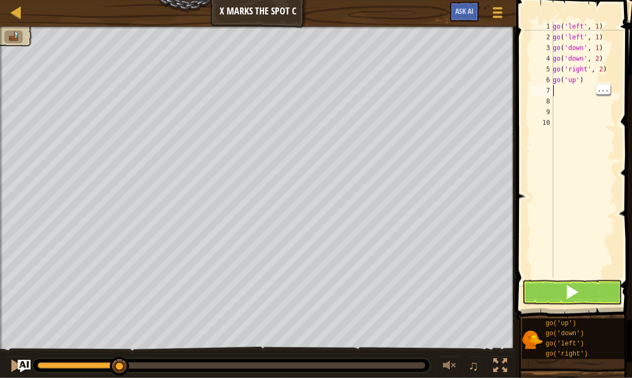
click at [597, 80] on div "go ( 'left' , 1 ) go ( 'left' , 1 ) go ( 'down' , 1 ) go ( 'down' , 2 ) go ( 'r…" at bounding box center [582, 160] width 65 height 278
type textarea "go('up', 1)"
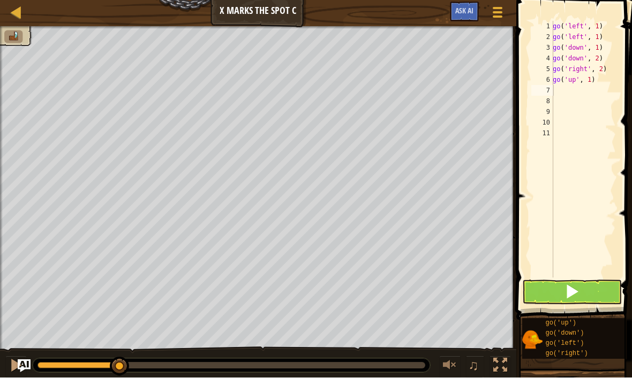
click at [578, 295] on span at bounding box center [571, 292] width 15 height 15
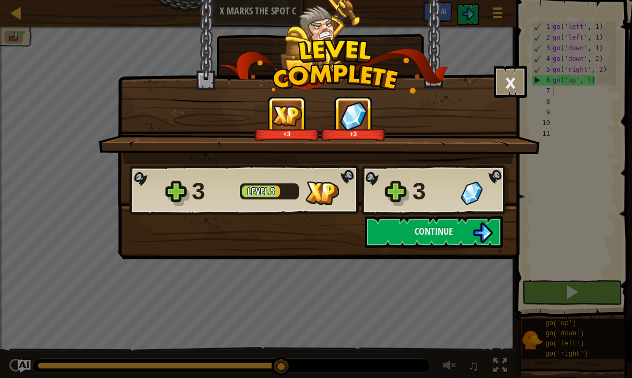
click at [470, 232] on button "Continue" at bounding box center [434, 232] width 138 height 32
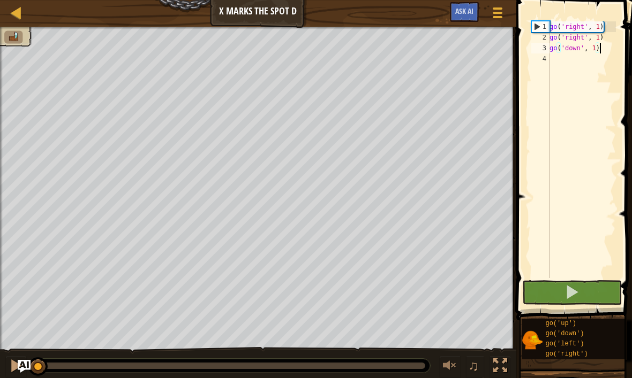
click at [591, 299] on button at bounding box center [572, 292] width 100 height 25
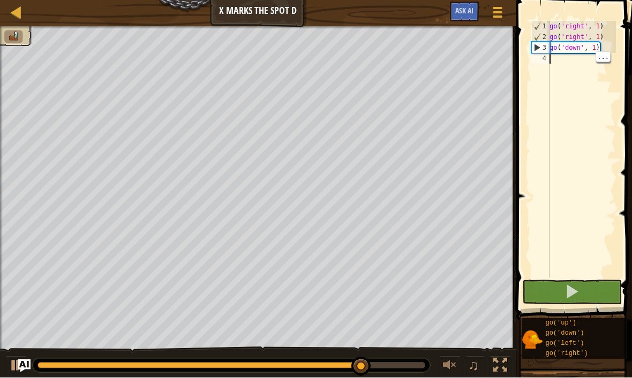
click at [605, 63] on div "go ( 'right' , 1 ) go ( 'right' , 1 ) go ( 'down' , 1 )" at bounding box center [581, 160] width 69 height 278
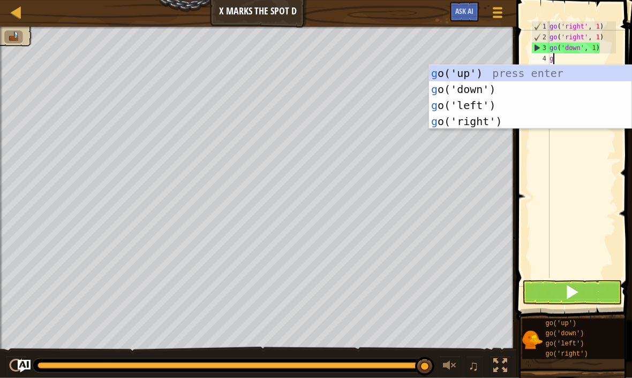
scroll to position [5, 0]
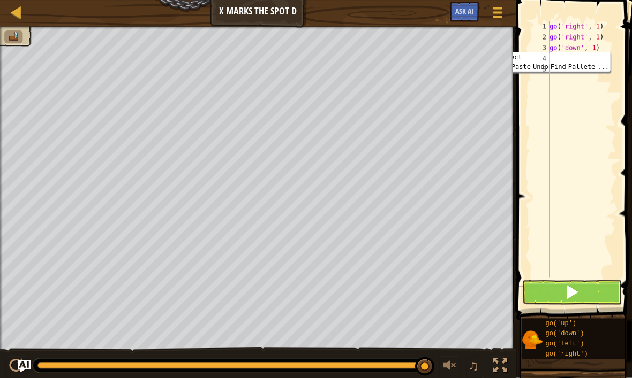
type textarea "g"
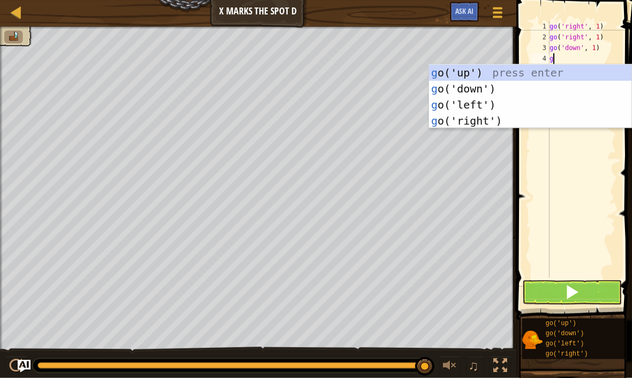
type textarea "go"
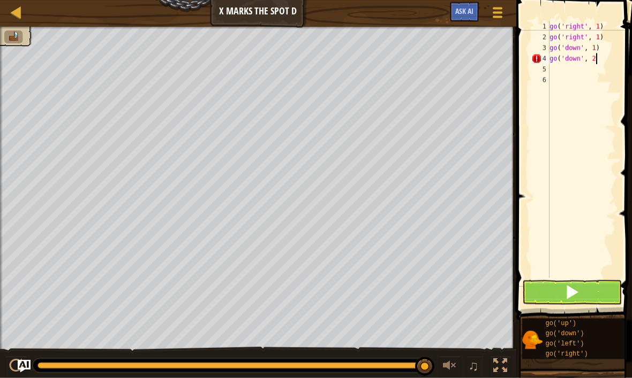
scroll to position [5, 3]
type textarea "go('down', 2)"
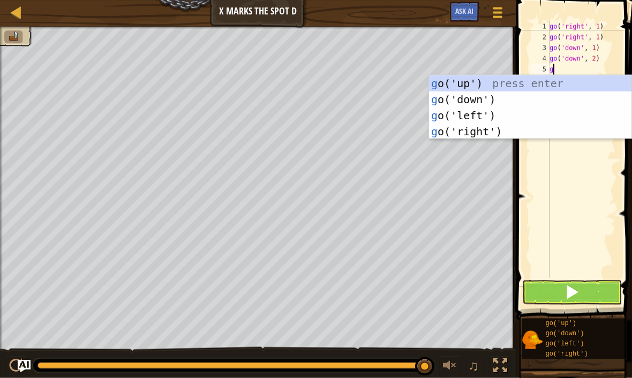
type textarea "go"
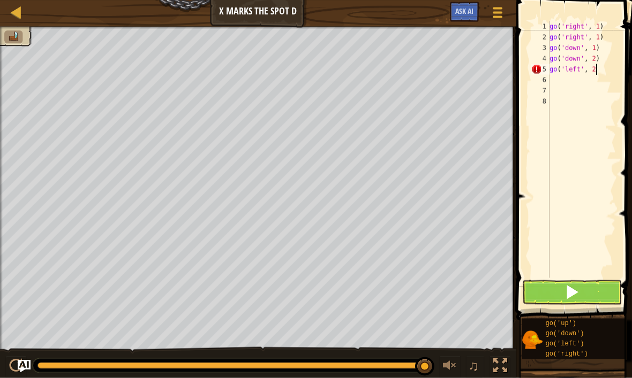
scroll to position [5, 3]
type textarea "go('left', 2)"
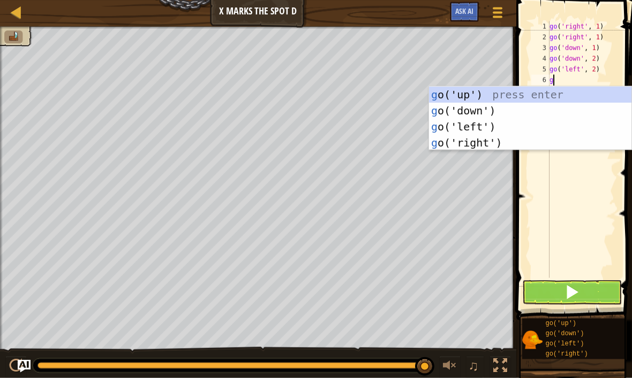
type textarea "go"
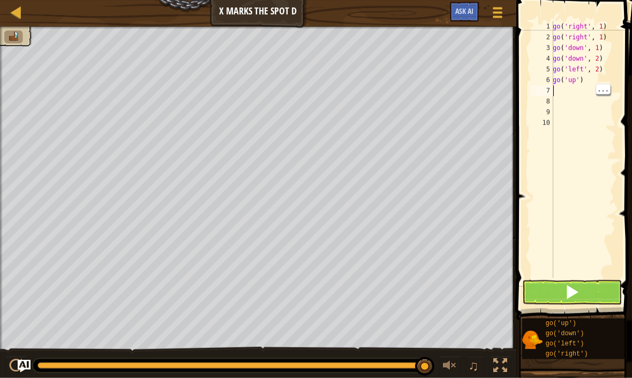
click at [598, 82] on div "go ( 'right' , 1 ) go ( 'right' , 1 ) go ( 'down' , 1 ) go ( 'down' , 2 ) go ( …" at bounding box center [582, 160] width 65 height 278
type textarea "go('up', 1)"
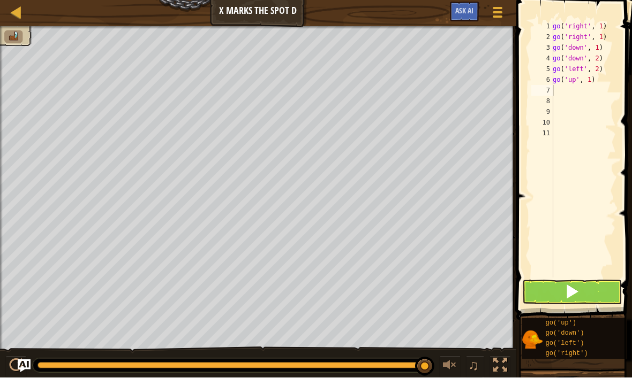
click at [594, 301] on button at bounding box center [572, 292] width 100 height 25
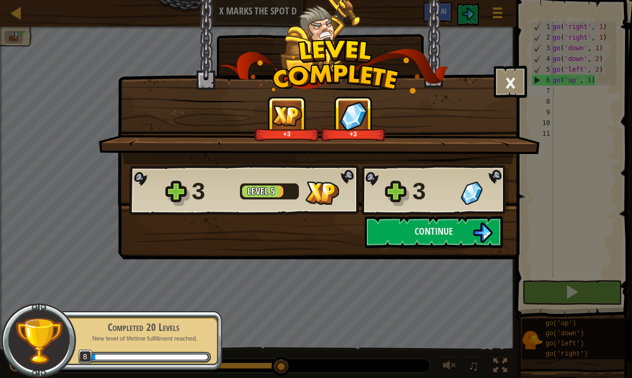
click at [473, 240] on img at bounding box center [482, 233] width 20 height 20
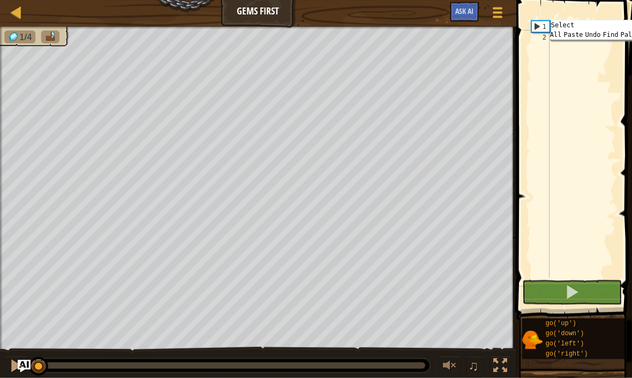
click at [585, 75] on div "go ( 'right' )" at bounding box center [581, 160] width 69 height 278
click at [582, 28] on div "go ( 'right' )" at bounding box center [581, 160] width 69 height 278
click at [597, 25] on div "go ( 'right' )" at bounding box center [581, 160] width 69 height 278
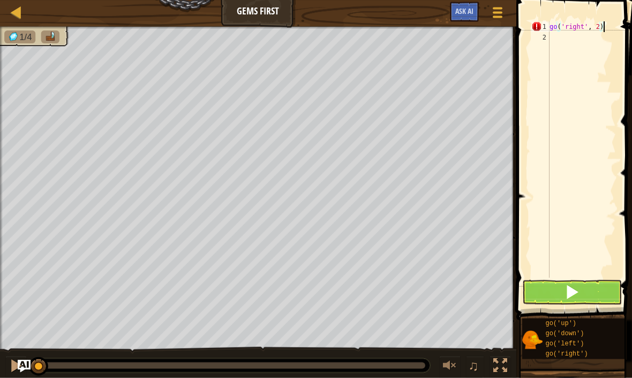
scroll to position [5, 4]
type textarea "go('right', 2)"
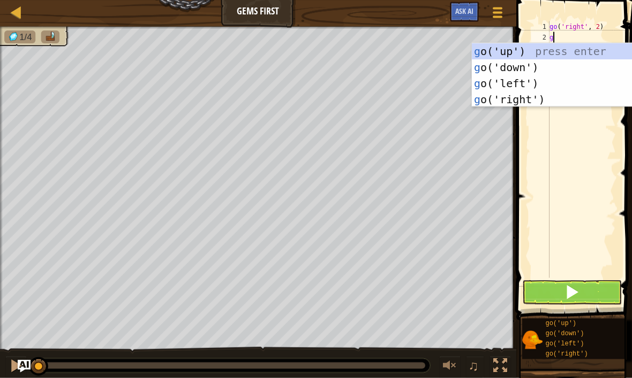
type textarea "go"
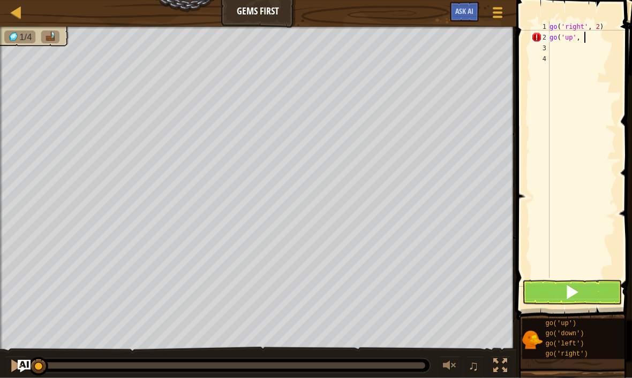
scroll to position [5, 3]
type textarea "go('up', 1)"
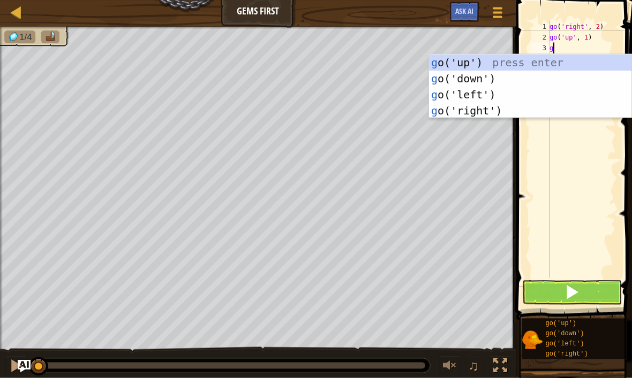
type textarea "go"
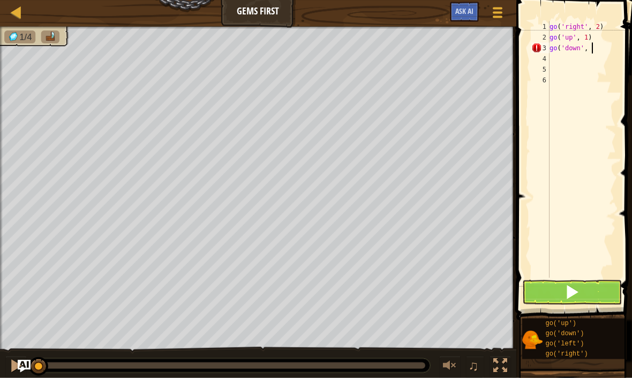
scroll to position [5, 3]
type textarea "go('down', 2)"
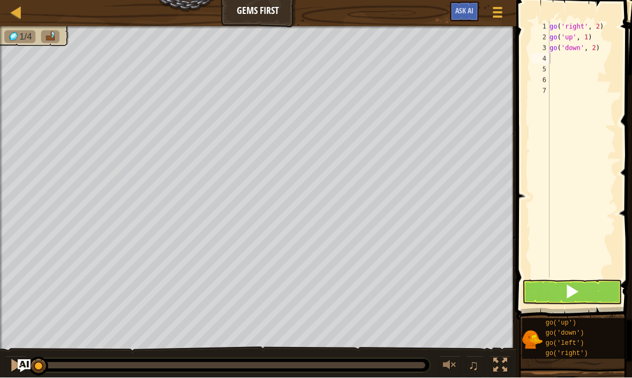
click at [591, 299] on button at bounding box center [572, 292] width 100 height 25
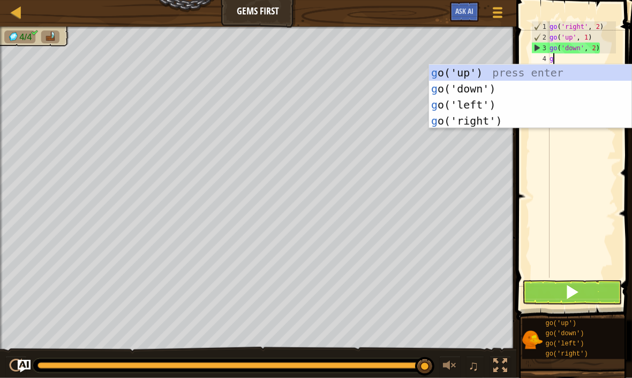
type textarea "go"
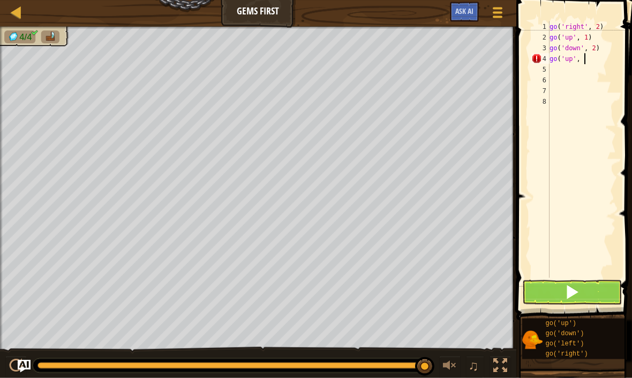
scroll to position [5, 3]
type textarea "go('up', 1)"
type textarea "go, 1)"
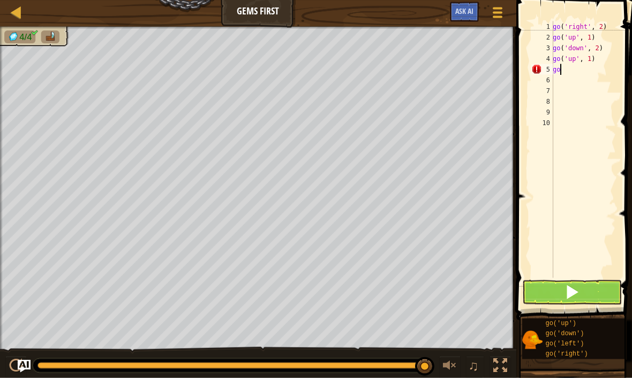
type textarea "g"
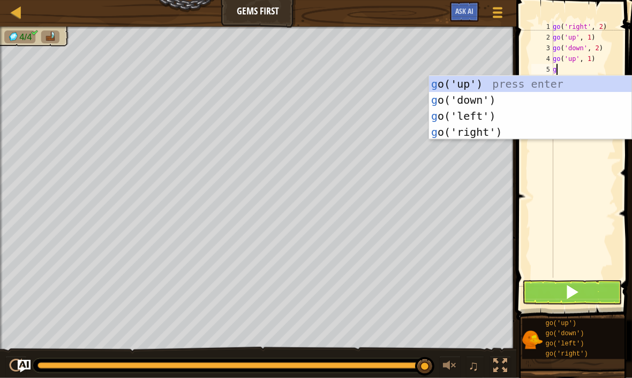
type textarea "go"
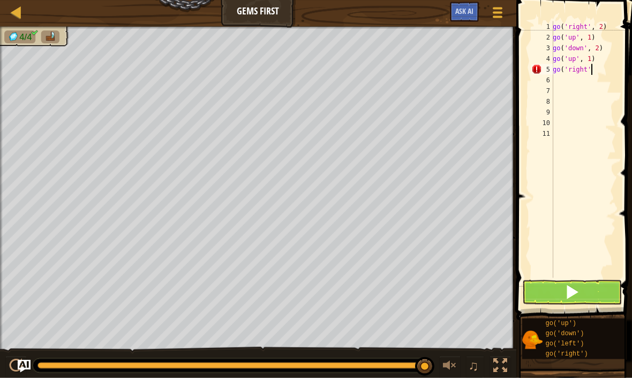
scroll to position [5, 3]
type textarea "go('right', 1)"
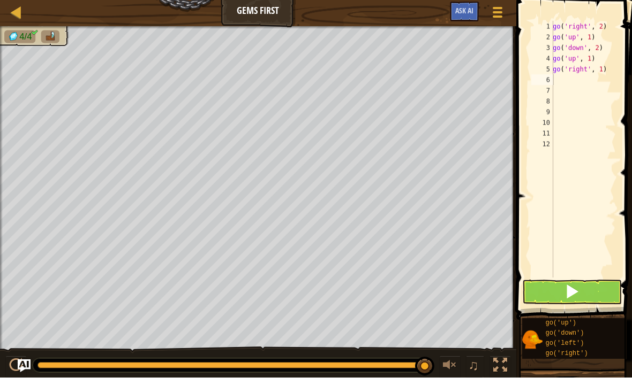
click at [578, 299] on span at bounding box center [571, 292] width 15 height 15
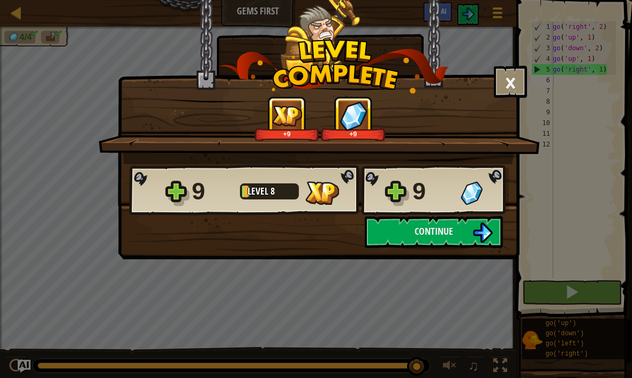
click at [478, 239] on img at bounding box center [482, 233] width 20 height 20
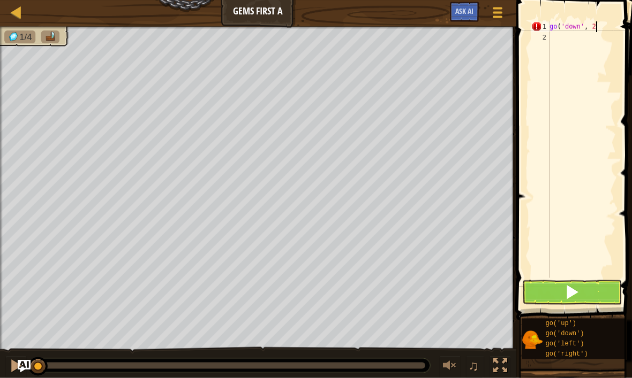
scroll to position [5, 3]
type textarea "go('down', 2')"
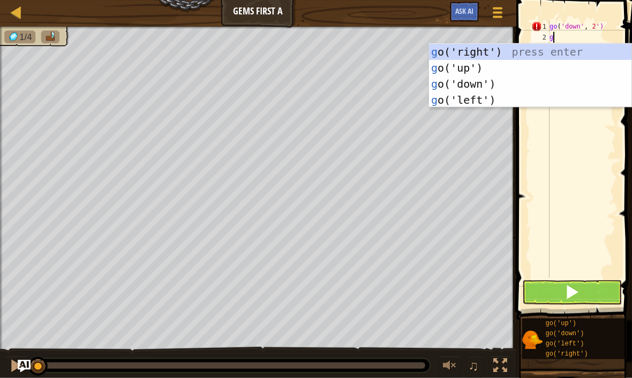
type textarea "go"
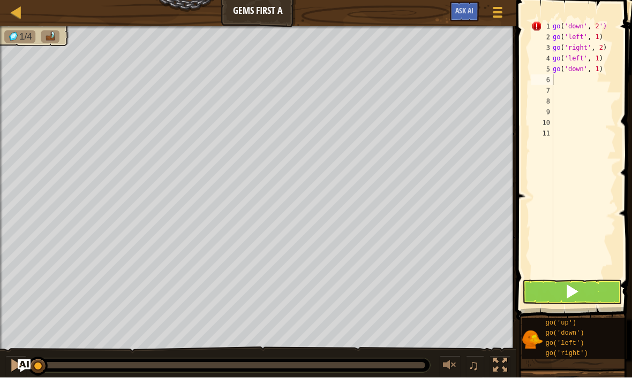
click at [572, 287] on span at bounding box center [571, 292] width 15 height 15
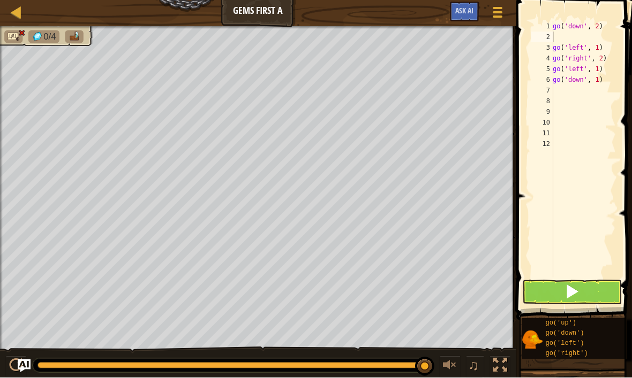
click at [567, 295] on span at bounding box center [571, 292] width 15 height 15
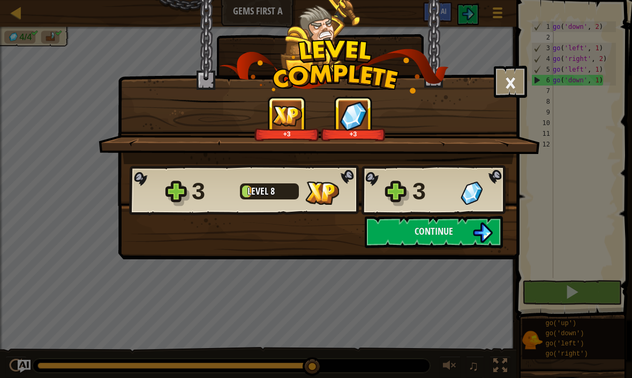
click at [446, 232] on span "Continue" at bounding box center [433, 231] width 39 height 13
